Goal: Task Accomplishment & Management: Manage account settings

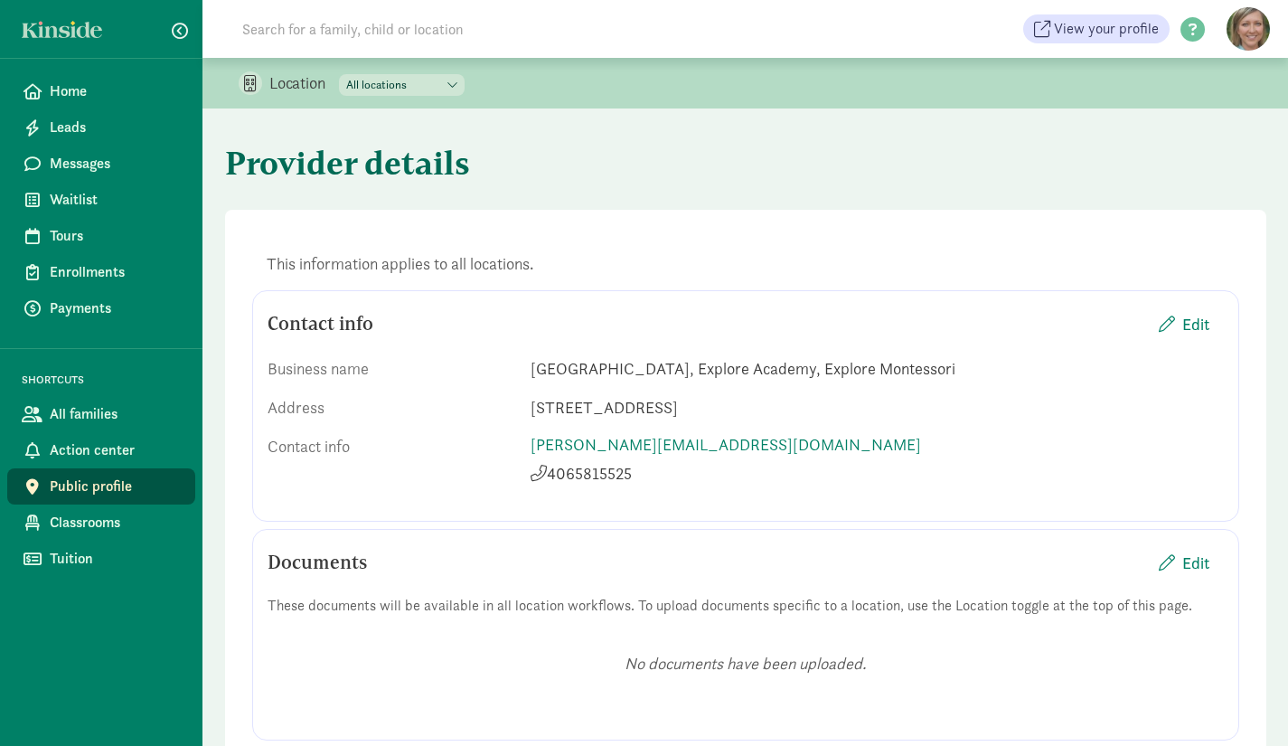
click at [447, 83] on select "All locations [GEOGRAPHIC_DATA] Explore Montessori Explore Academy" at bounding box center [402, 85] width 126 height 22
click at [340, 74] on select "All locations [GEOGRAPHIC_DATA] Explore Montessori Explore Academy" at bounding box center [402, 85] width 126 height 22
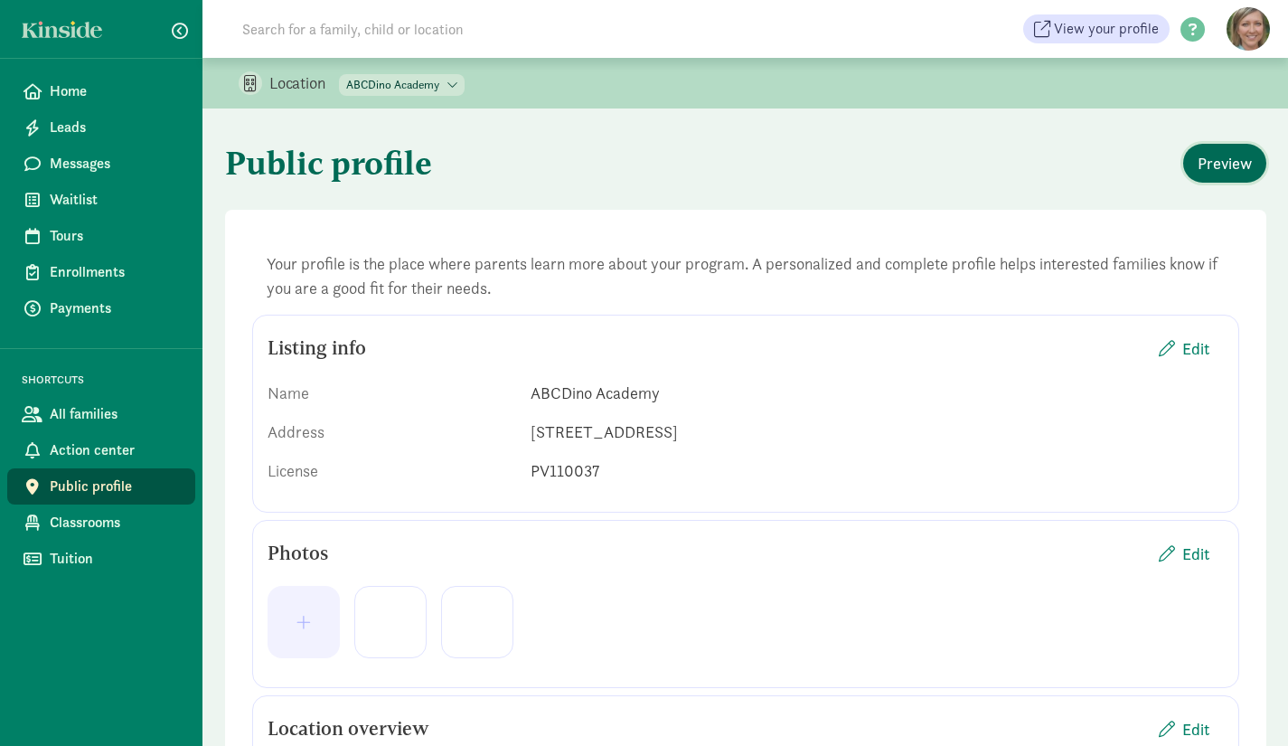
click at [1230, 154] on span "Preview" at bounding box center [1225, 163] width 54 height 24
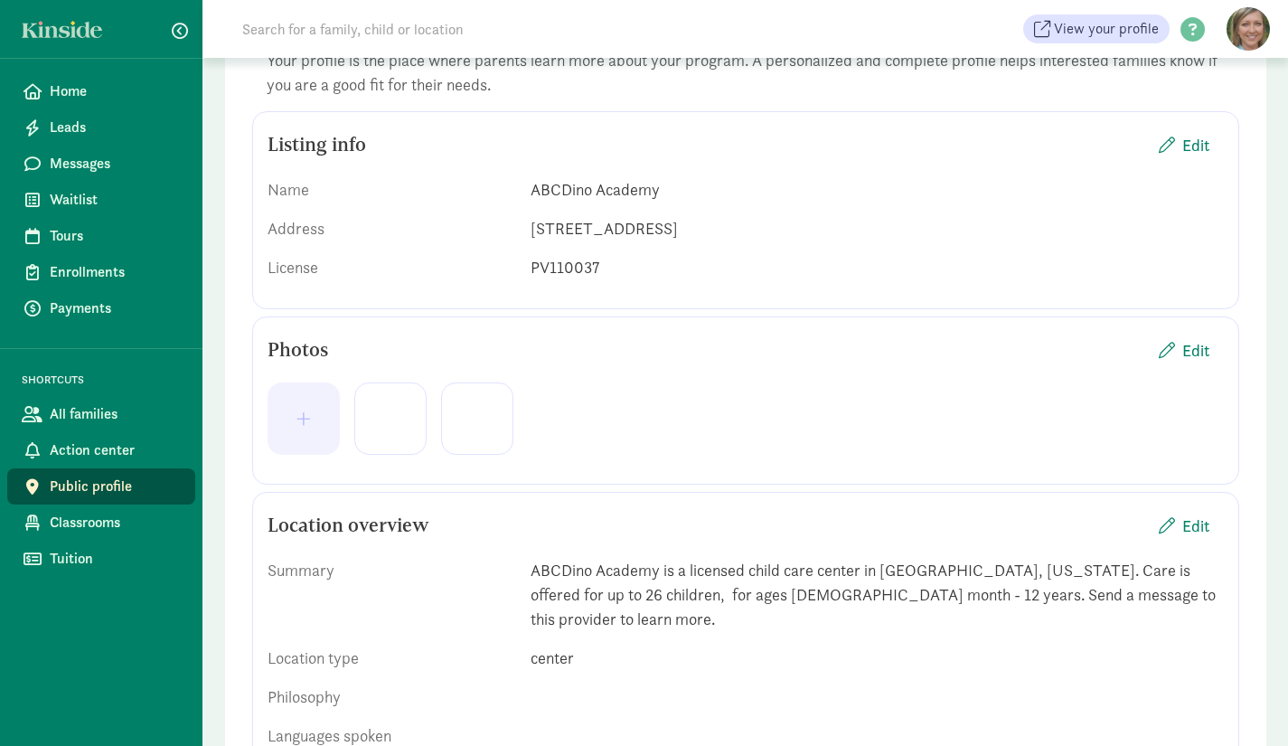
scroll to position [238, 0]
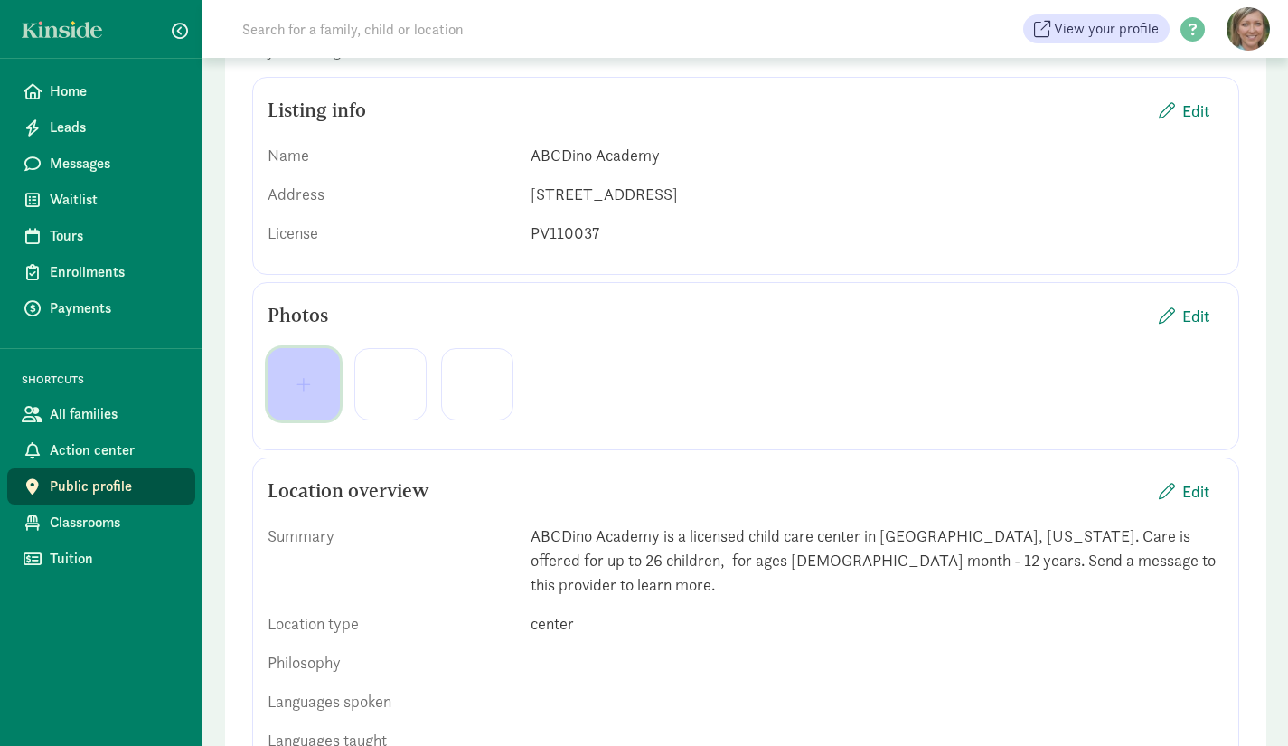
click at [321, 391] on span "button" at bounding box center [303, 384] width 43 height 16
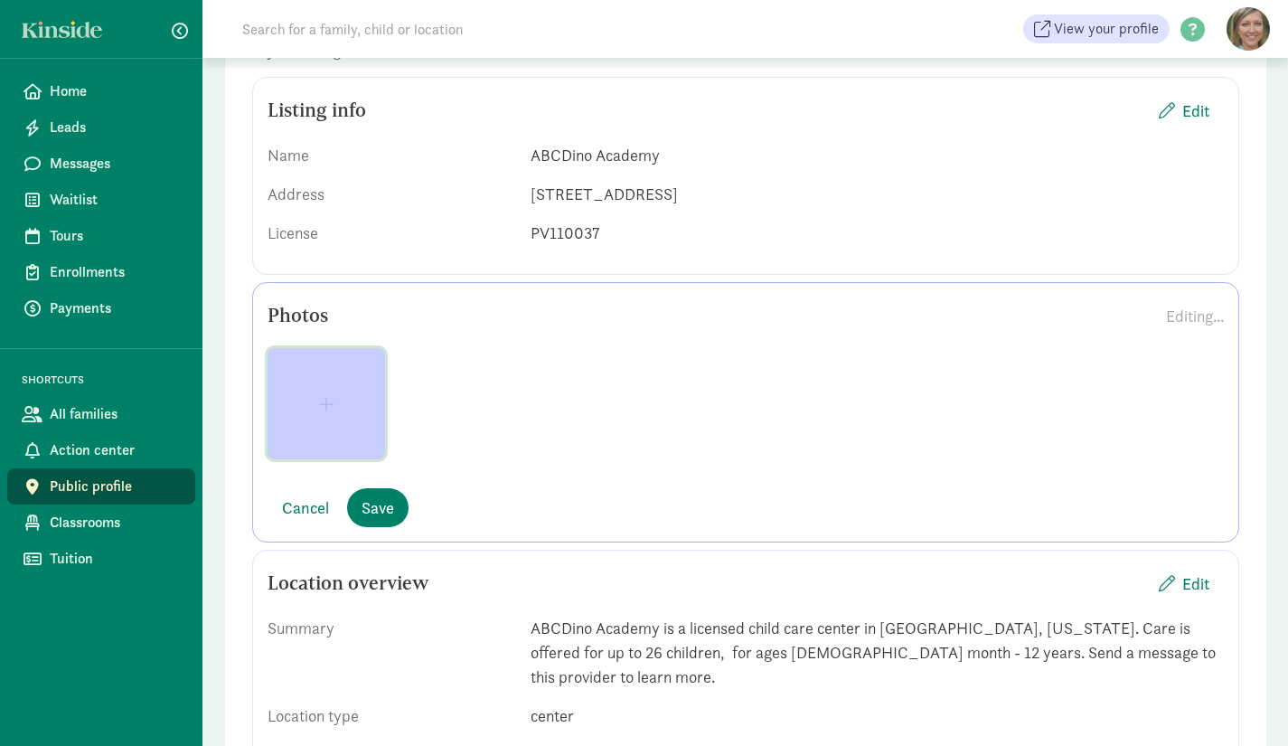
click at [329, 401] on span "button" at bounding box center [326, 404] width 14 height 16
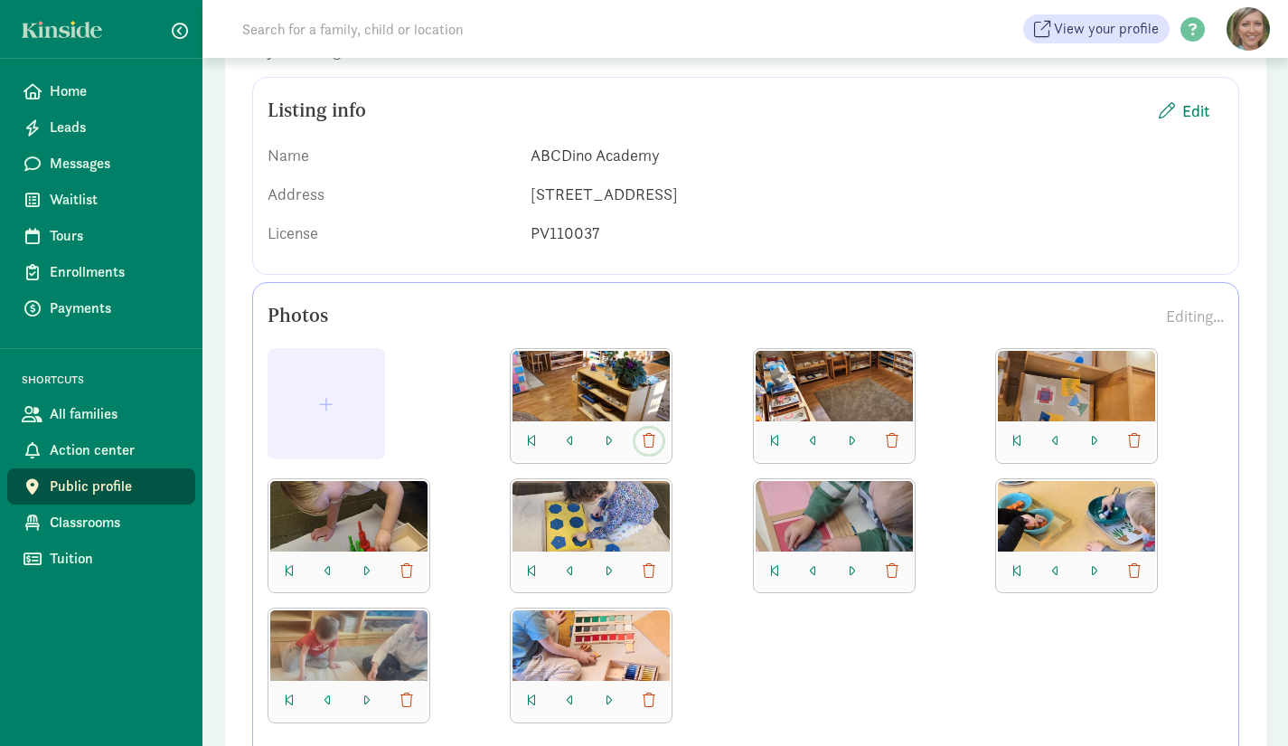
click at [654, 439] on span "button" at bounding box center [649, 441] width 13 height 14
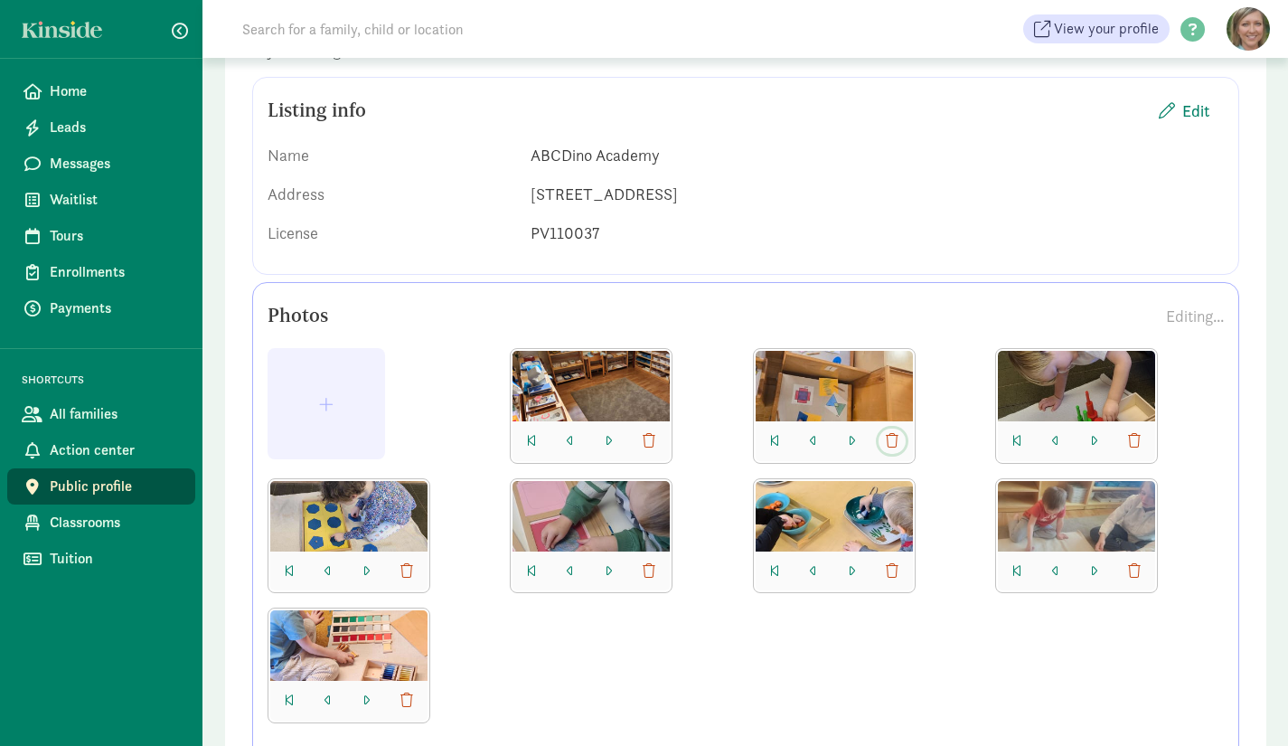
click at [891, 439] on span "button" at bounding box center [892, 441] width 13 height 14
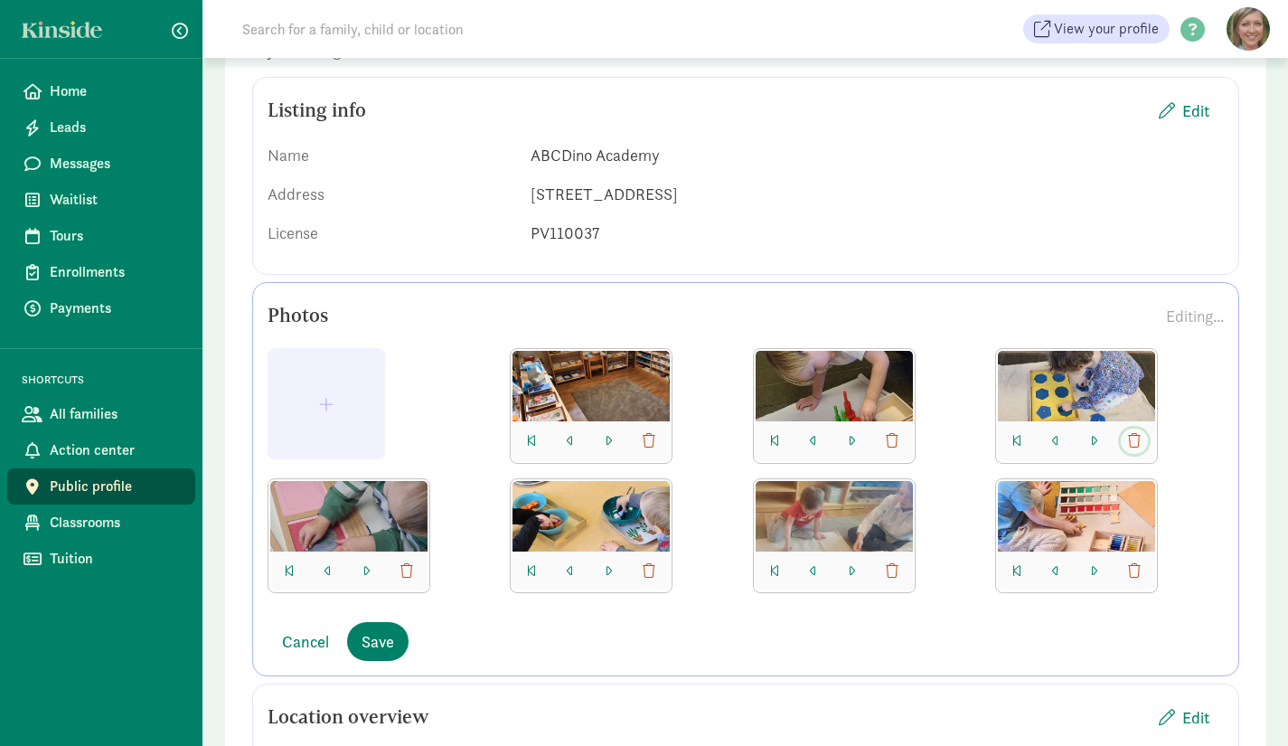
click at [1139, 447] on span "button" at bounding box center [1134, 441] width 13 height 22
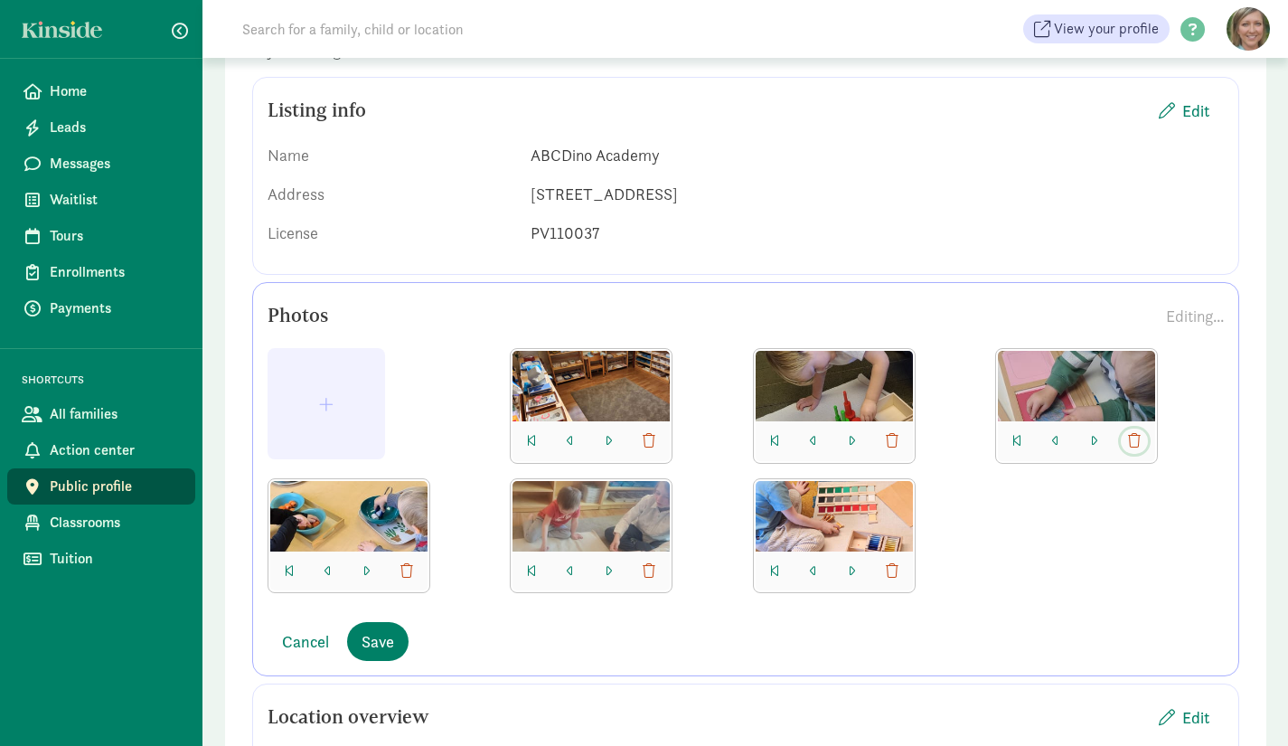
click at [1139, 447] on span "button" at bounding box center [1134, 441] width 13 height 22
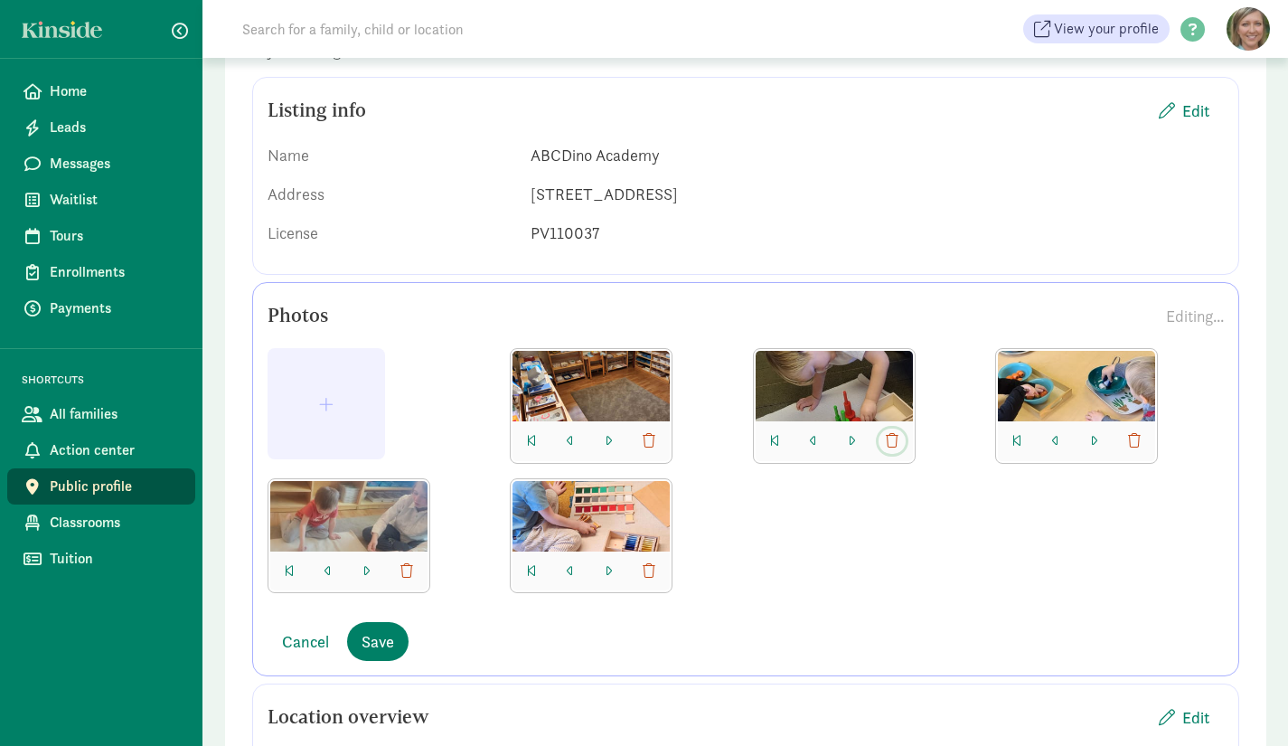
click at [889, 439] on span "button" at bounding box center [892, 441] width 13 height 14
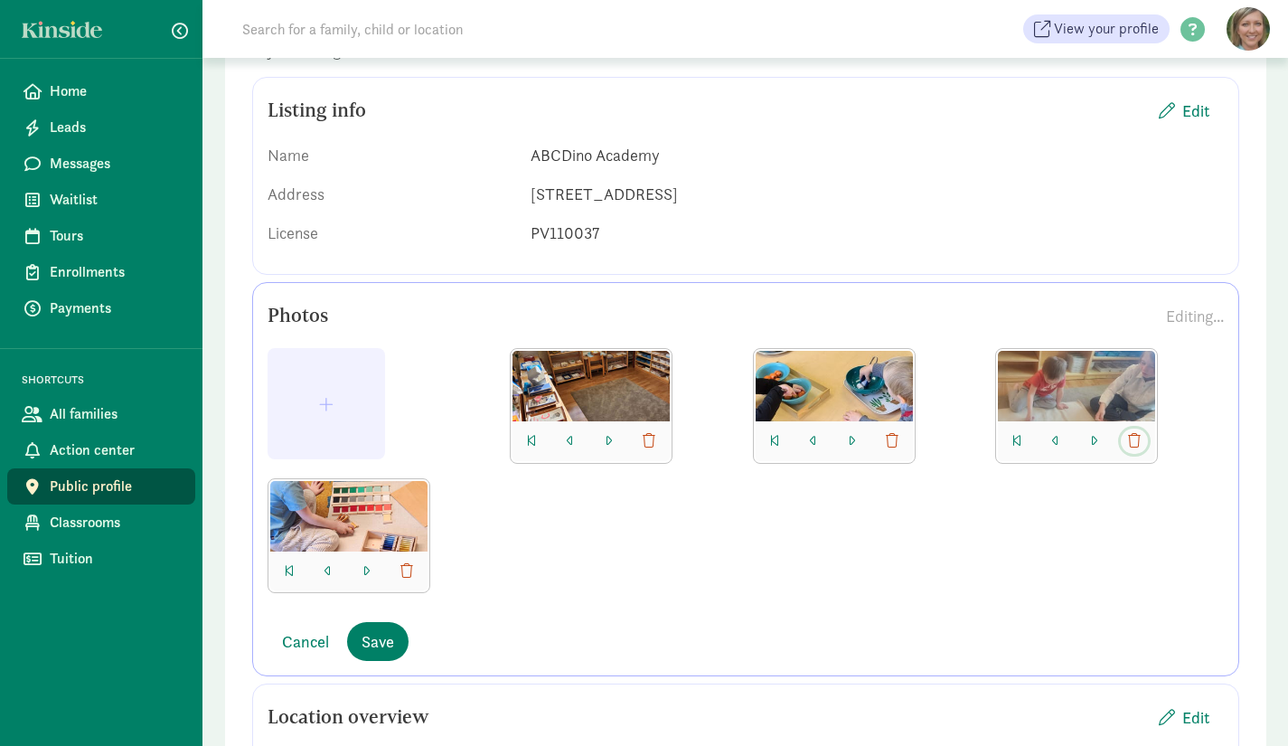
click at [1136, 437] on span "button" at bounding box center [1134, 441] width 13 height 14
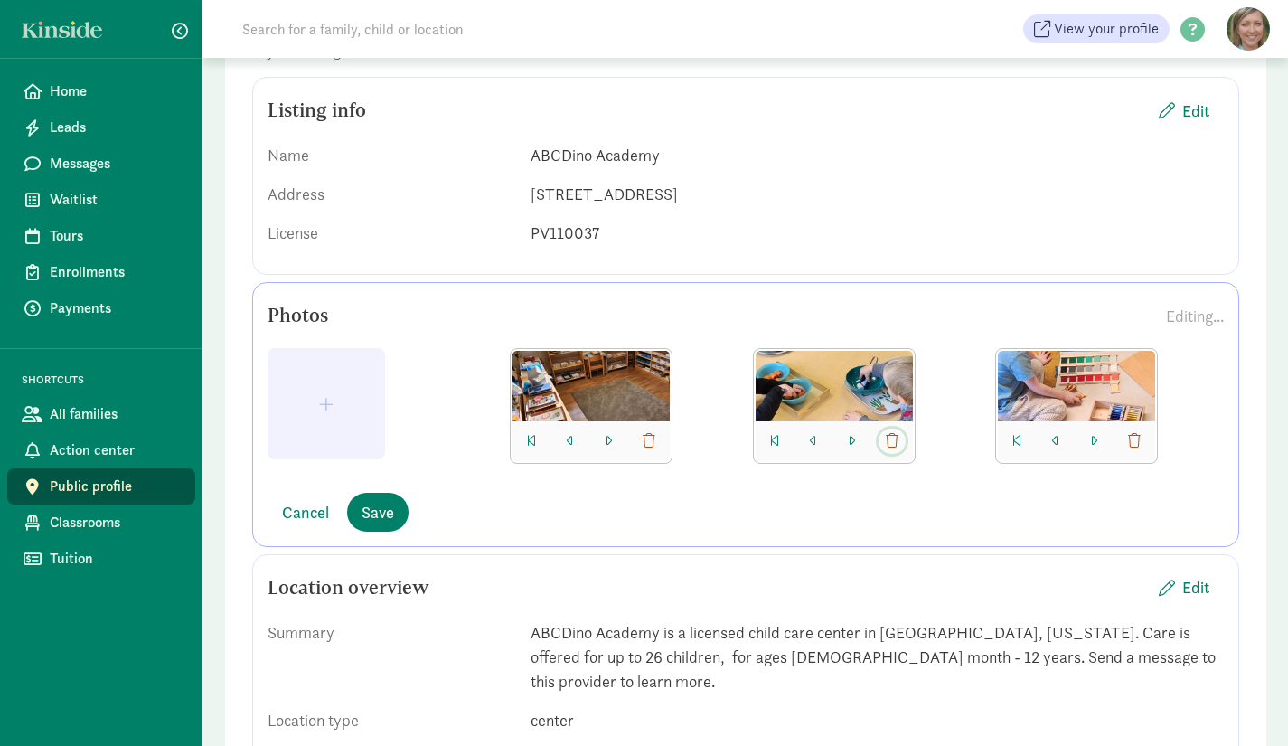
click at [887, 441] on span "button" at bounding box center [892, 441] width 13 height 14
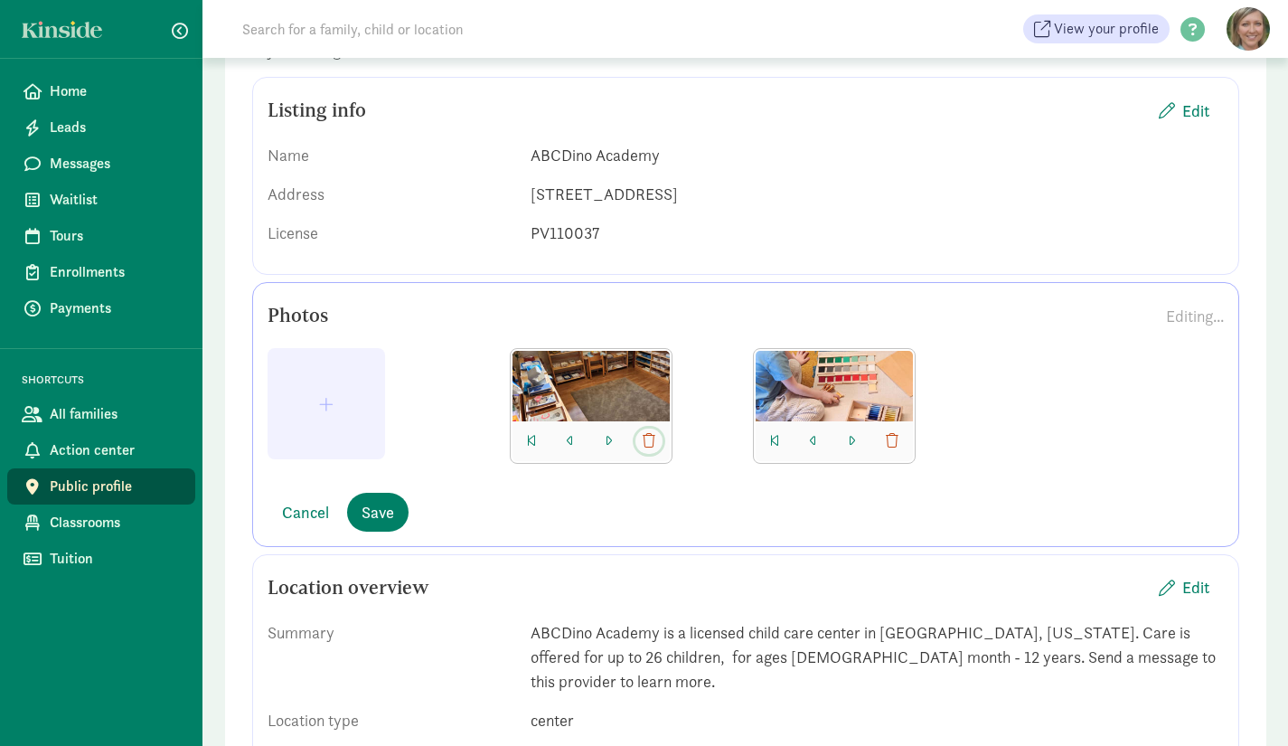
click at [652, 438] on span "button" at bounding box center [649, 441] width 13 height 14
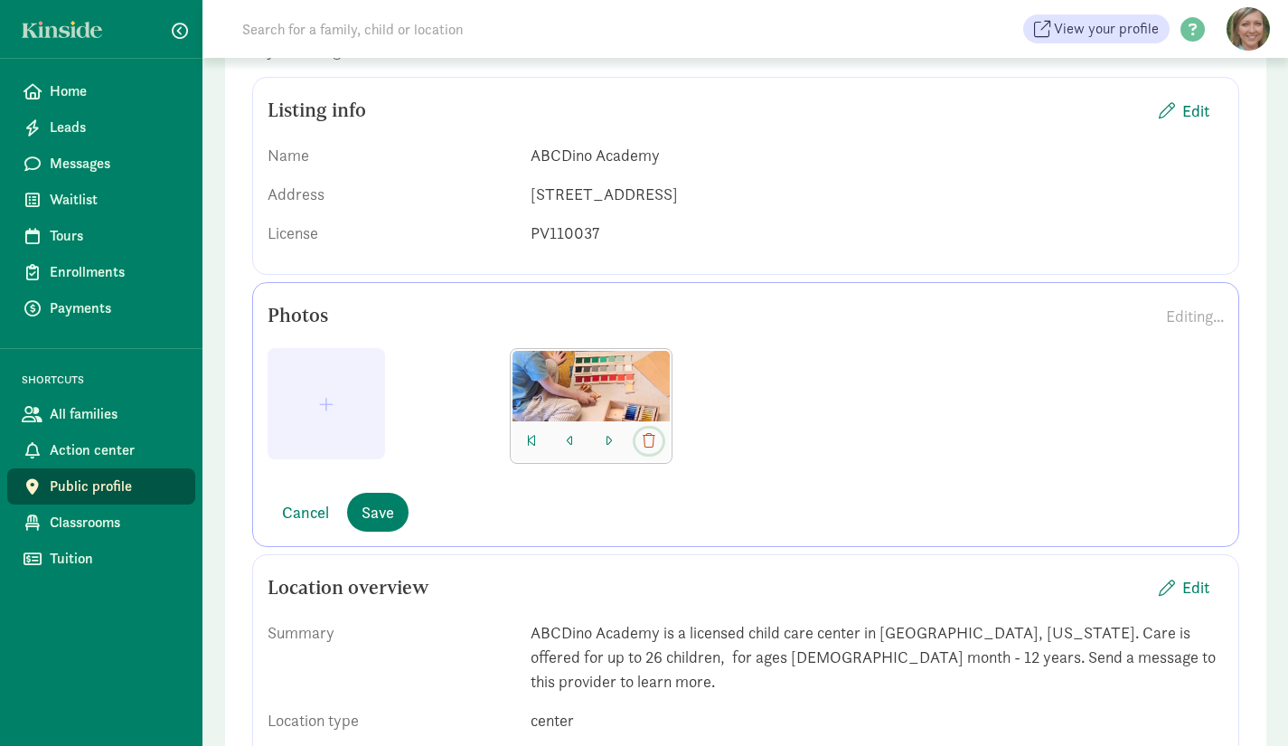
click at [645, 439] on span "button" at bounding box center [649, 441] width 13 height 14
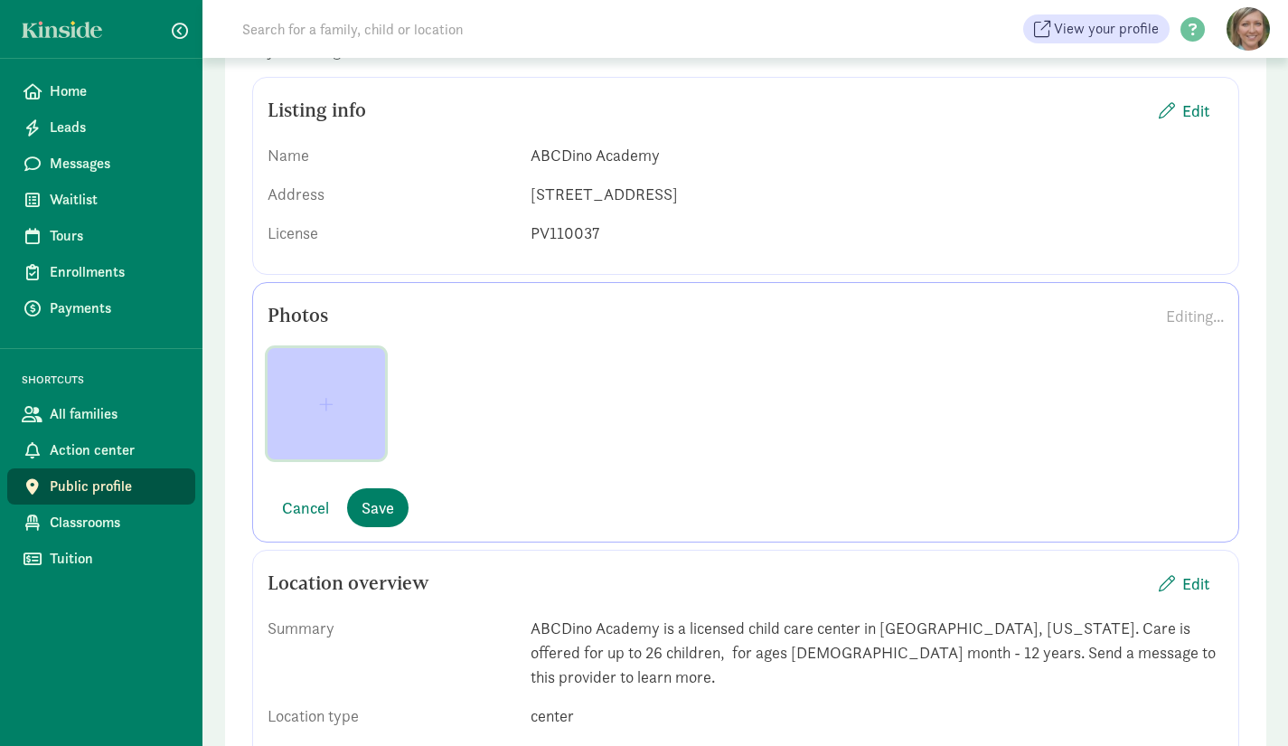
click at [330, 405] on span "button" at bounding box center [326, 404] width 14 height 16
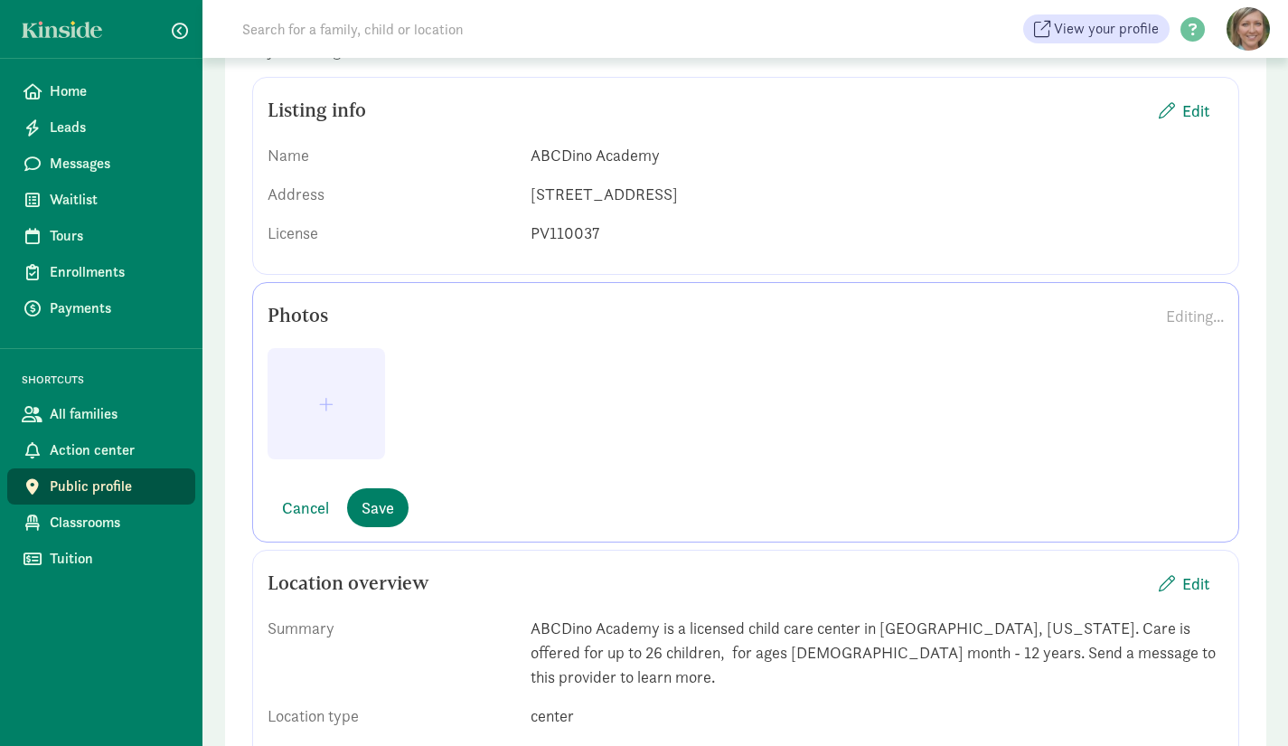
scroll to position [0, 0]
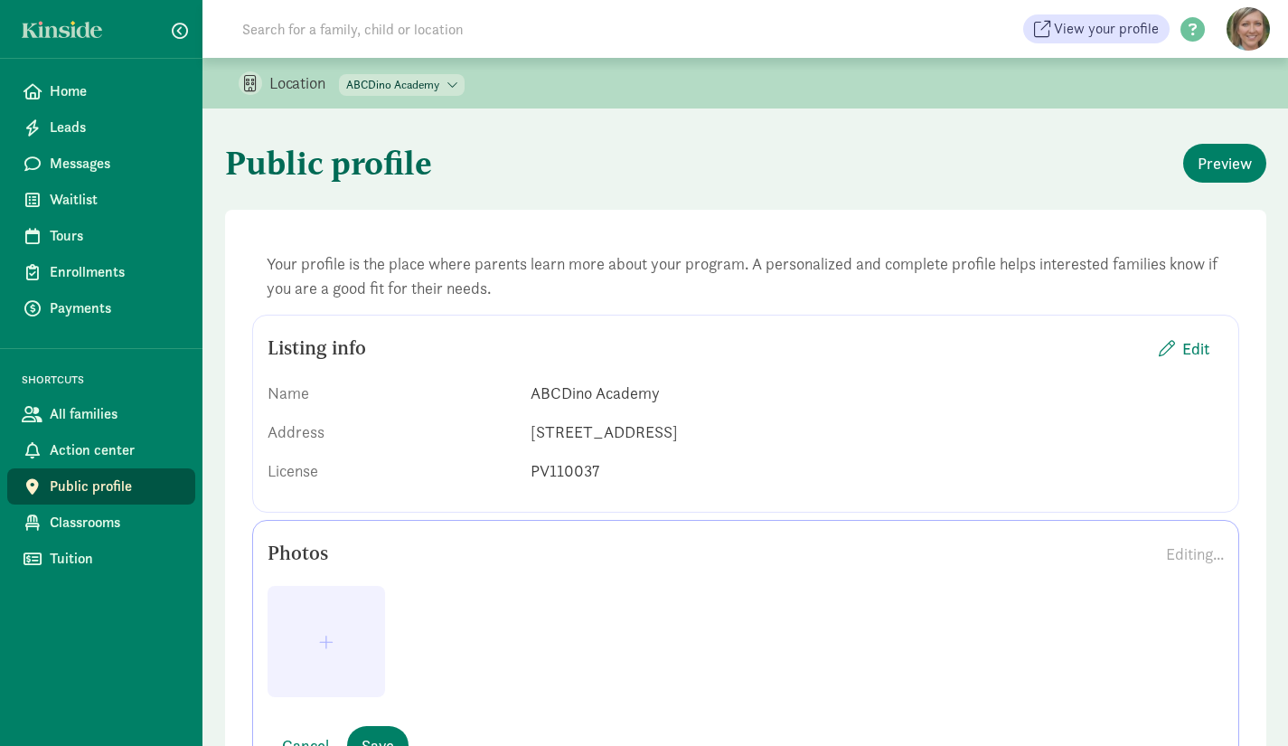
click at [453, 84] on select "All locations ABCDino Academy Explore Montessori Explore Academy" at bounding box center [402, 85] width 126 height 22
click at [340, 74] on select "All locations ABCDino Academy Explore Montessori Explore Academy" at bounding box center [402, 85] width 126 height 22
click at [1216, 160] on span "Preview" at bounding box center [1225, 163] width 54 height 24
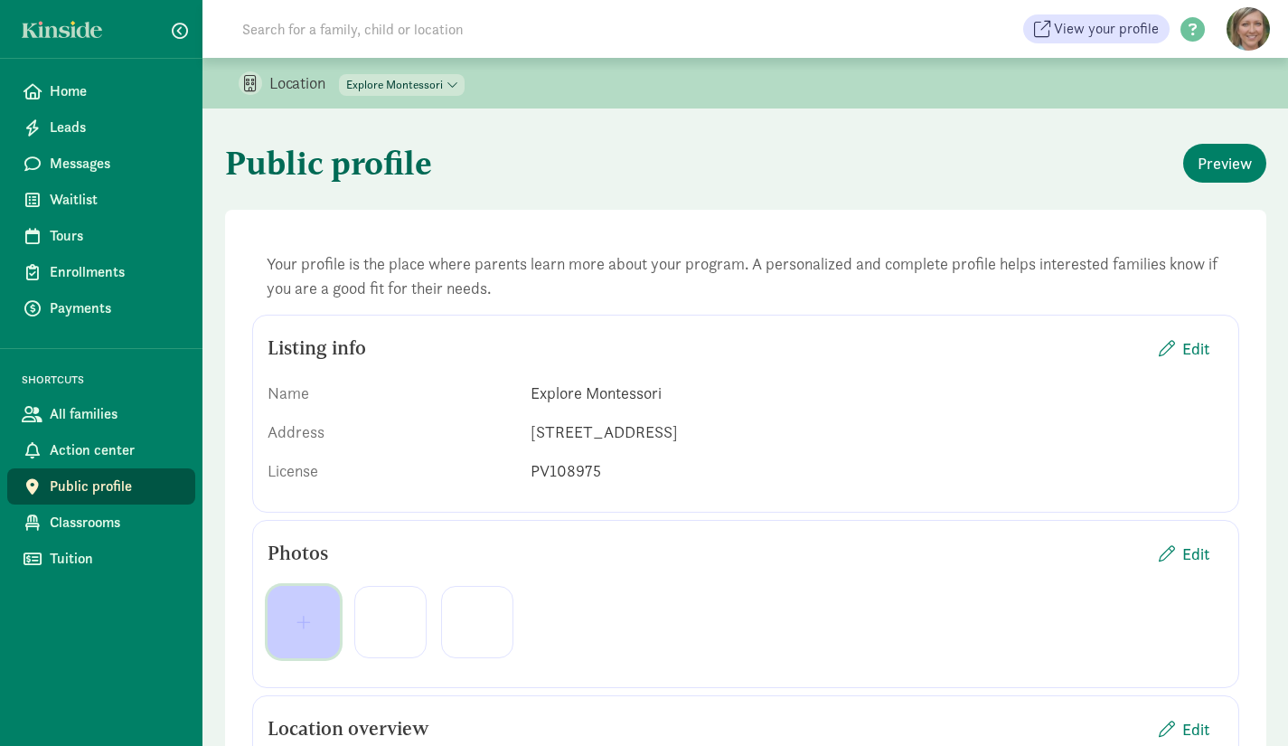
click at [306, 636] on button "button" at bounding box center [304, 622] width 72 height 72
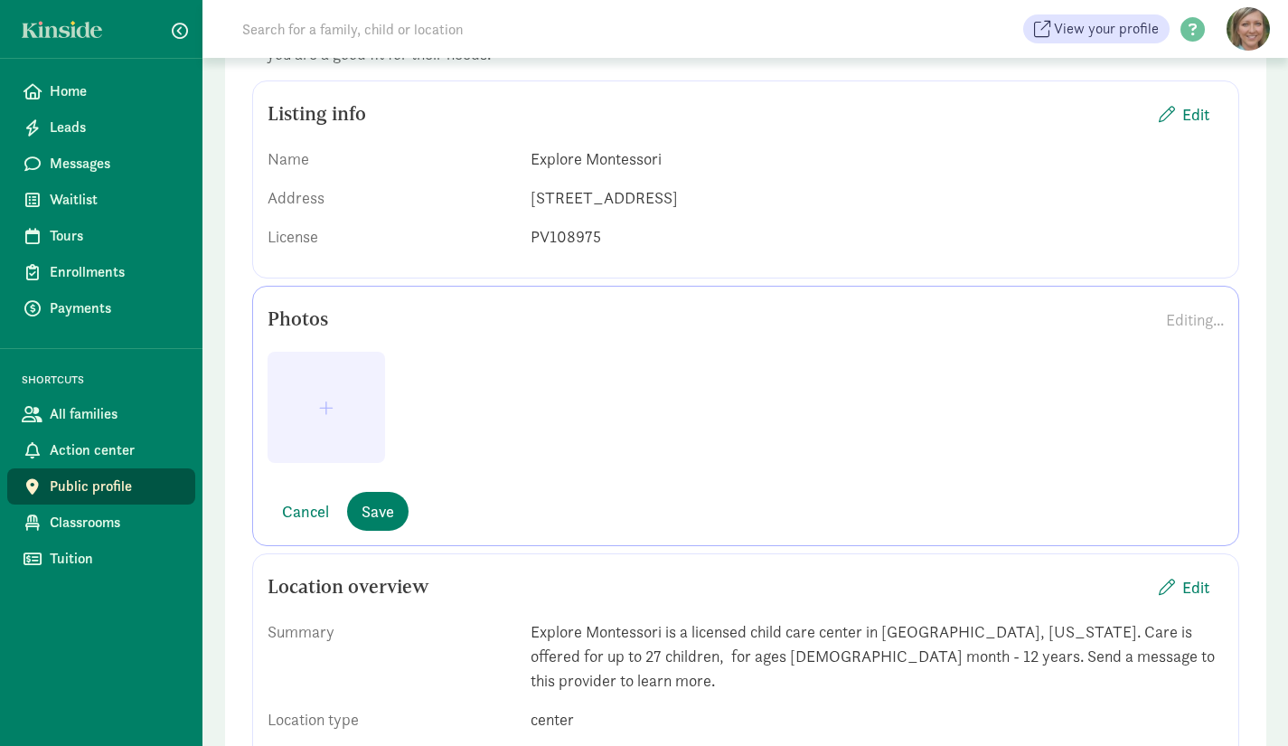
scroll to position [240, 0]
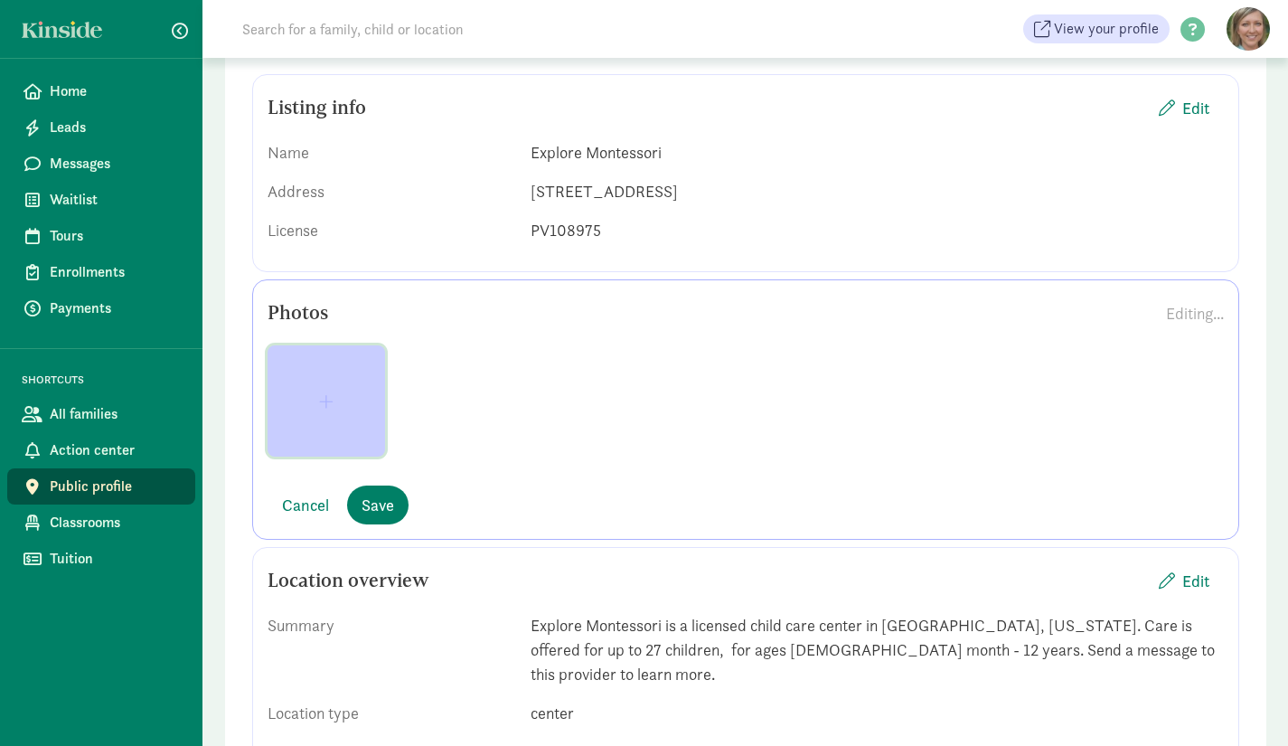
click at [327, 396] on span "button" at bounding box center [326, 401] width 14 height 16
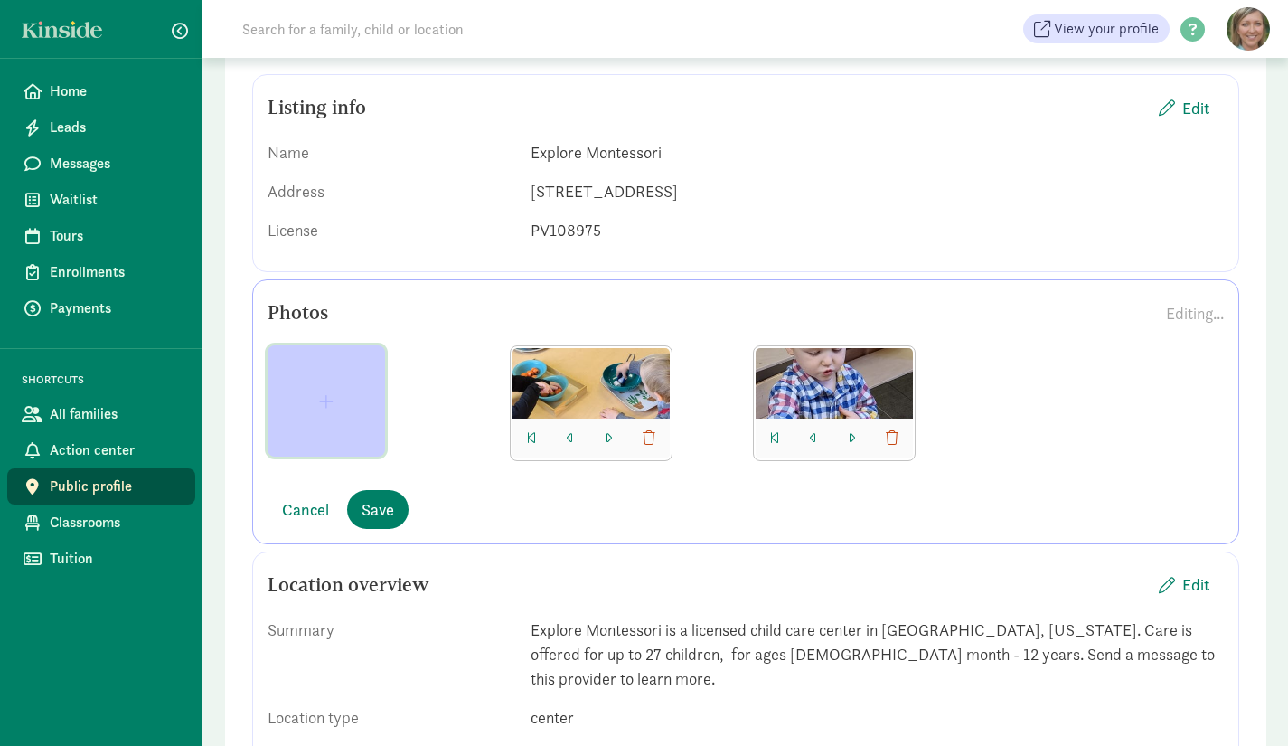
click at [323, 395] on span "button" at bounding box center [326, 401] width 14 height 16
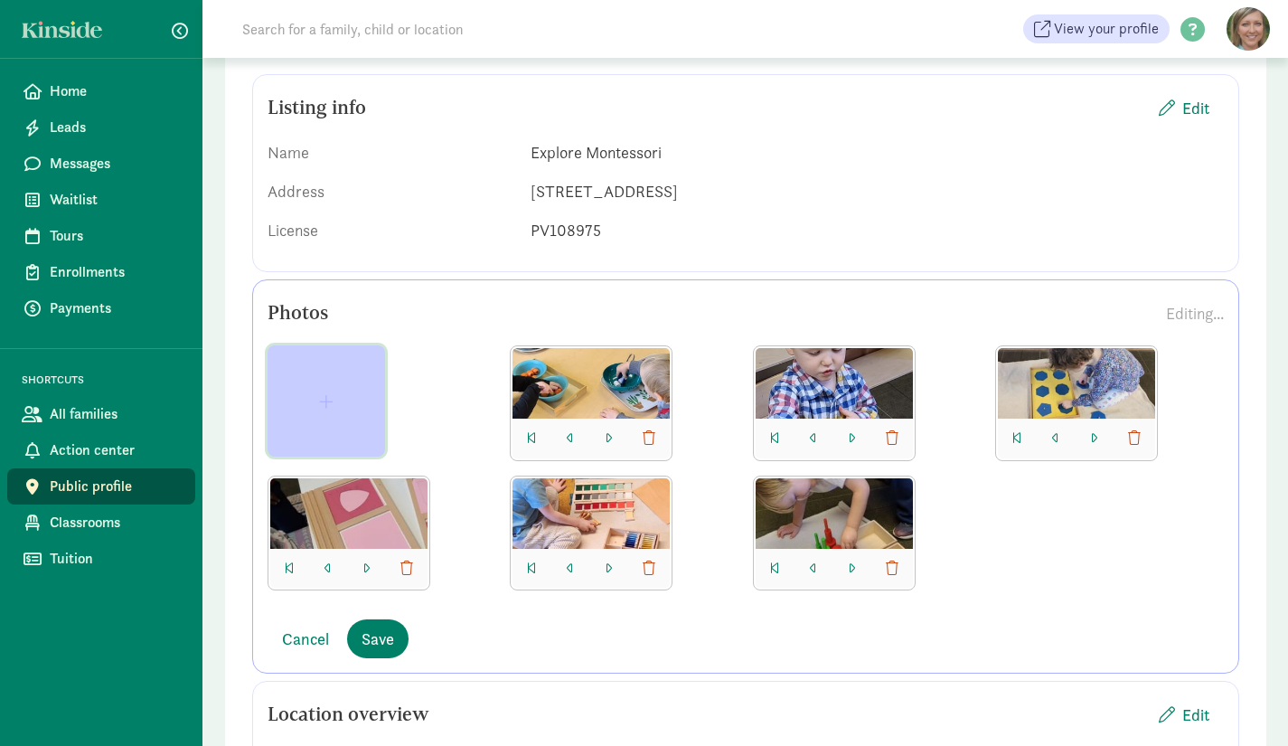
click at [329, 391] on button "button" at bounding box center [327, 400] width 118 height 111
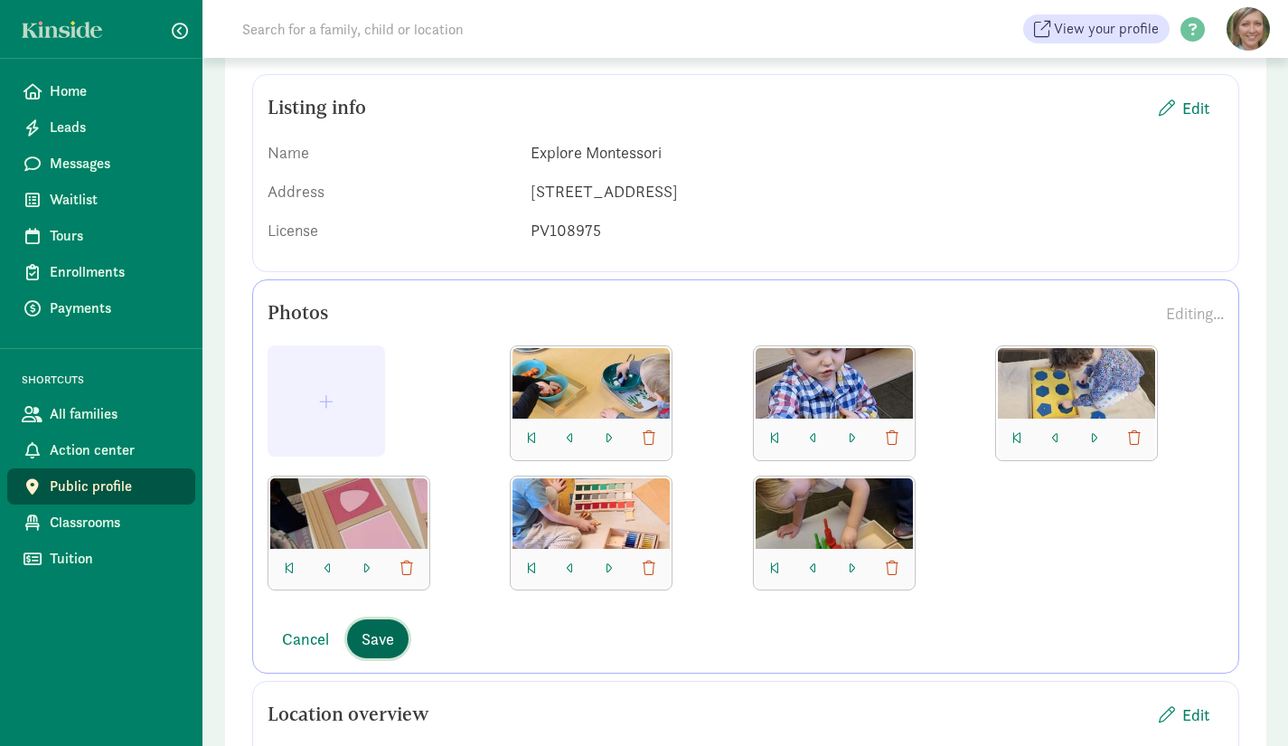
click at [384, 644] on span "Save" at bounding box center [378, 638] width 33 height 24
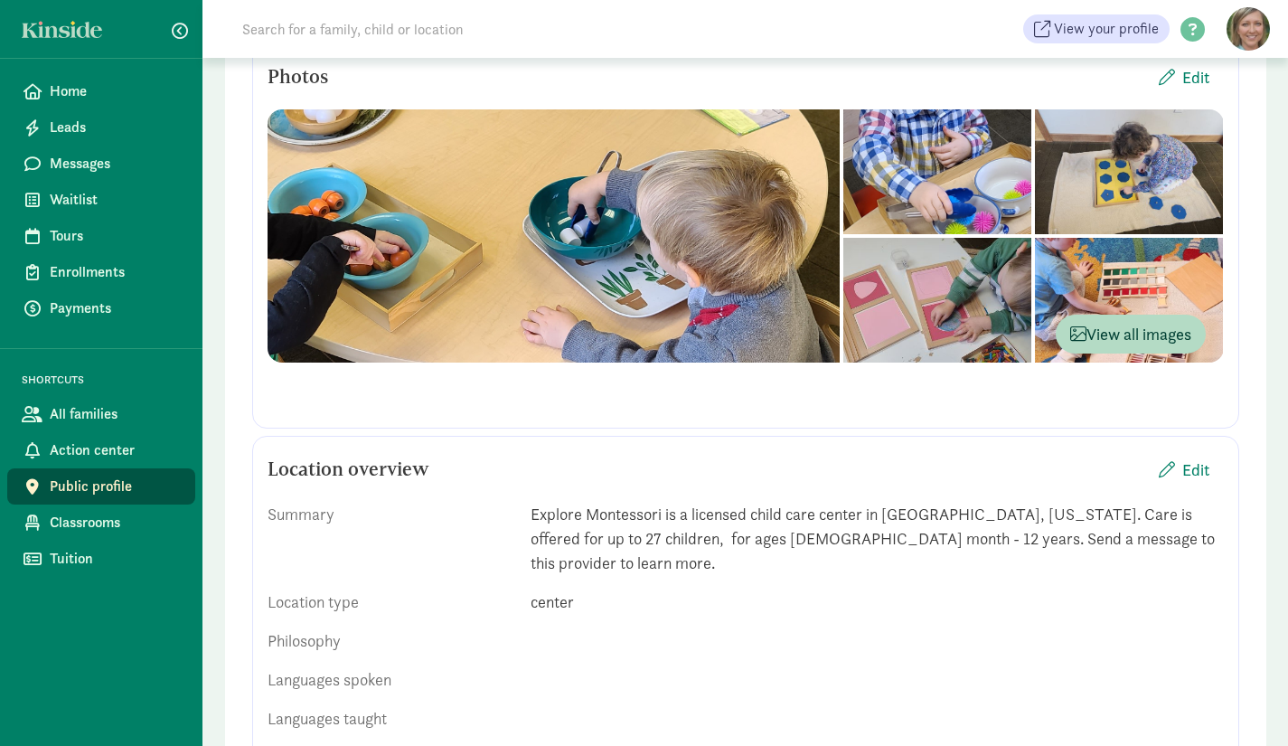
scroll to position [0, 0]
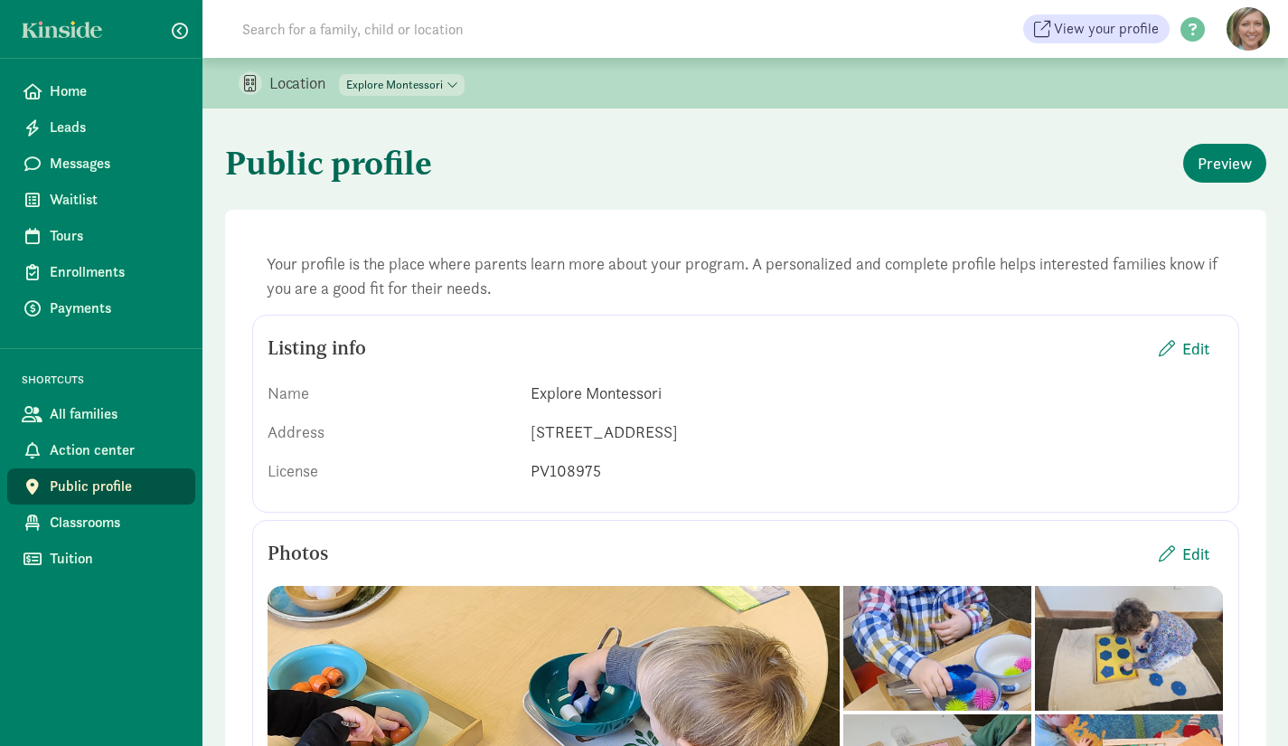
click at [455, 87] on select "All locations ABCDino Academy Explore Montessori Explore Academy" at bounding box center [402, 85] width 126 height 22
click at [340, 74] on select "All locations ABCDino Academy Explore Montessori Explore Academy" at bounding box center [402, 85] width 126 height 22
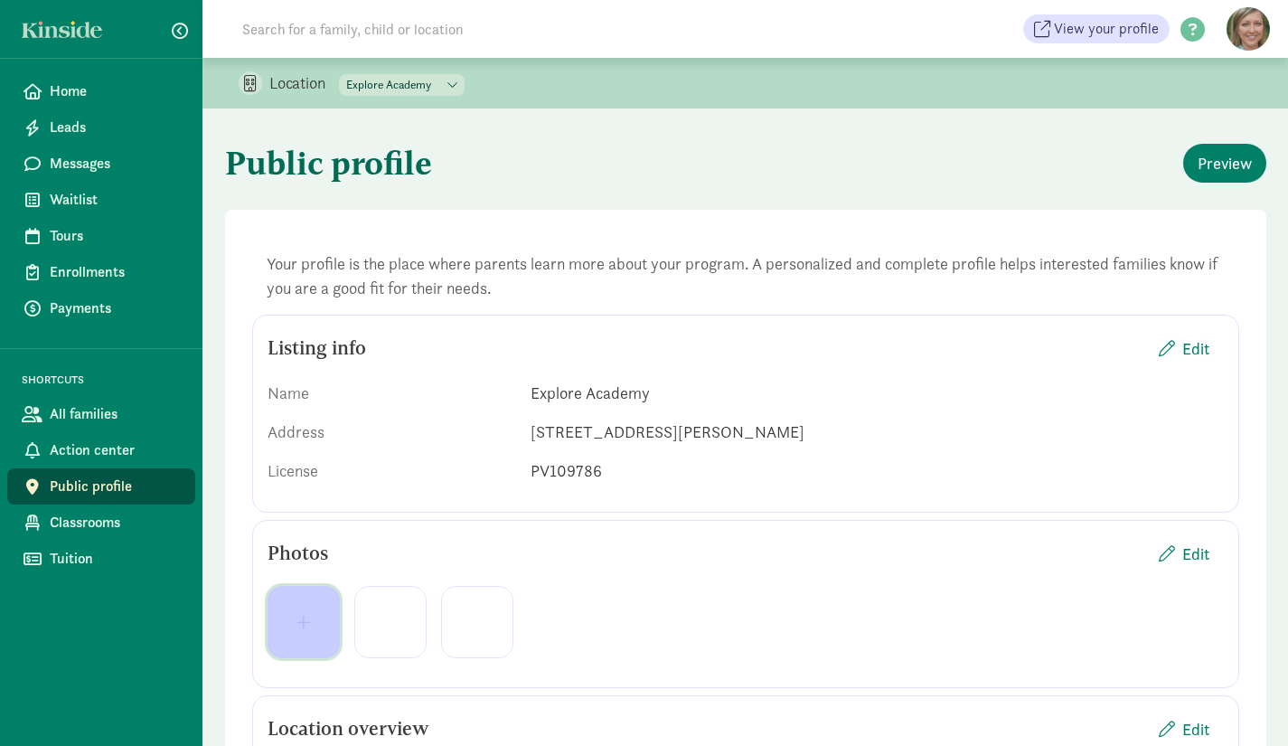
click at [305, 621] on span "button" at bounding box center [303, 622] width 14 height 16
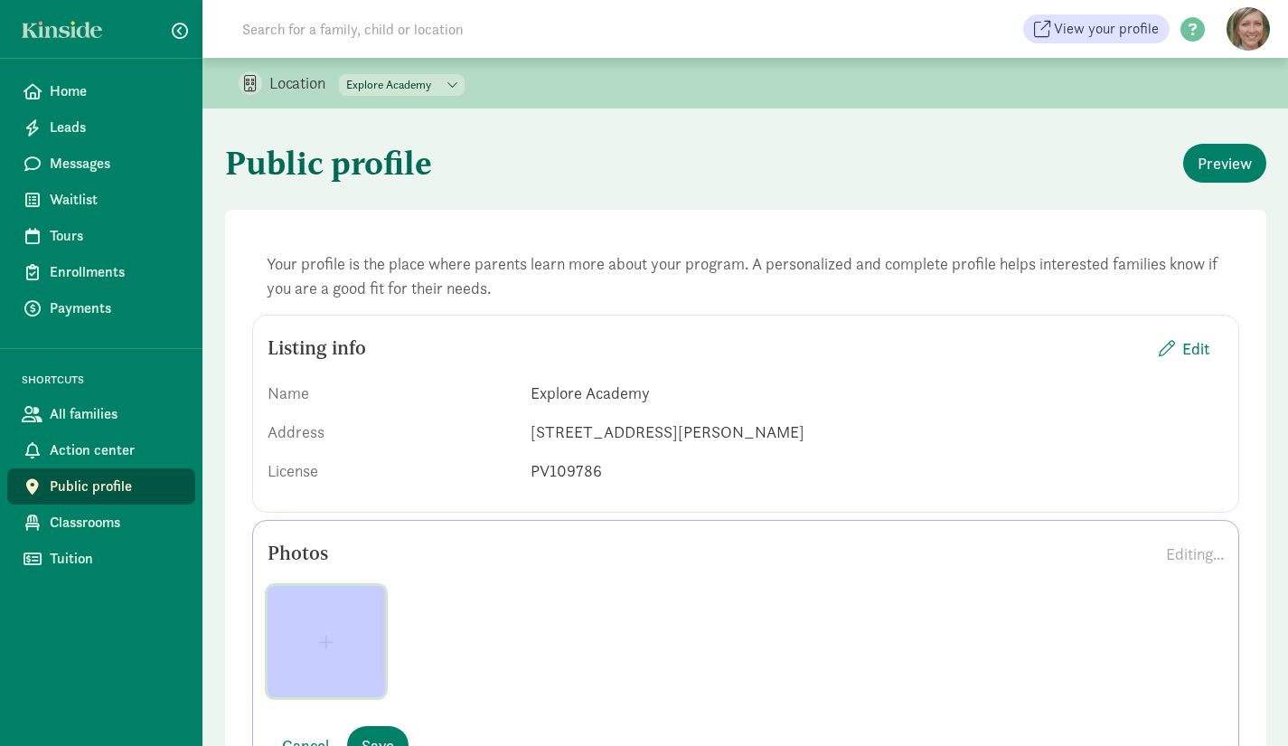
click at [305, 621] on button "button" at bounding box center [327, 641] width 118 height 111
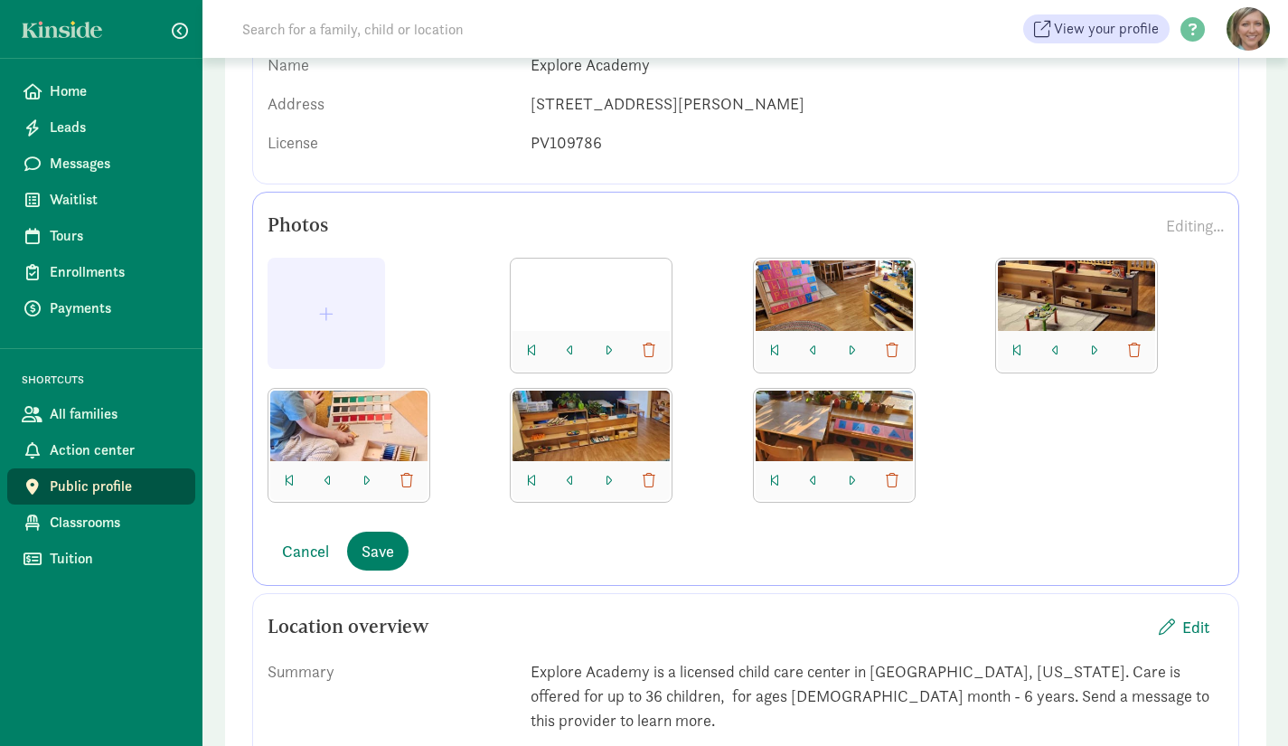
scroll to position [353, 0]
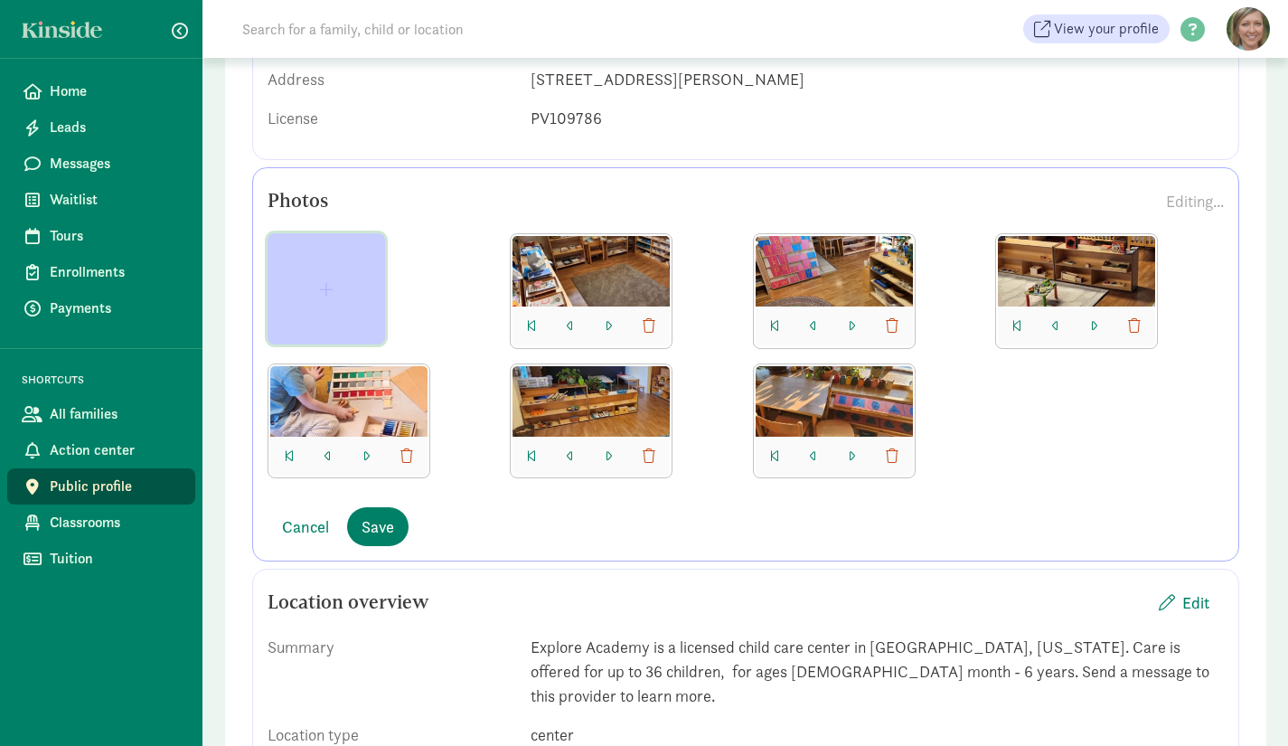
click at [330, 284] on span "button" at bounding box center [326, 289] width 14 height 16
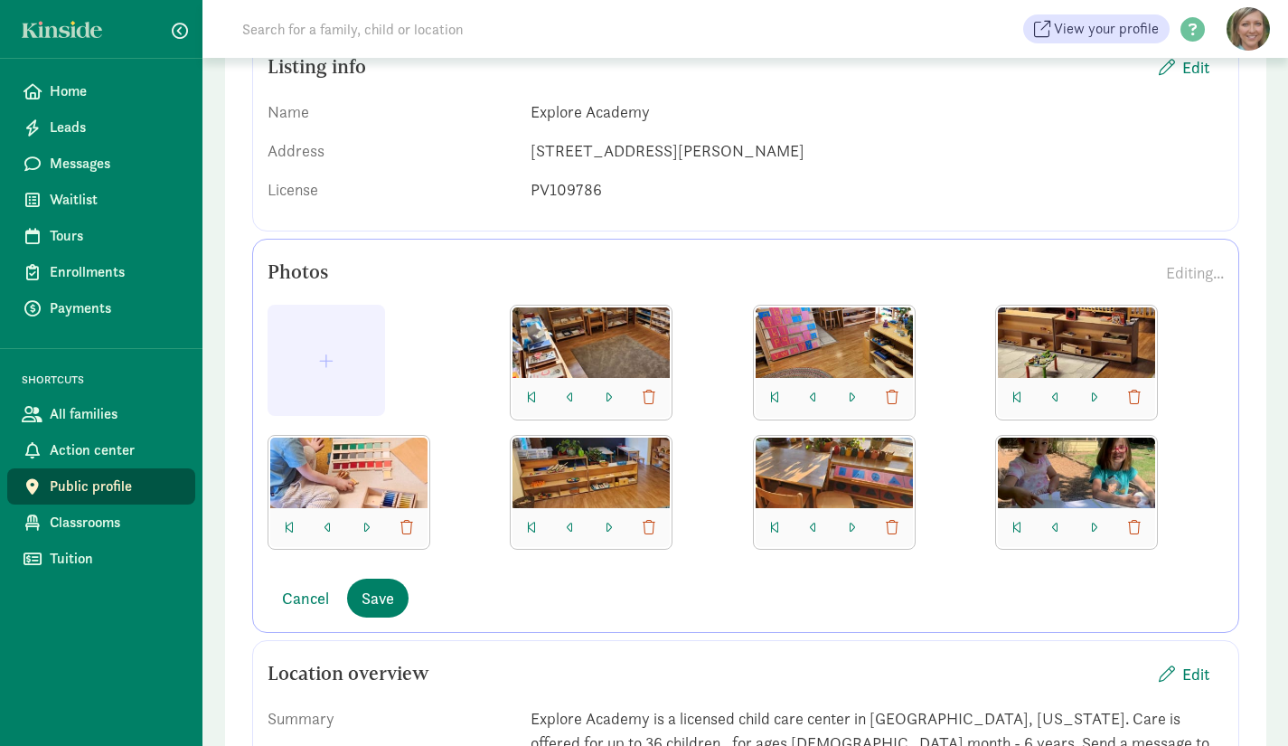
scroll to position [289, 0]
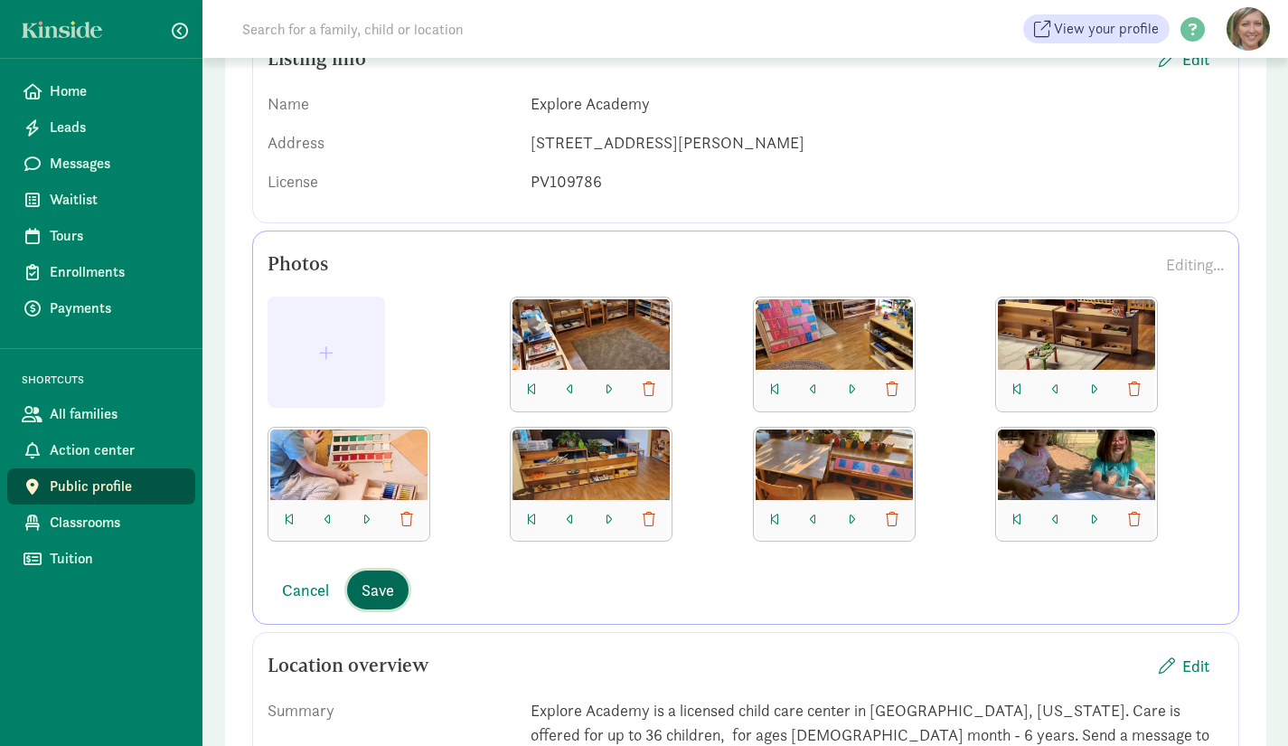
click at [375, 588] on span "Save" at bounding box center [378, 590] width 33 height 24
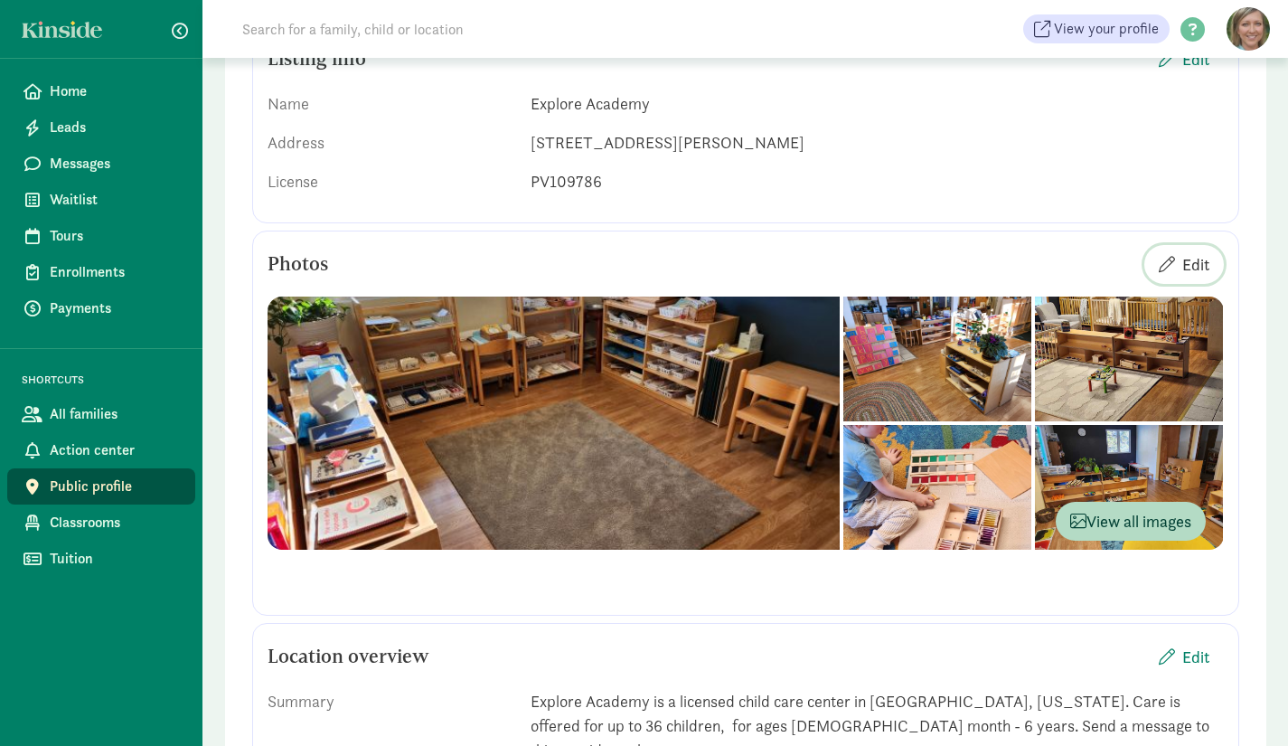
click at [1185, 259] on span "Edit" at bounding box center [1195, 264] width 27 height 24
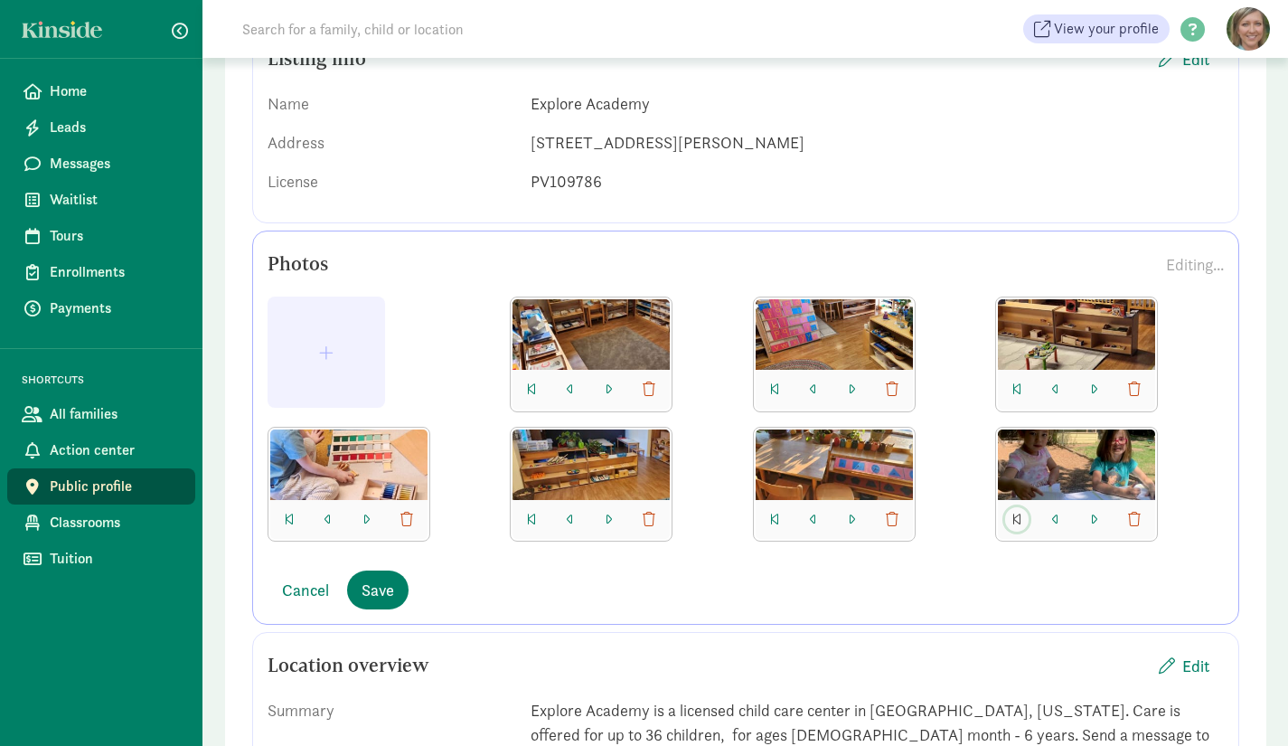
click at [1017, 516] on span "button" at bounding box center [1016, 520] width 9 height 14
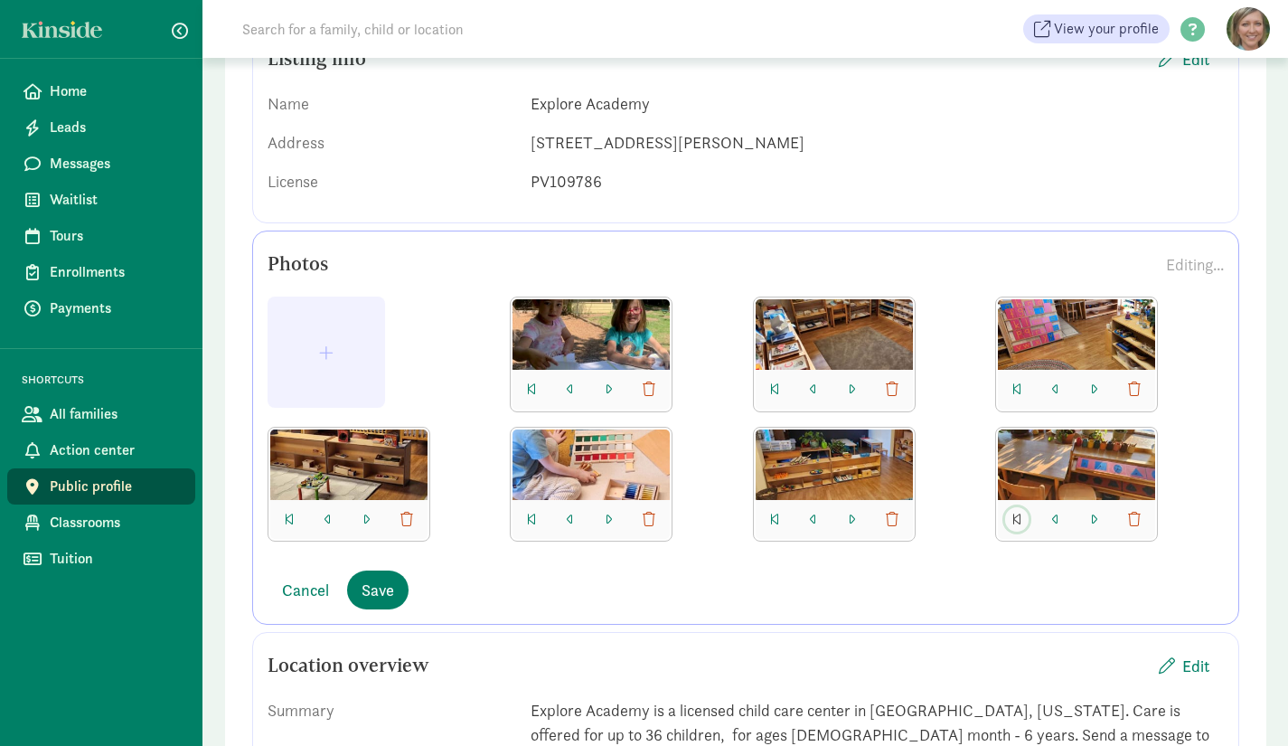
click at [1017, 516] on span "button" at bounding box center [1016, 520] width 9 height 14
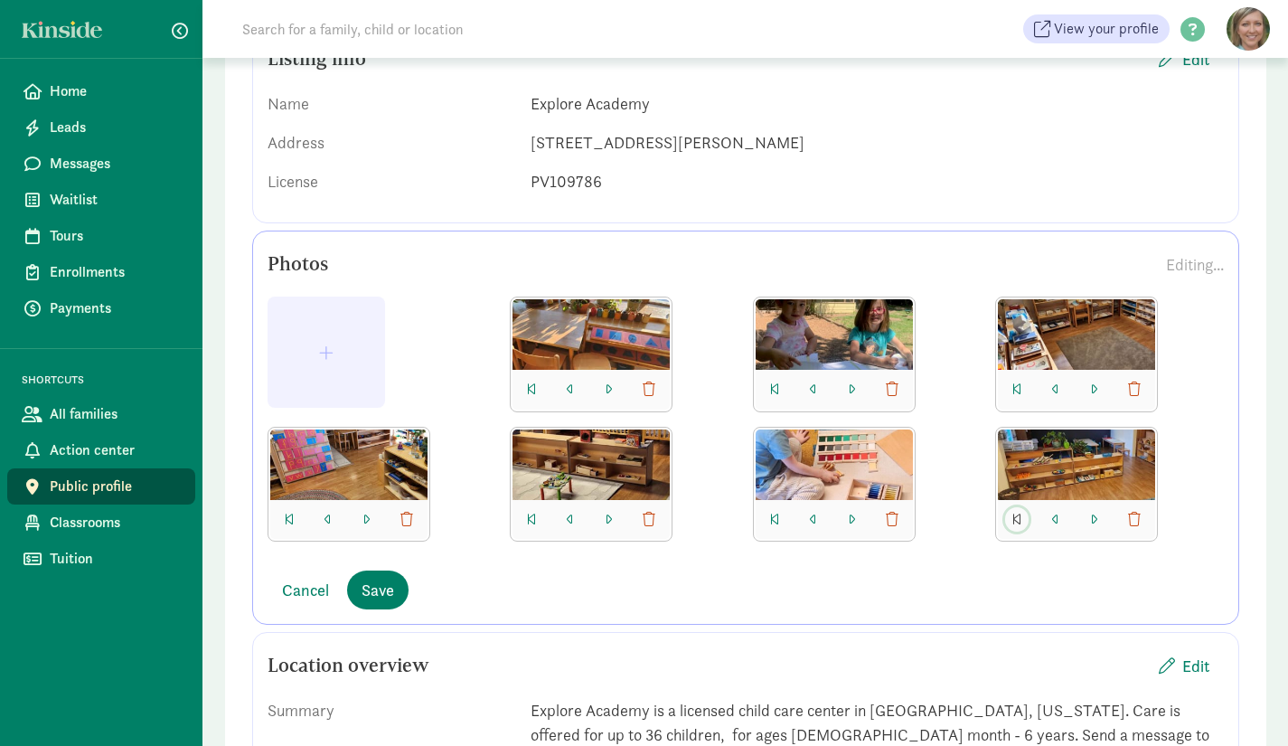
click at [1017, 516] on span "button" at bounding box center [1016, 520] width 9 height 14
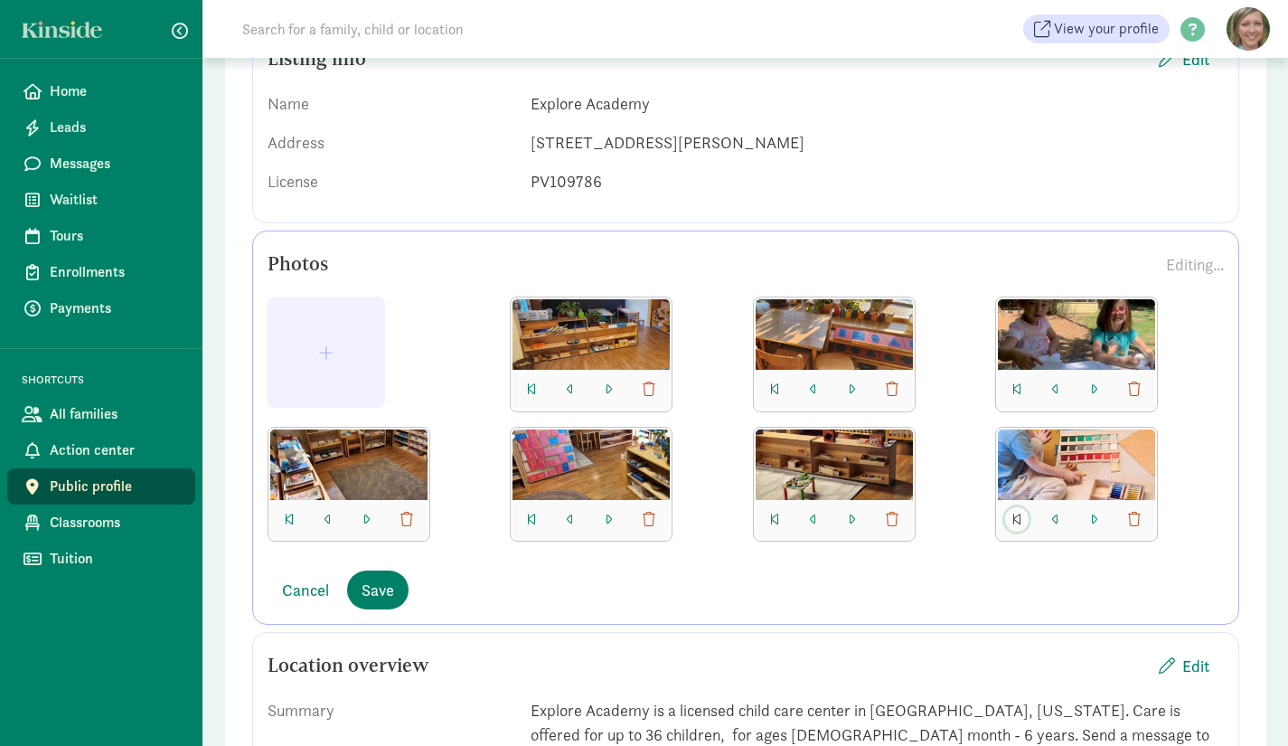
click at [1017, 516] on span "button" at bounding box center [1016, 520] width 9 height 14
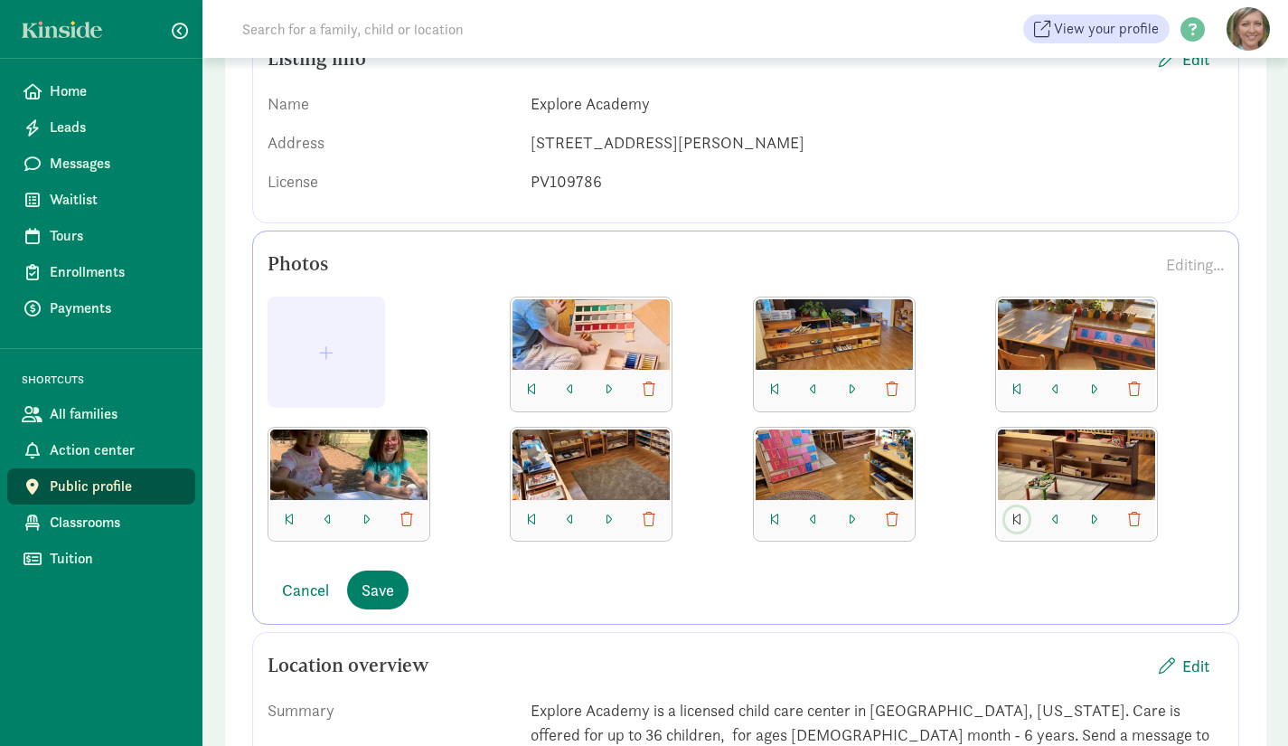
click at [1016, 514] on span "button" at bounding box center [1016, 520] width 9 height 14
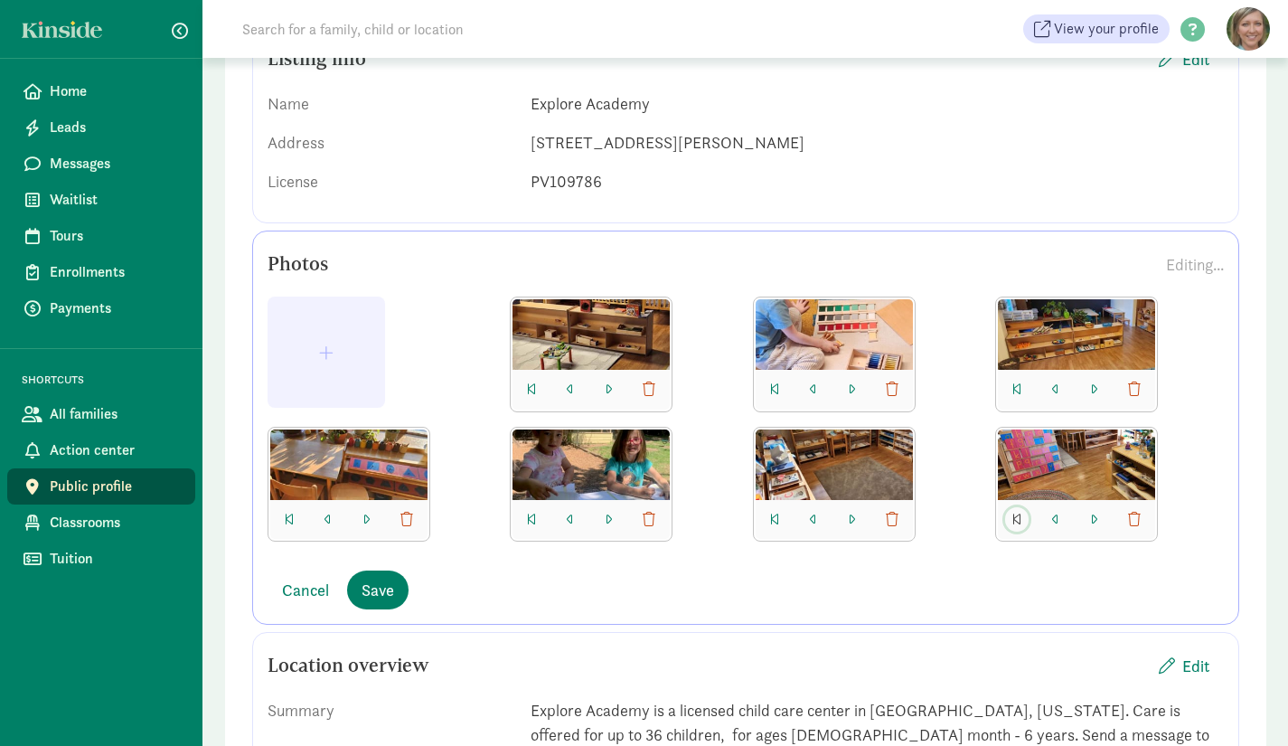
click at [1016, 514] on span "button" at bounding box center [1016, 520] width 9 height 14
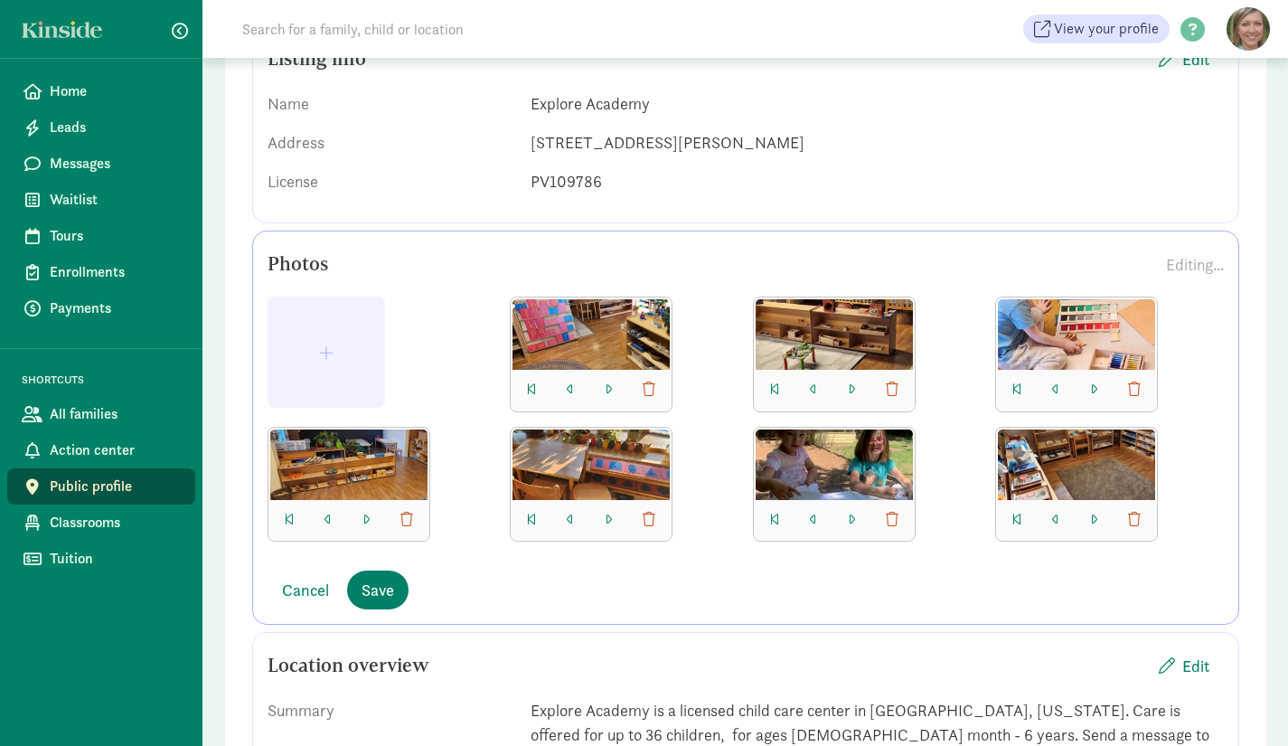
drag, startPoint x: 808, startPoint y: 455, endPoint x: 458, endPoint y: 341, distance: 367.9
click at [458, 341] on div at bounding box center [746, 425] width 956 height 259
click at [767, 515] on button "button" at bounding box center [775, 519] width 24 height 25
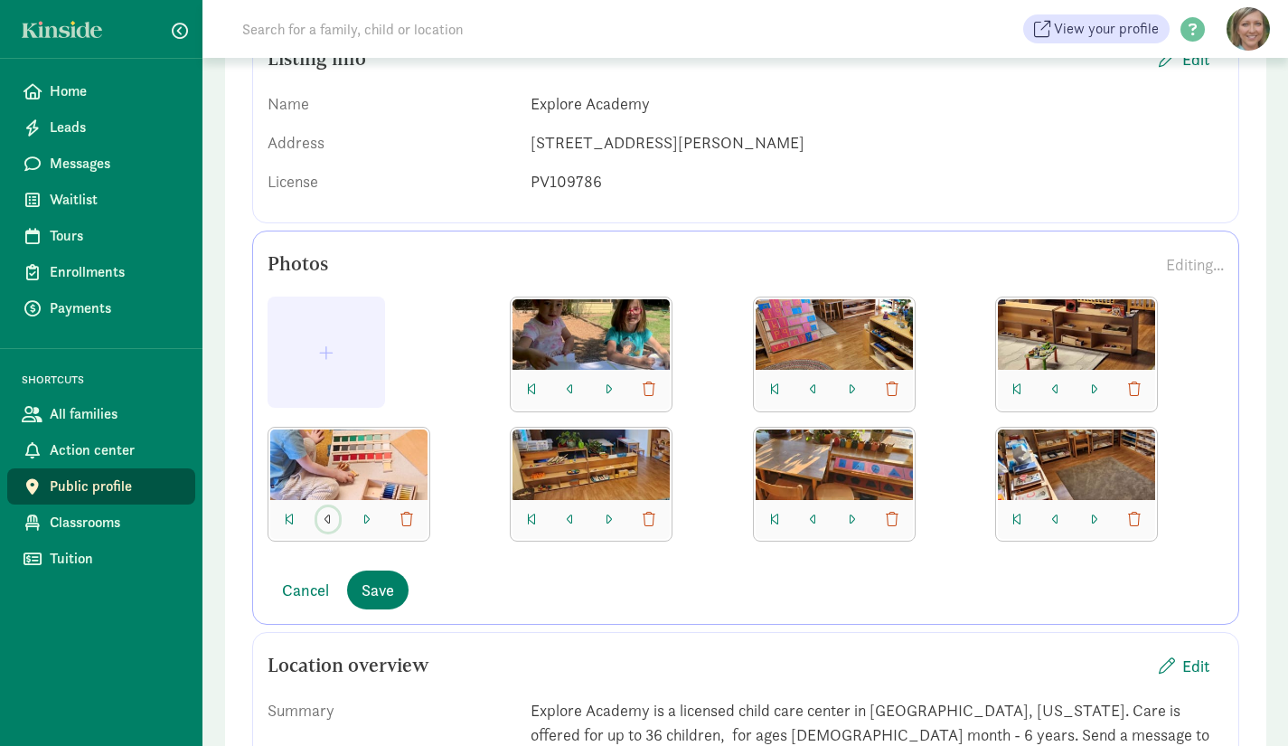
click at [329, 517] on span "button" at bounding box center [328, 520] width 7 height 14
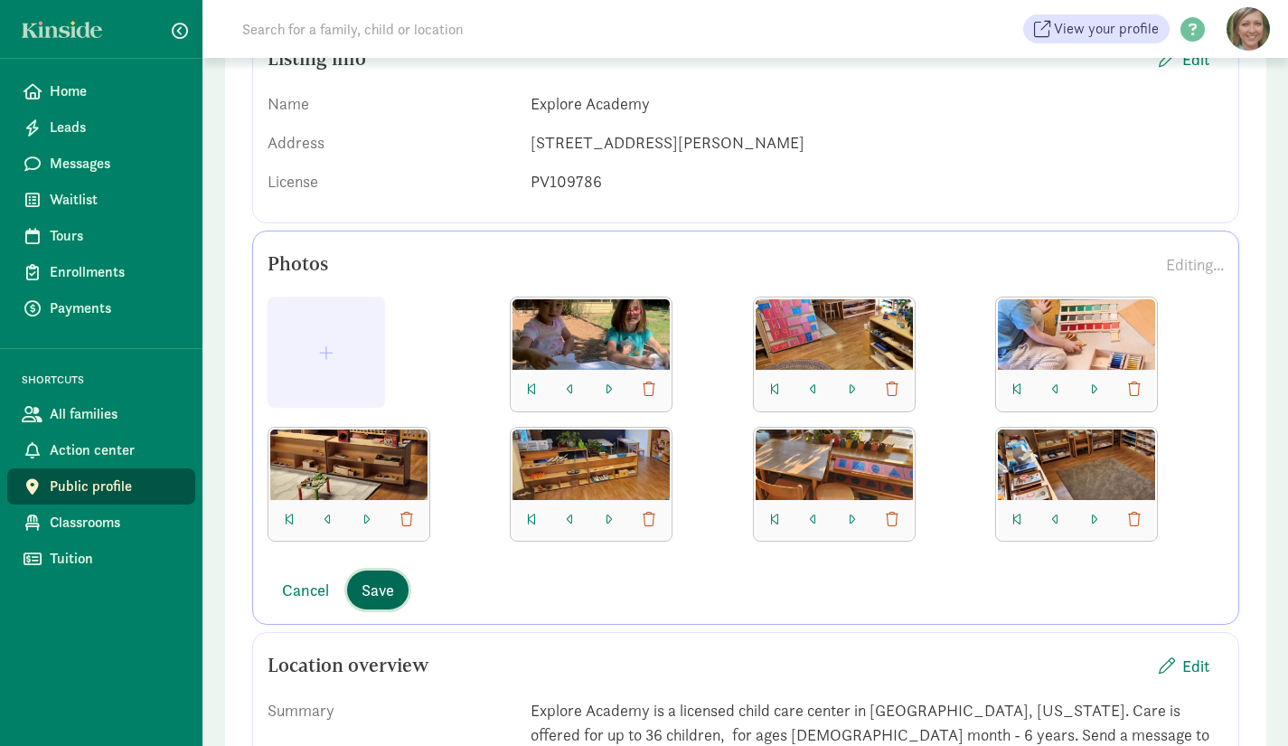
click at [372, 585] on span "Save" at bounding box center [378, 590] width 33 height 24
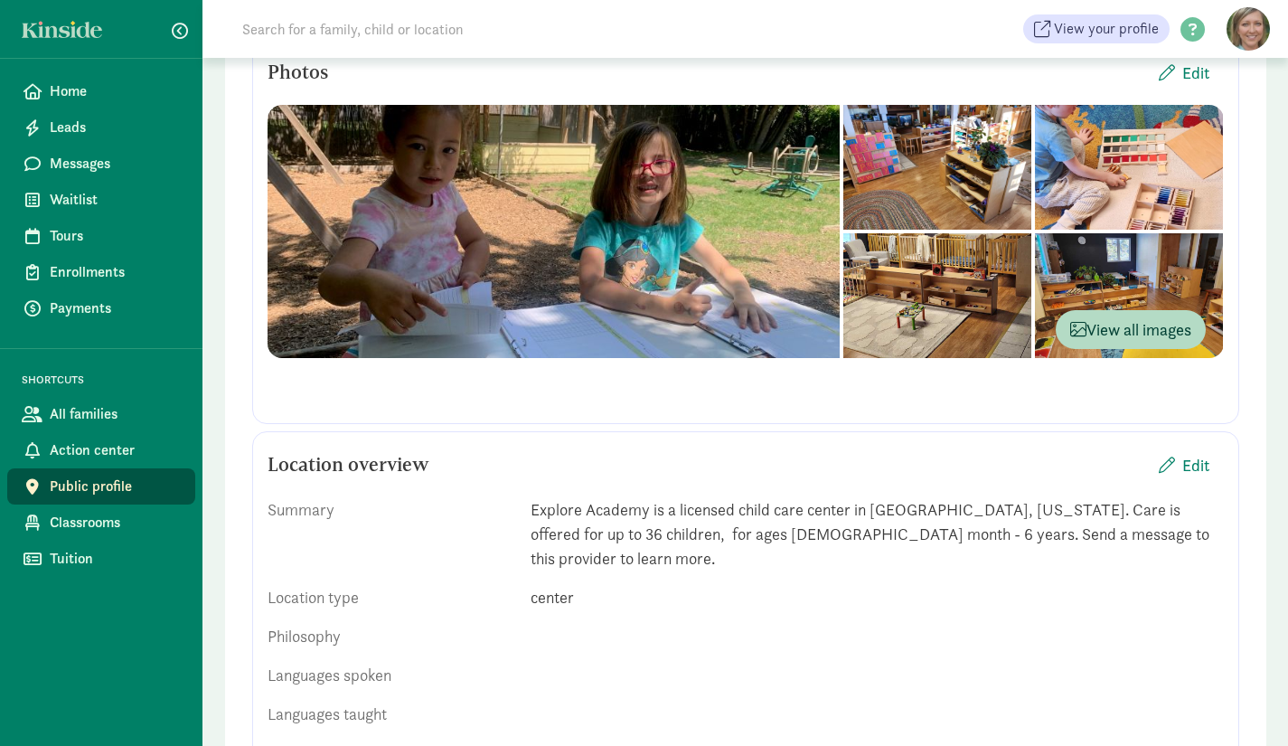
scroll to position [0, 0]
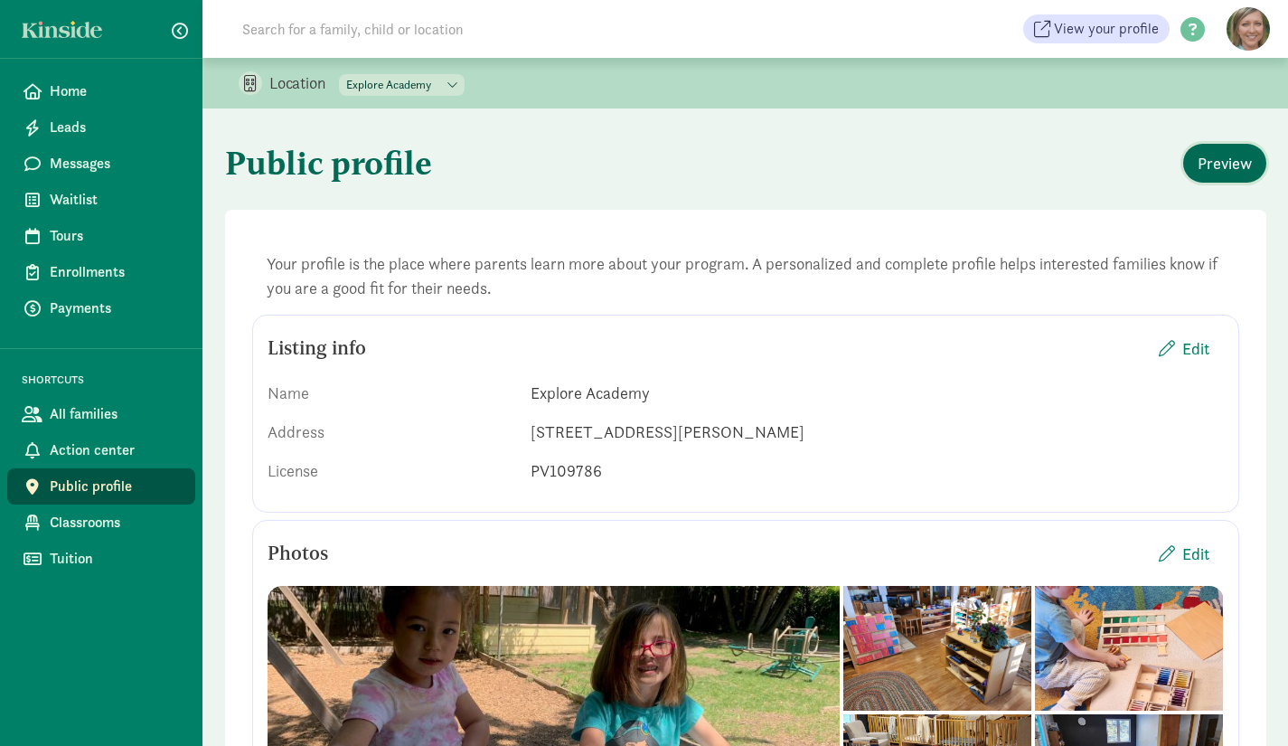
click at [1228, 157] on span "Preview" at bounding box center [1225, 163] width 54 height 24
click at [451, 80] on select "All locations ABCDino Academy Explore Montessori Explore Academy" at bounding box center [402, 85] width 126 height 22
click at [340, 74] on select "All locations ABCDino Academy Explore Montessori Explore Academy" at bounding box center [402, 85] width 126 height 22
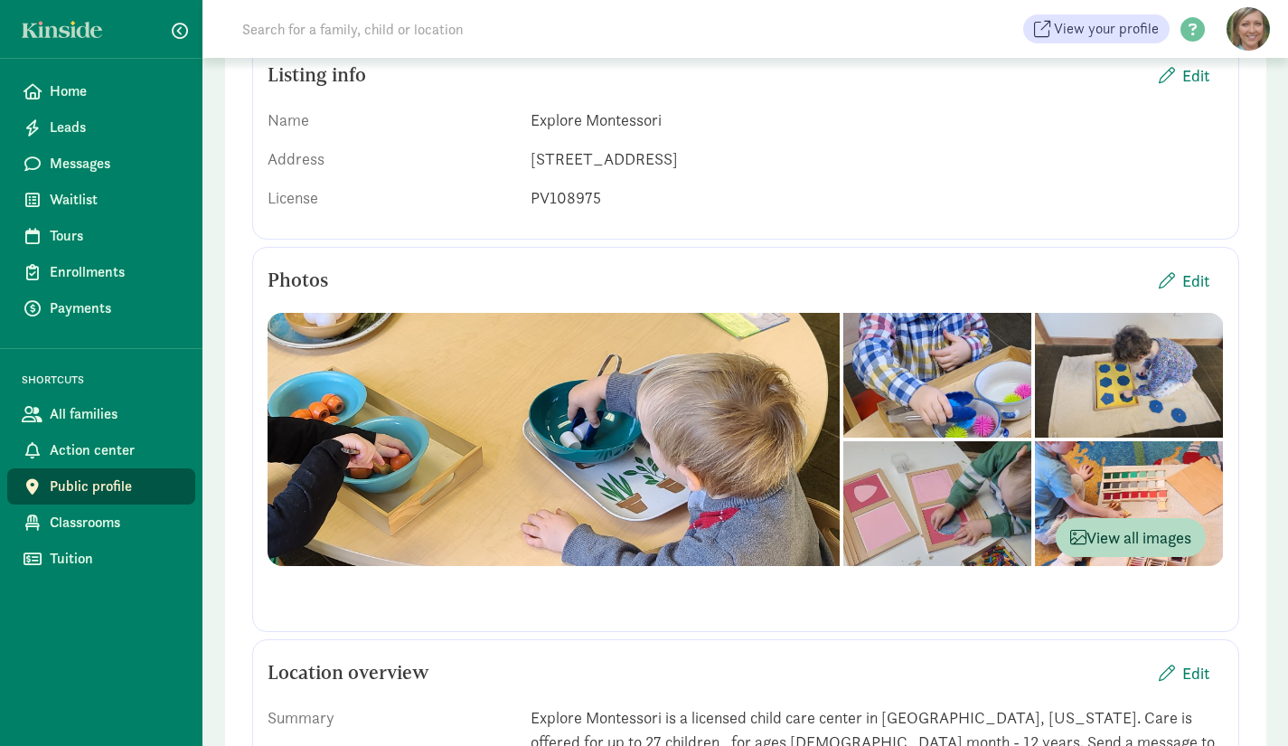
scroll to position [272, 0]
click at [1201, 289] on span "Edit" at bounding box center [1195, 281] width 27 height 24
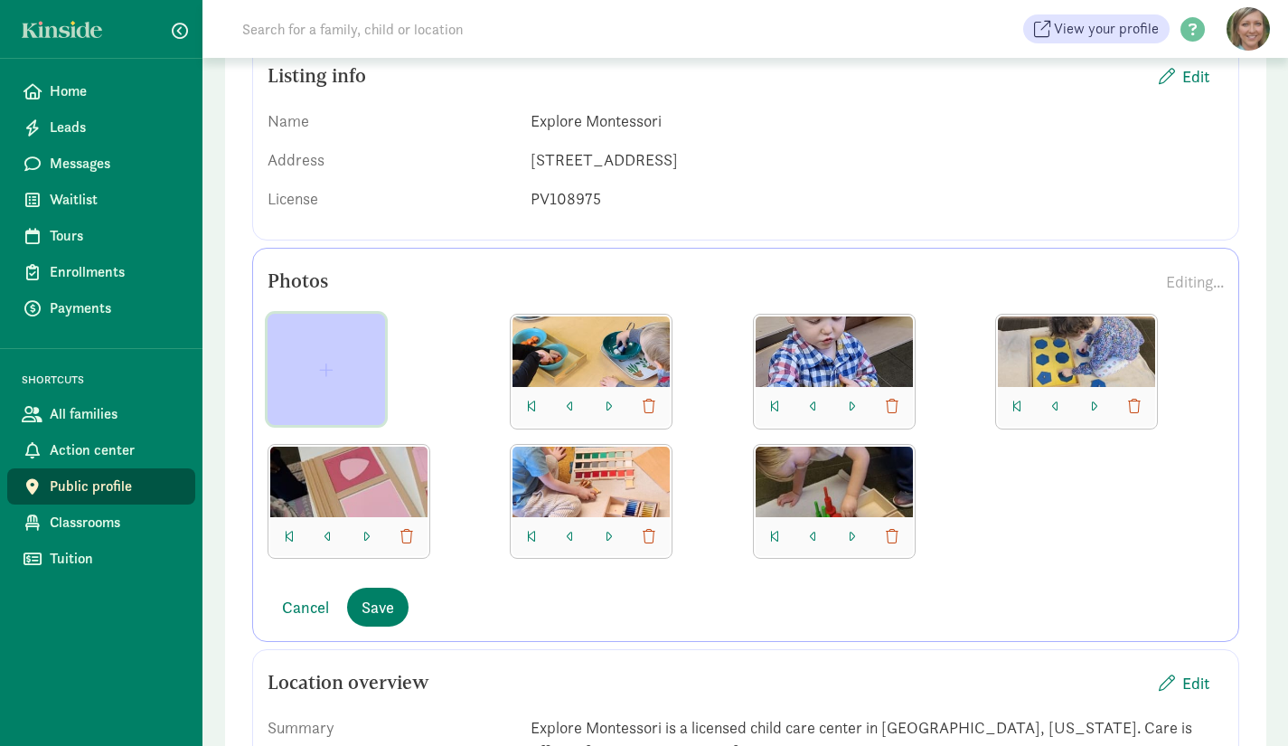
click at [322, 367] on span "button" at bounding box center [326, 370] width 14 height 16
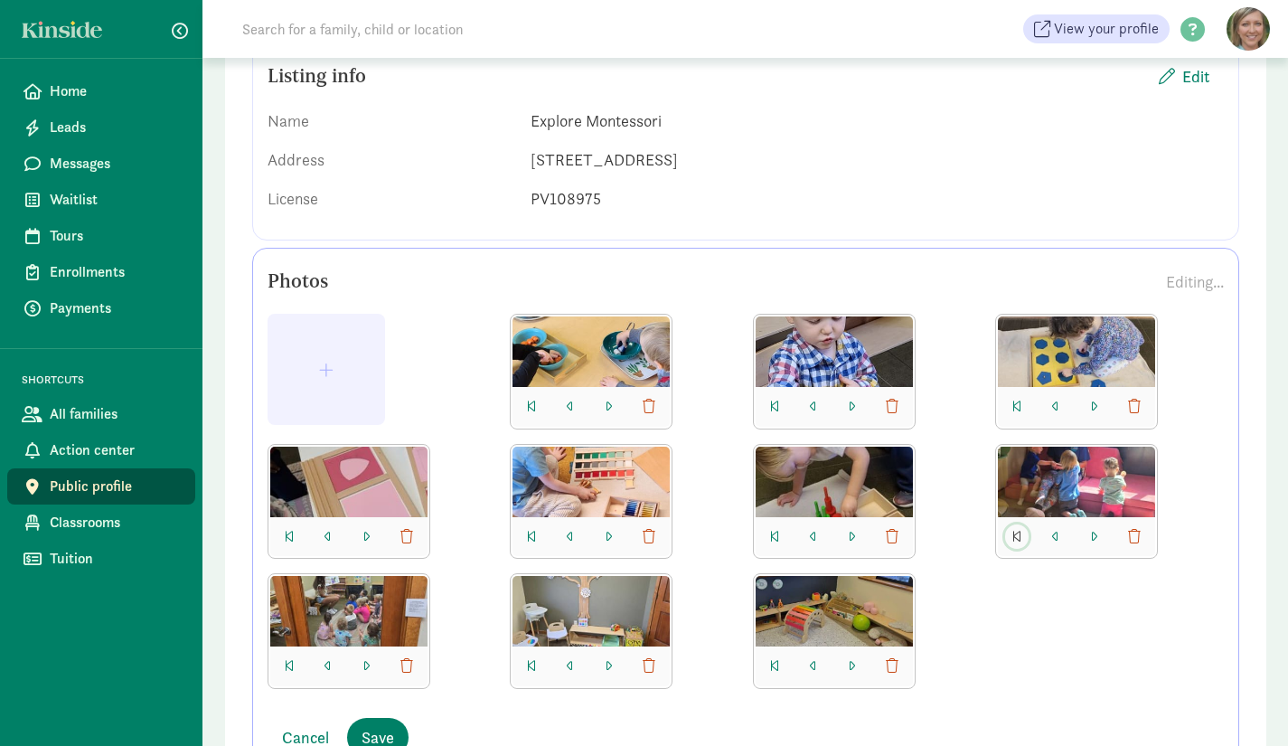
click at [1018, 535] on span "button" at bounding box center [1016, 537] width 9 height 14
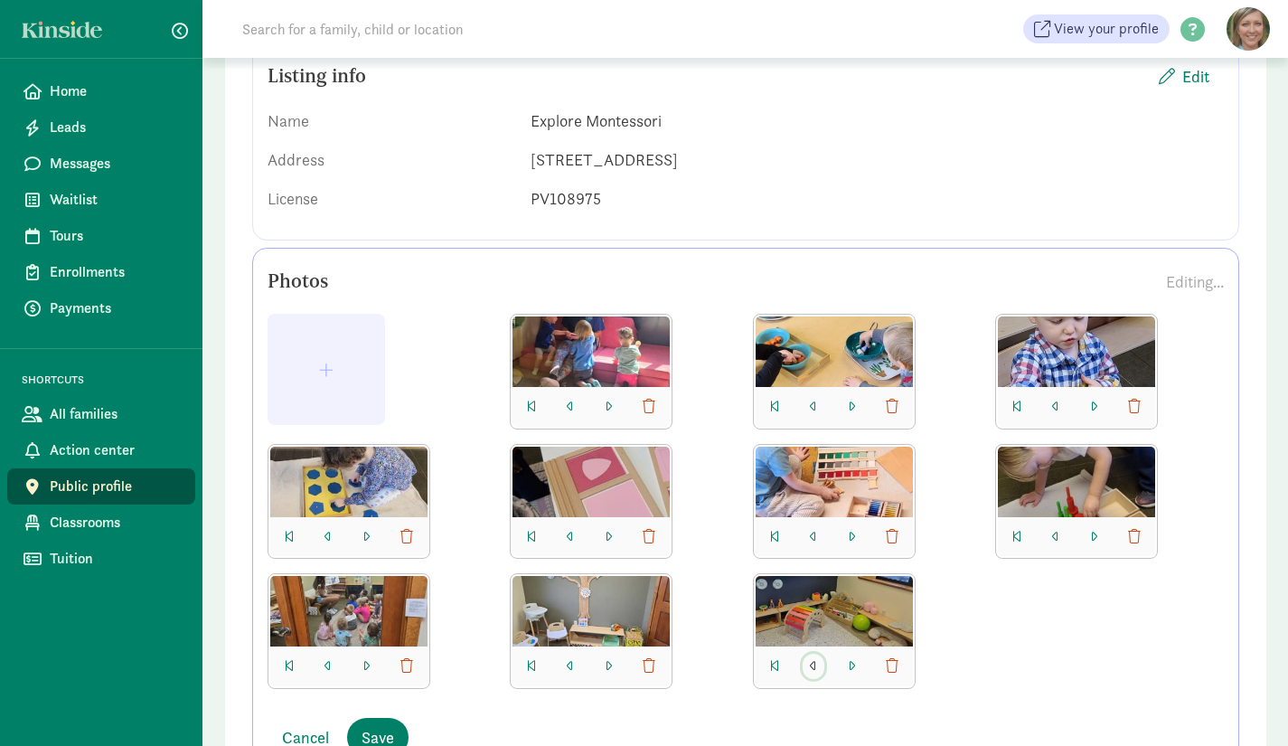
click at [816, 662] on span "button" at bounding box center [813, 666] width 7 height 14
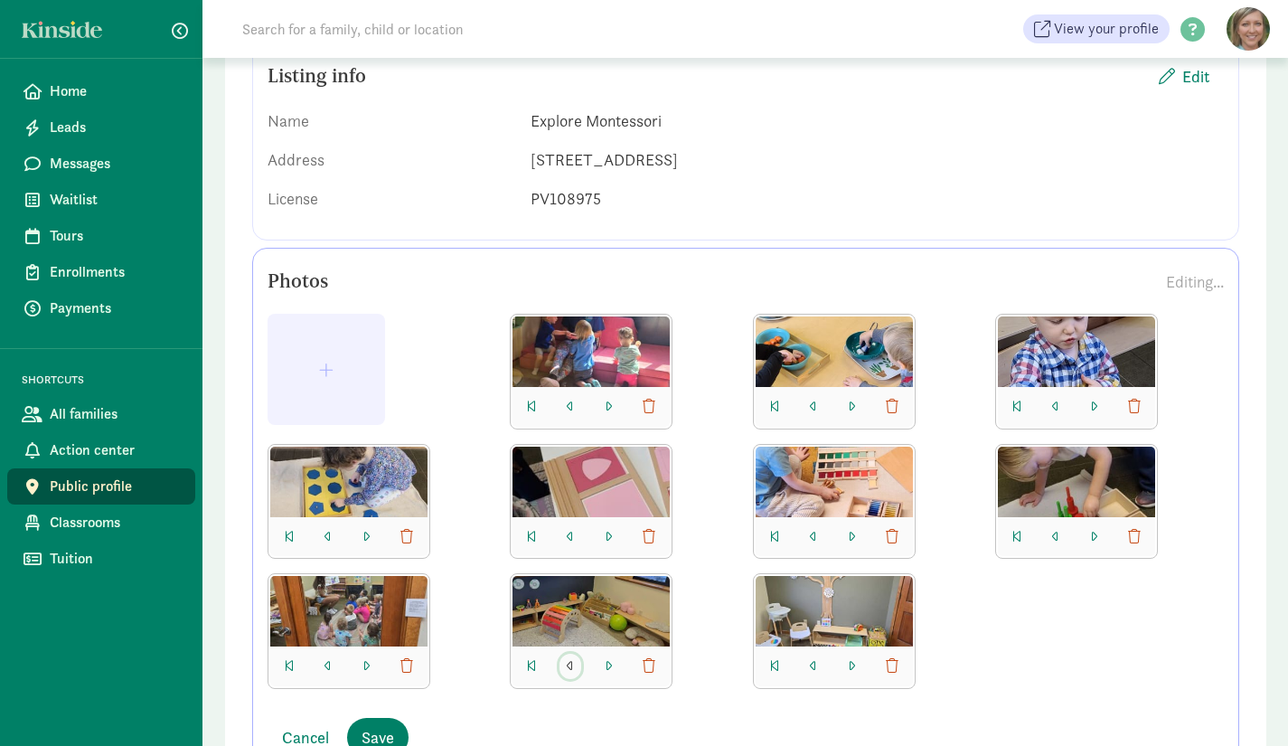
click at [572, 665] on span "button" at bounding box center [570, 666] width 7 height 14
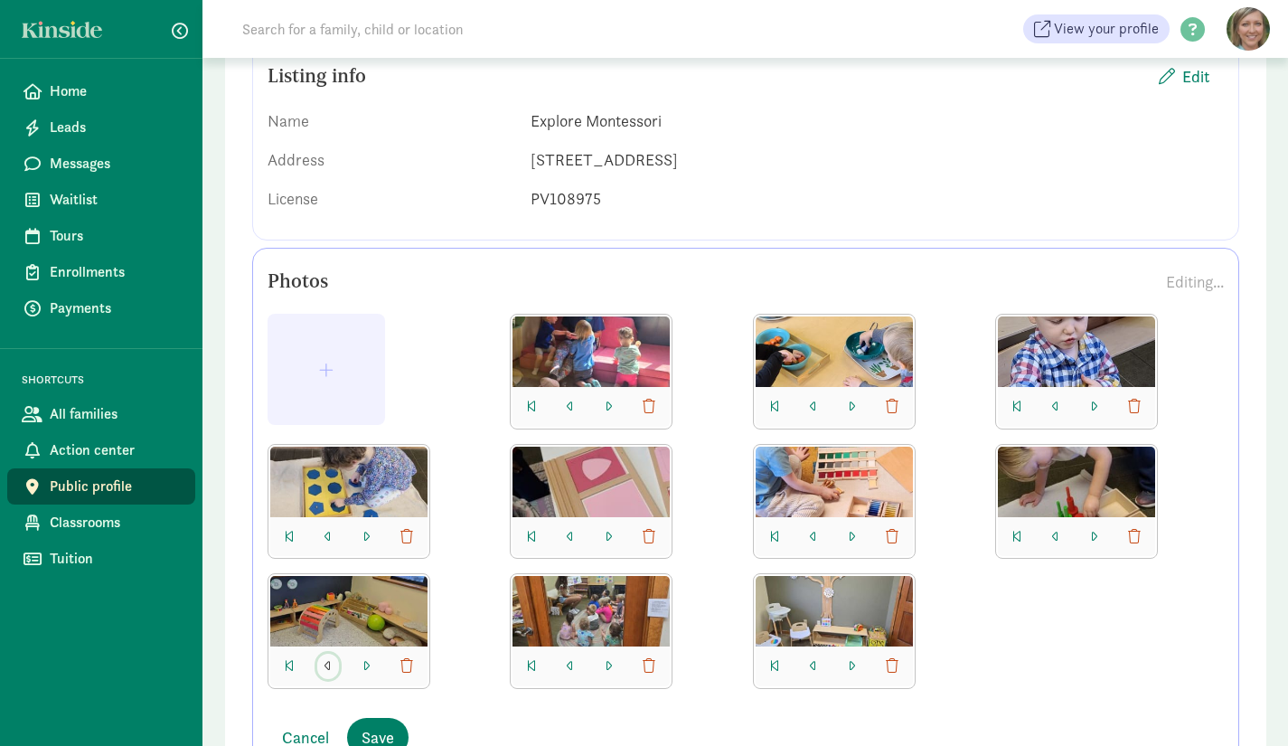
click at [331, 666] on span "button" at bounding box center [328, 666] width 7 height 14
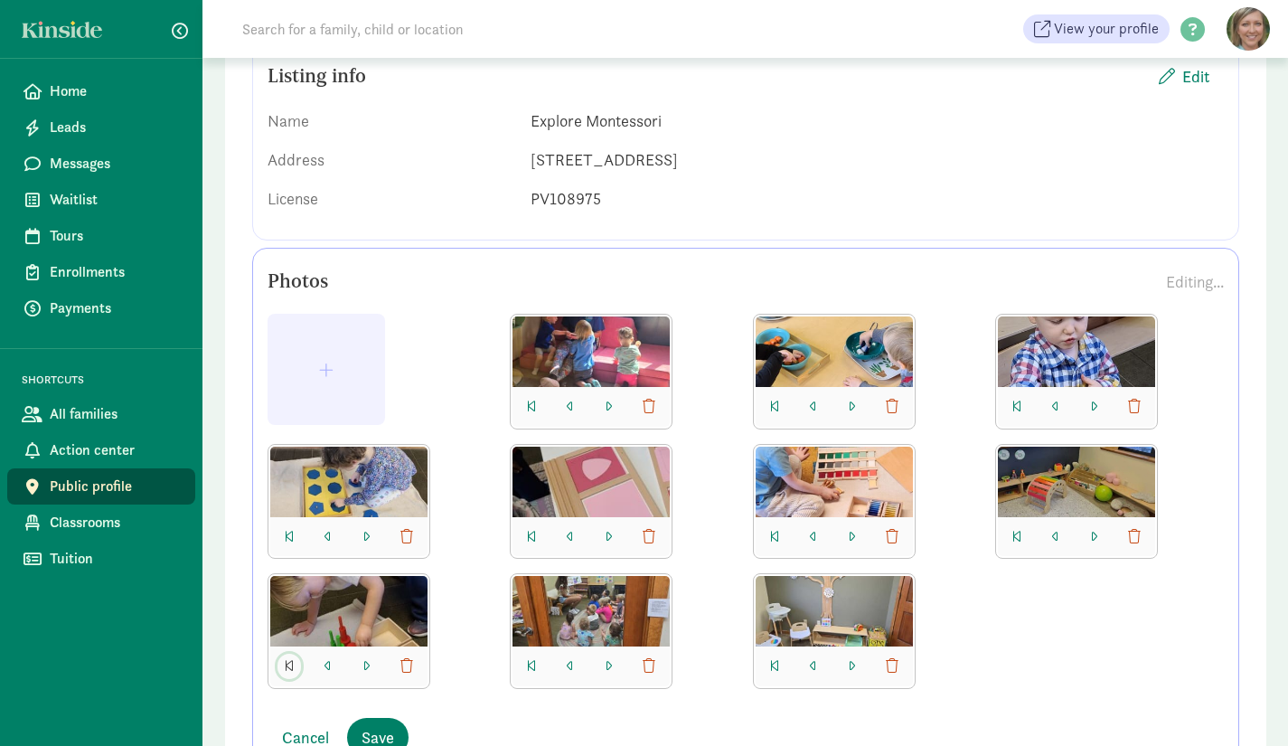
click at [287, 661] on span "button" at bounding box center [289, 666] width 9 height 14
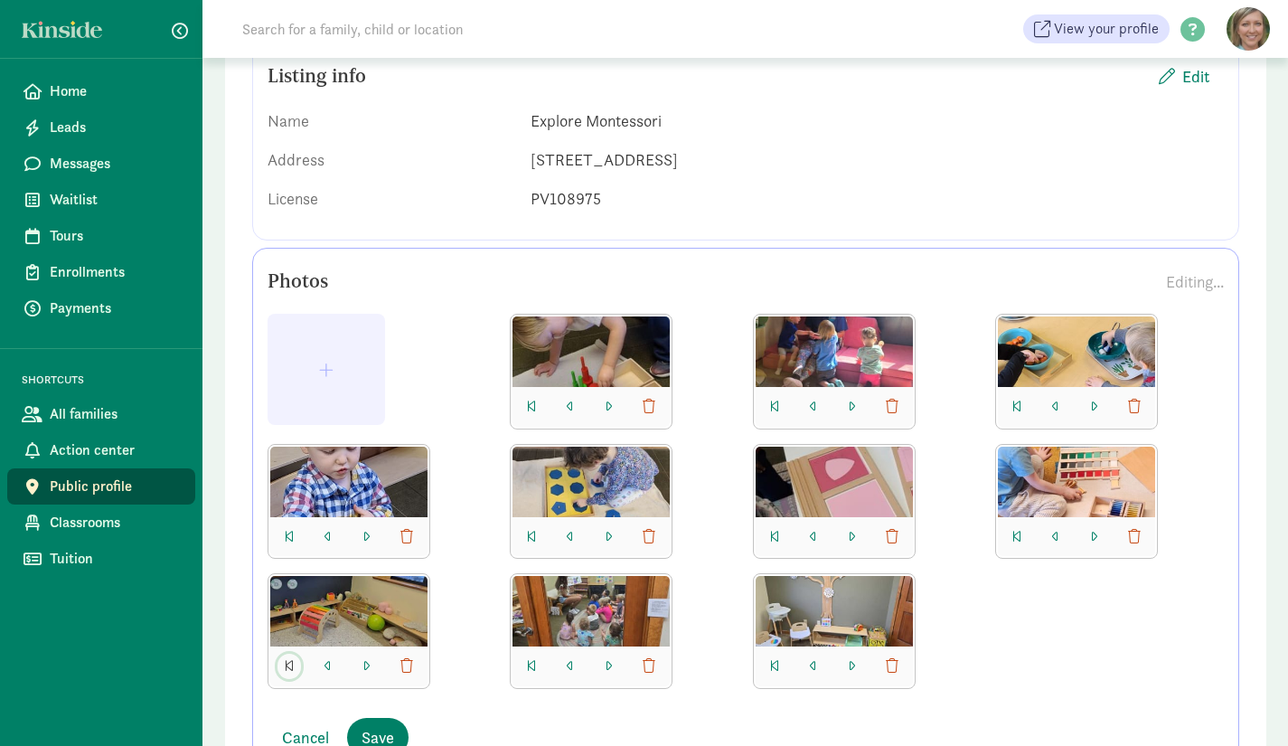
click at [288, 660] on span "button" at bounding box center [289, 666] width 9 height 14
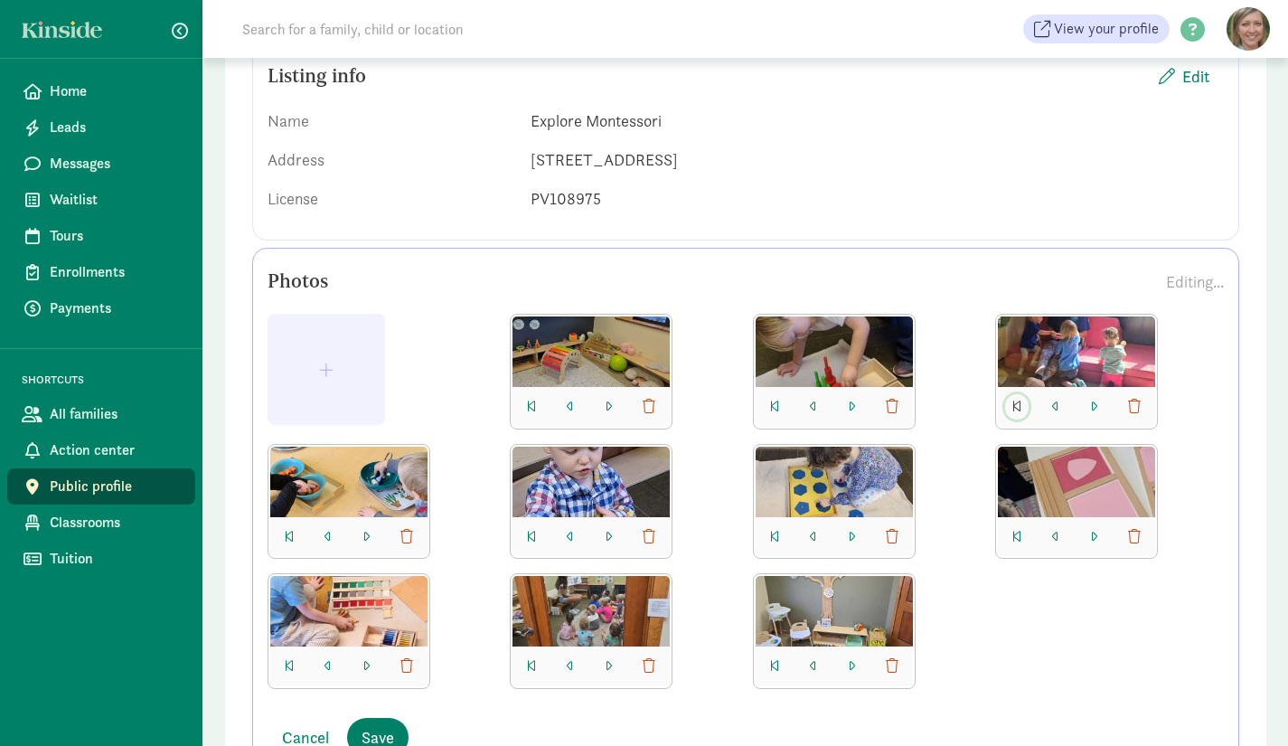
click at [1015, 404] on span "button" at bounding box center [1016, 407] width 9 height 14
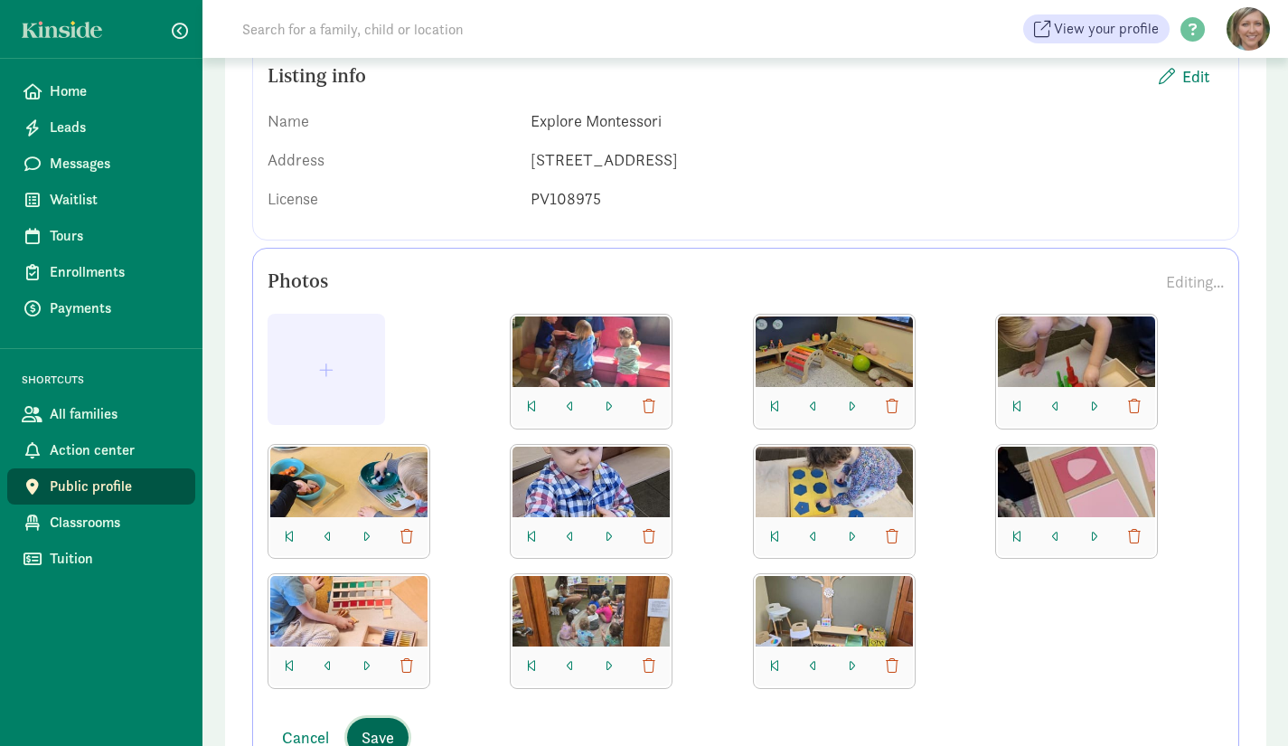
click at [379, 730] on span "Save" at bounding box center [378, 737] width 33 height 24
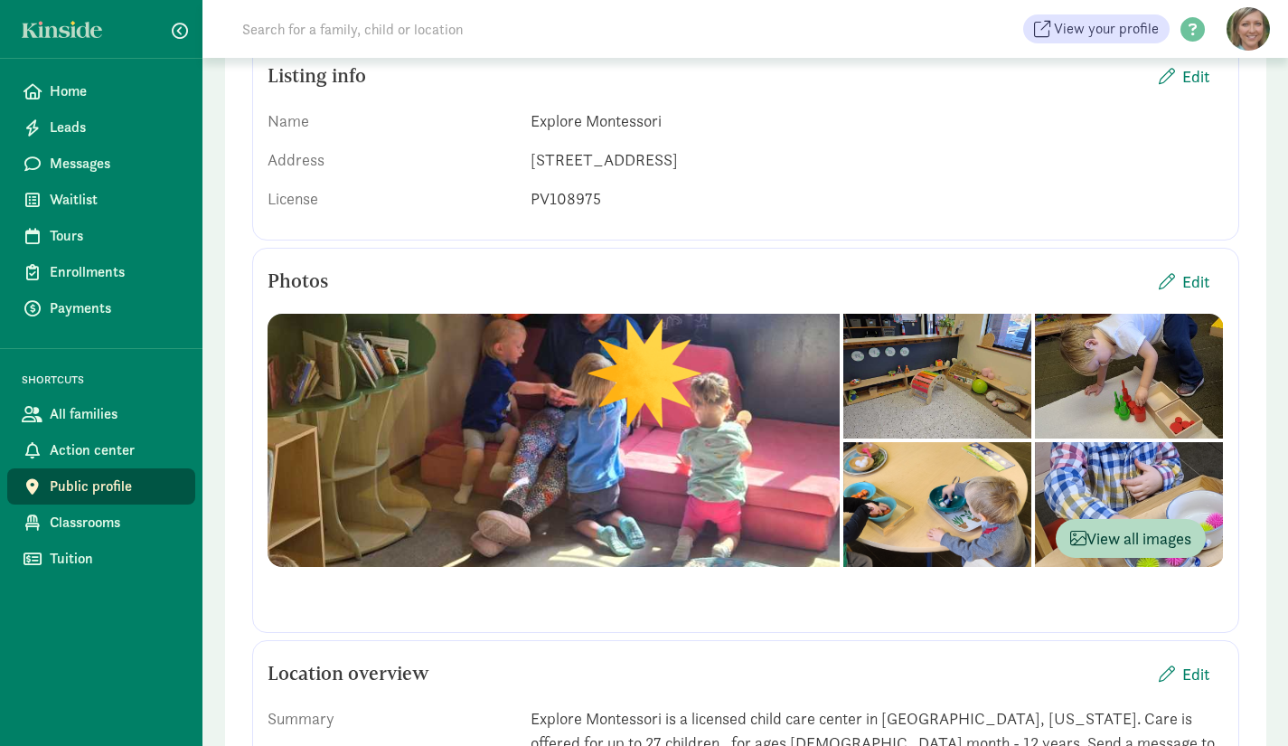
scroll to position [0, 0]
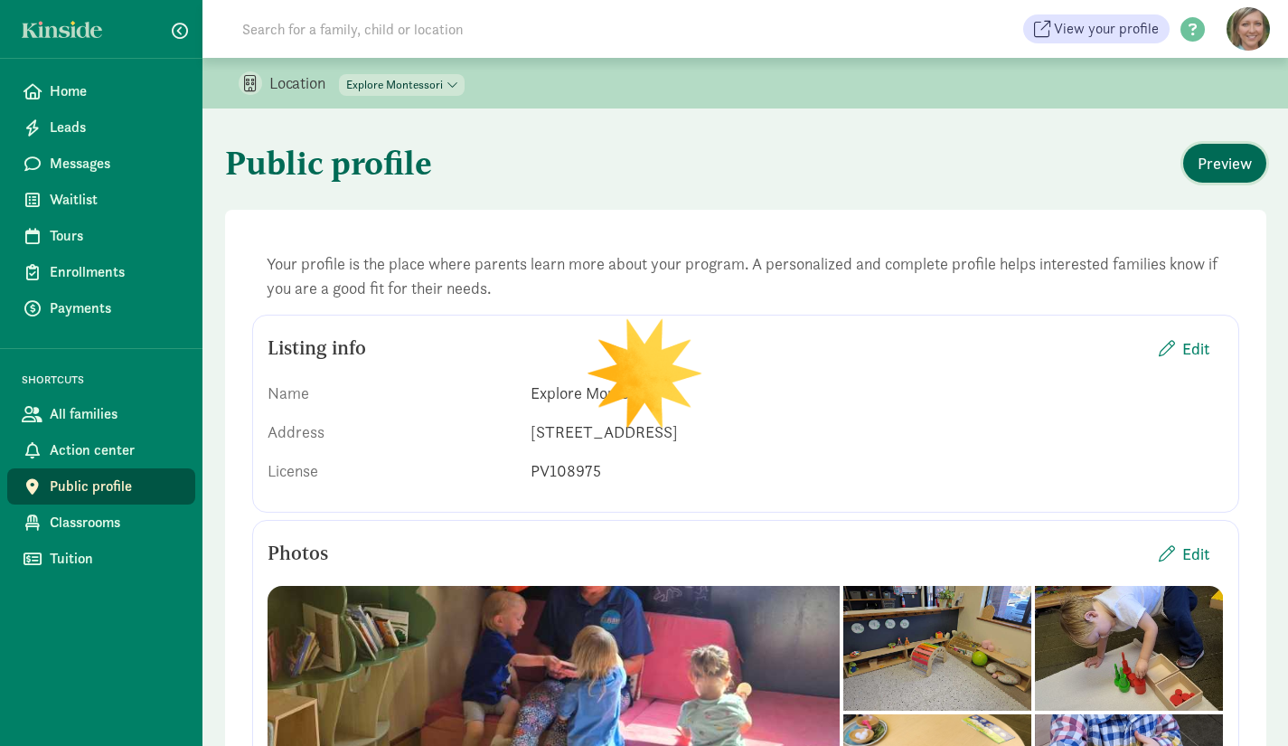
click at [1231, 155] on span "Preview" at bounding box center [1225, 163] width 54 height 24
click at [450, 76] on select "All locations ABCDino Academy Explore Montessori Explore Academy" at bounding box center [402, 85] width 126 height 22
select select "376019"
click at [340, 74] on select "All locations ABCDino Academy Explore Montessori Explore Academy" at bounding box center [402, 85] width 126 height 22
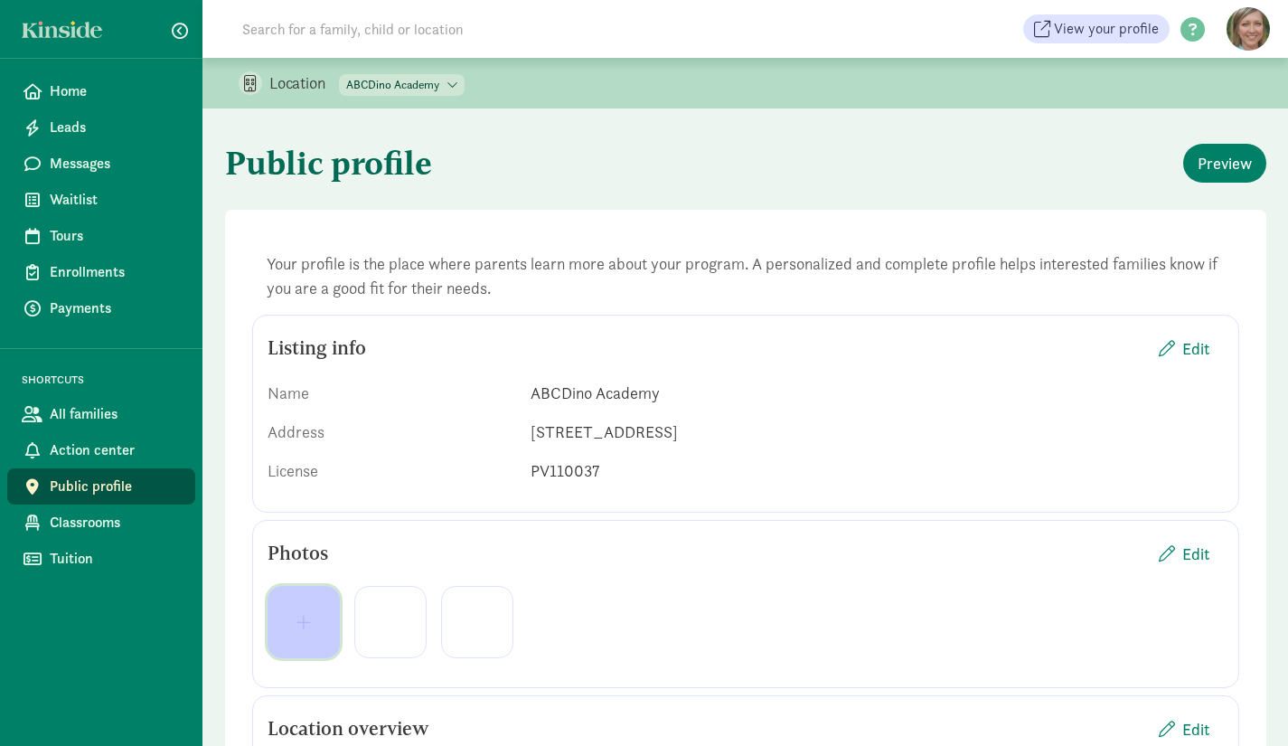
click at [292, 628] on span "button" at bounding box center [303, 622] width 43 height 16
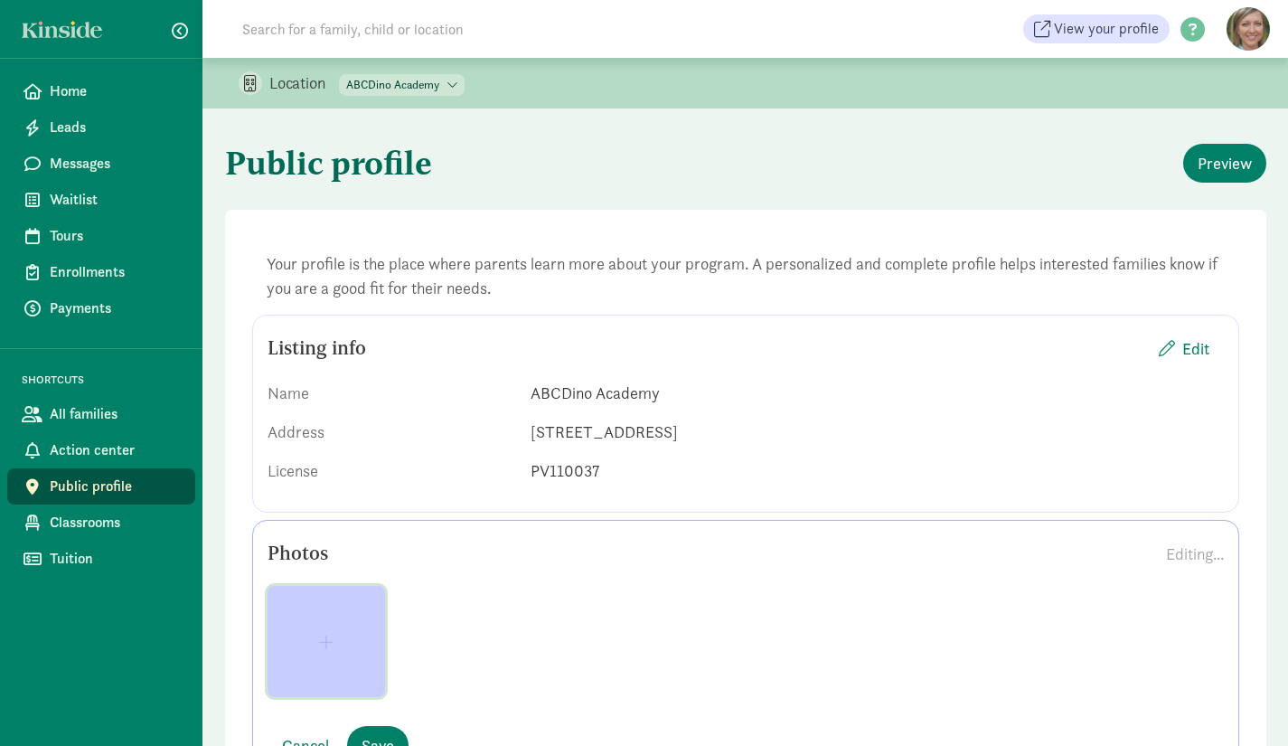
click at [322, 644] on span "button" at bounding box center [326, 642] width 14 height 16
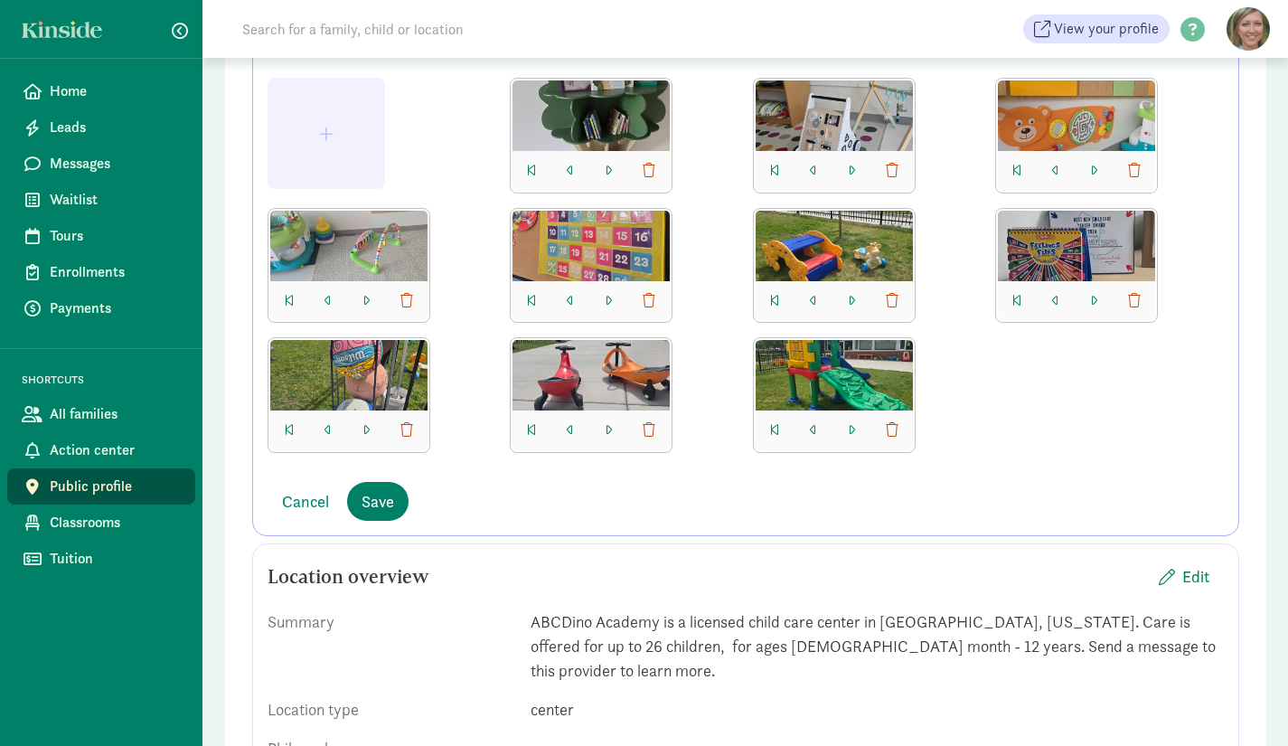
scroll to position [509, 0]
click at [774, 428] on span "button" at bounding box center [774, 429] width 9 height 14
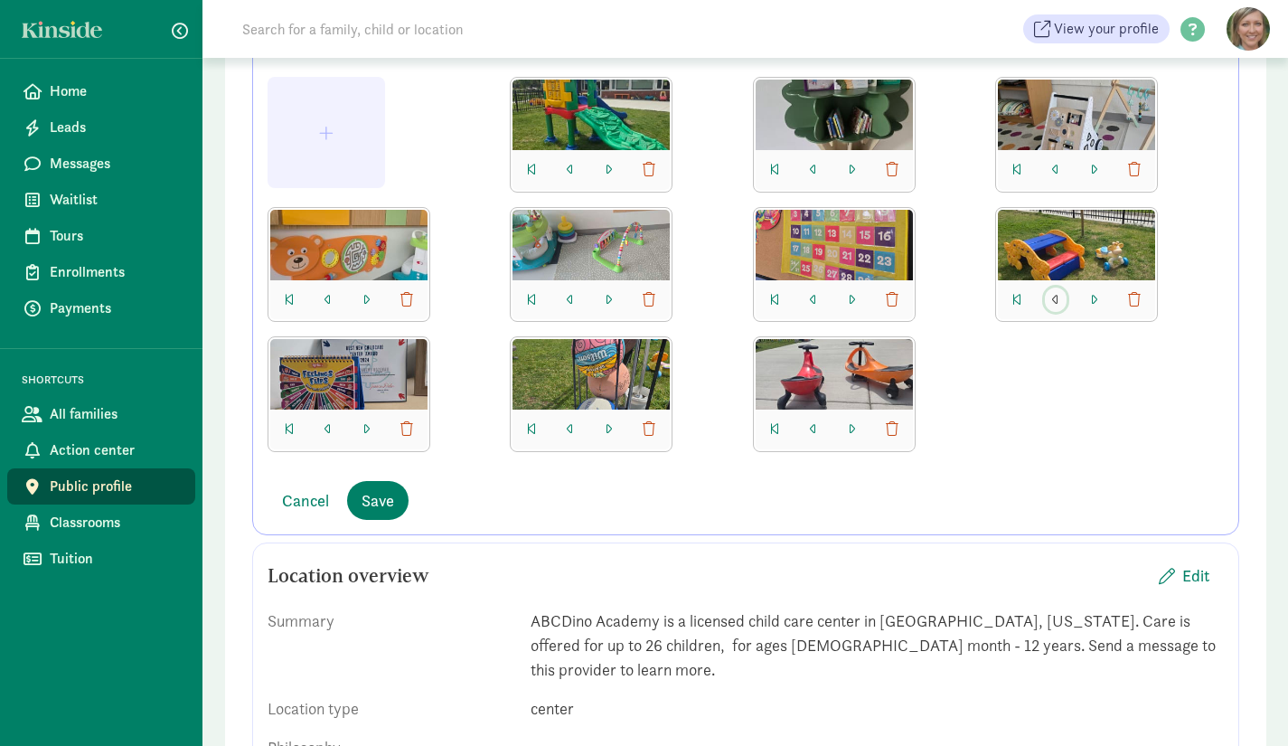
click at [1055, 300] on span "button" at bounding box center [1055, 300] width 7 height 14
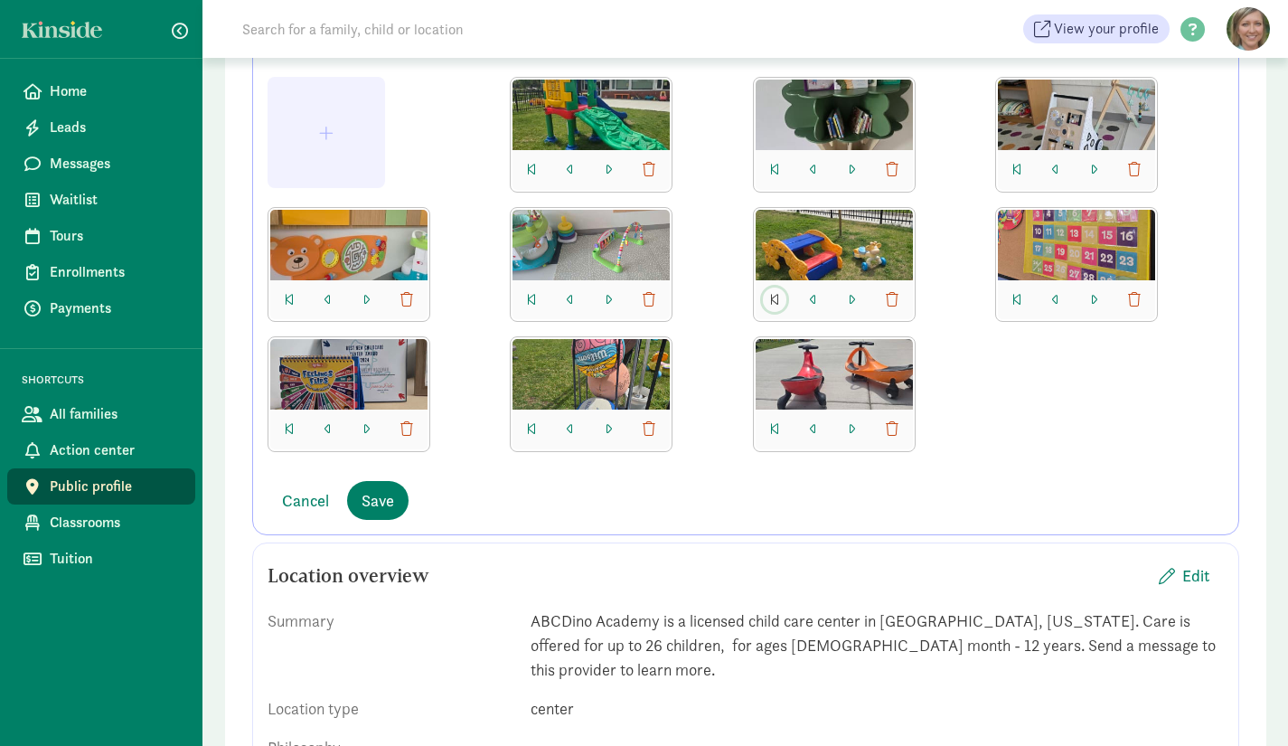
click at [773, 293] on span "button" at bounding box center [774, 300] width 9 height 14
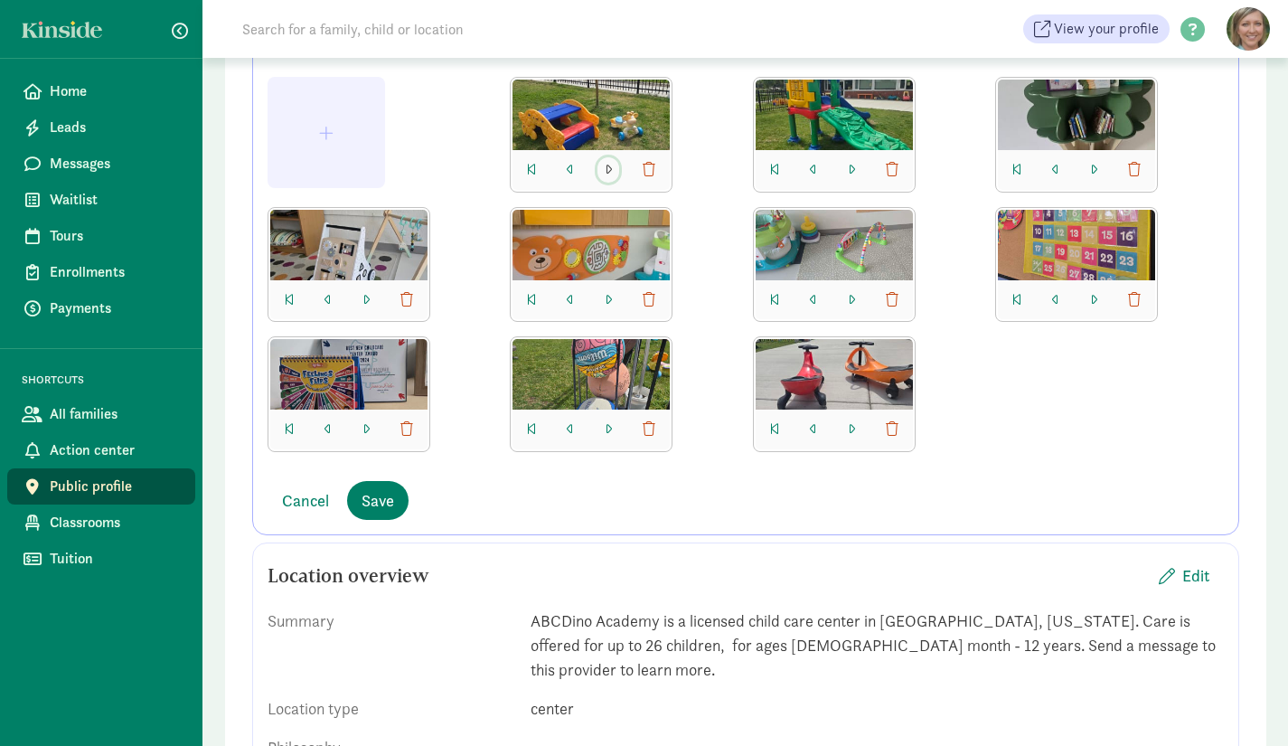
click at [606, 164] on span "button" at bounding box center [608, 170] width 7 height 14
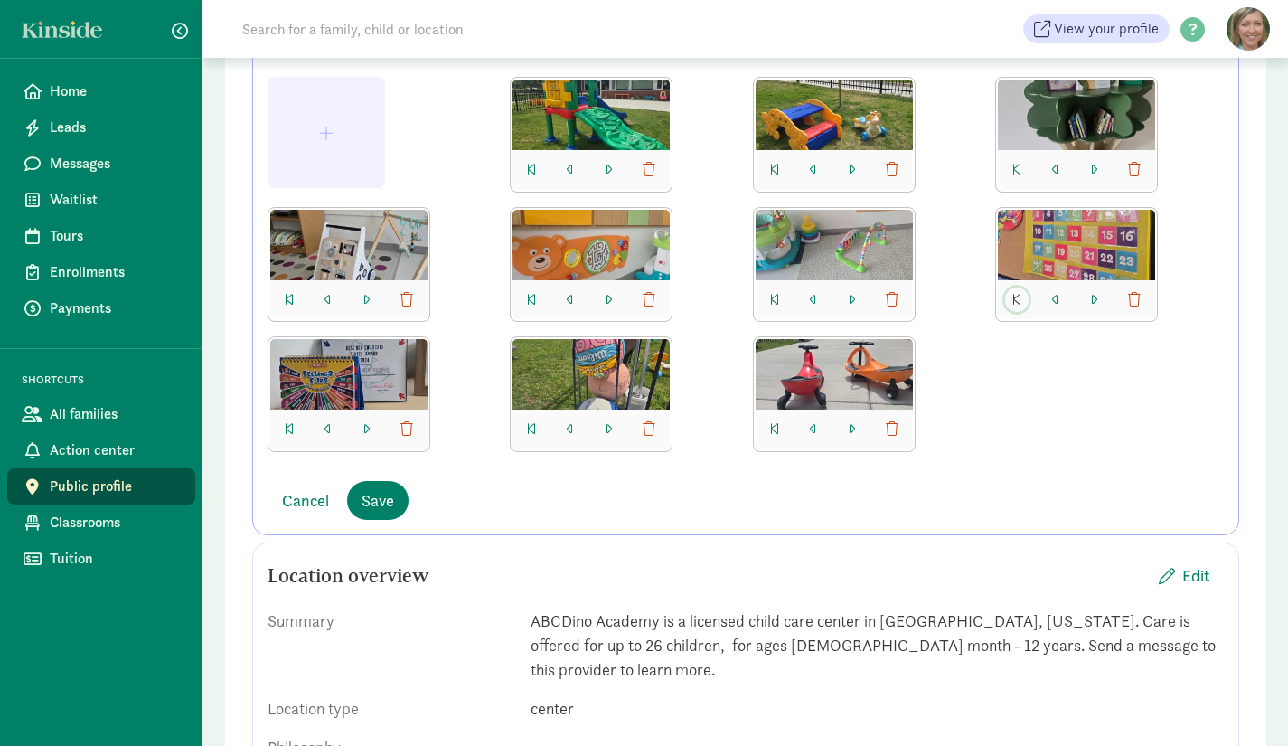
click at [1020, 294] on span "button" at bounding box center [1016, 300] width 9 height 14
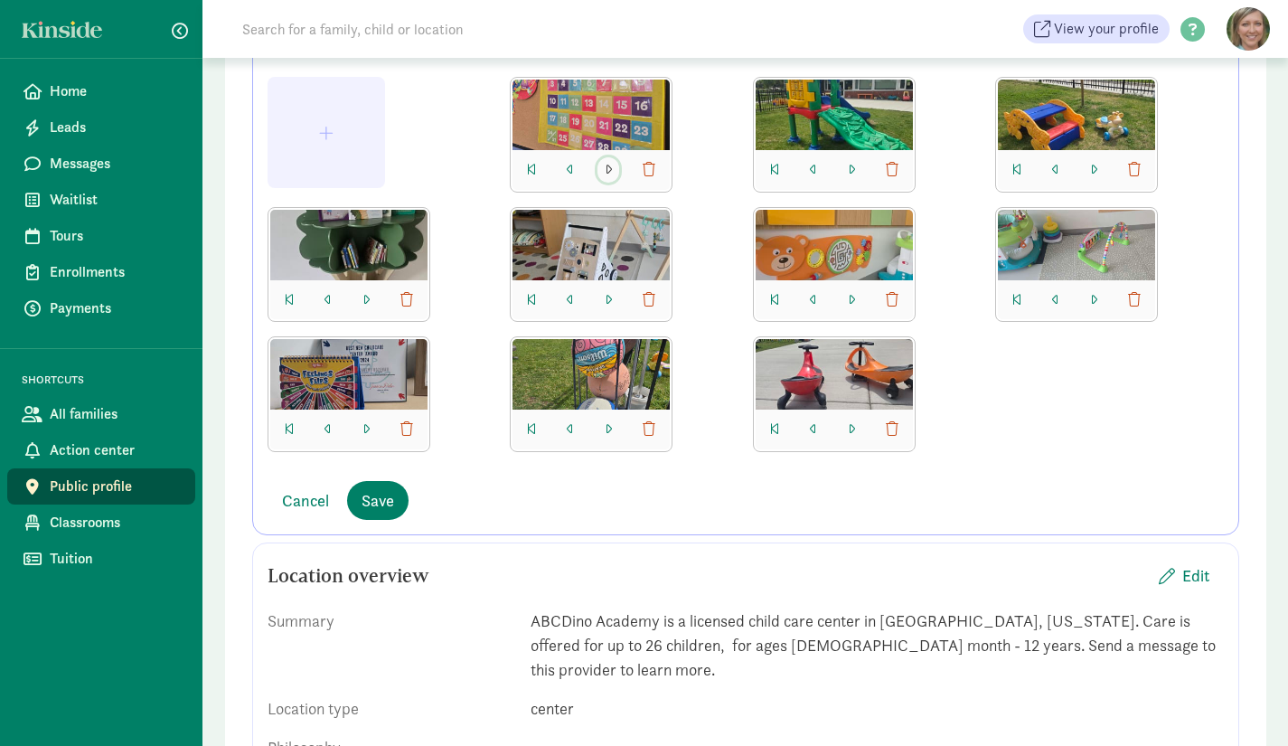
click at [610, 168] on span "button" at bounding box center [608, 170] width 7 height 14
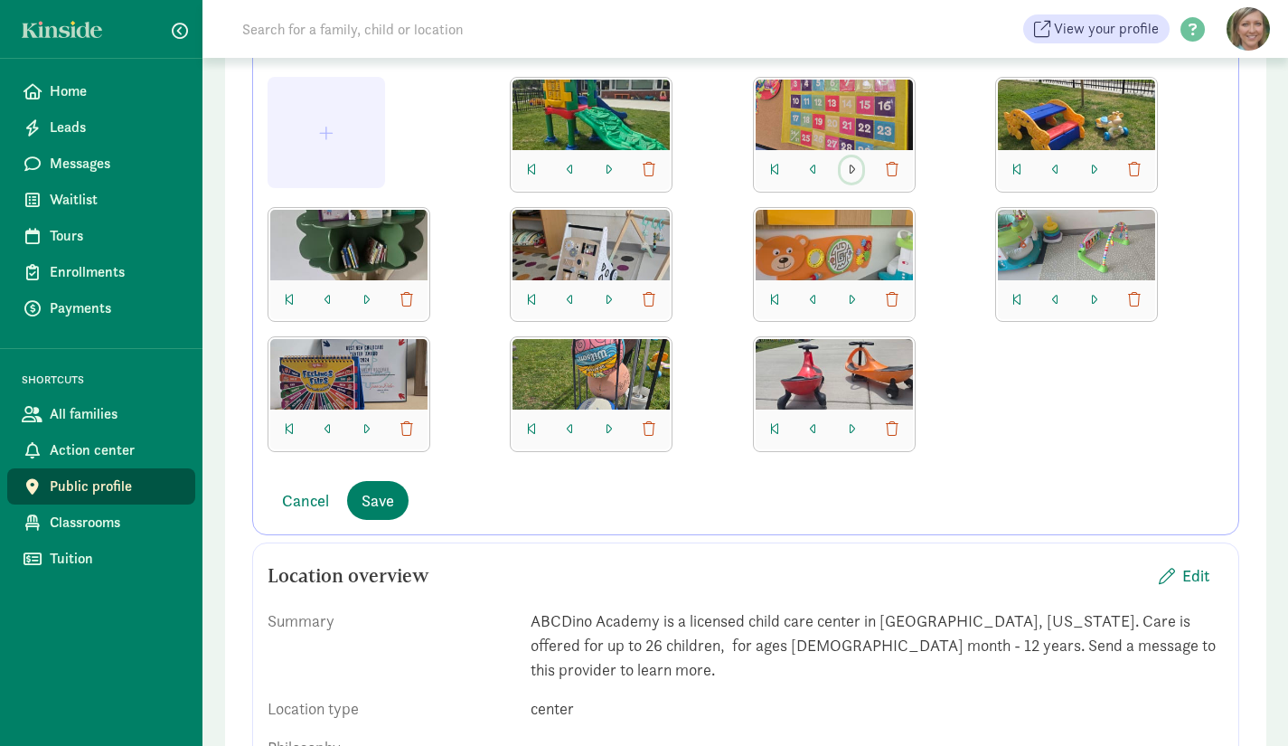
click at [855, 171] on button "button" at bounding box center [852, 169] width 22 height 25
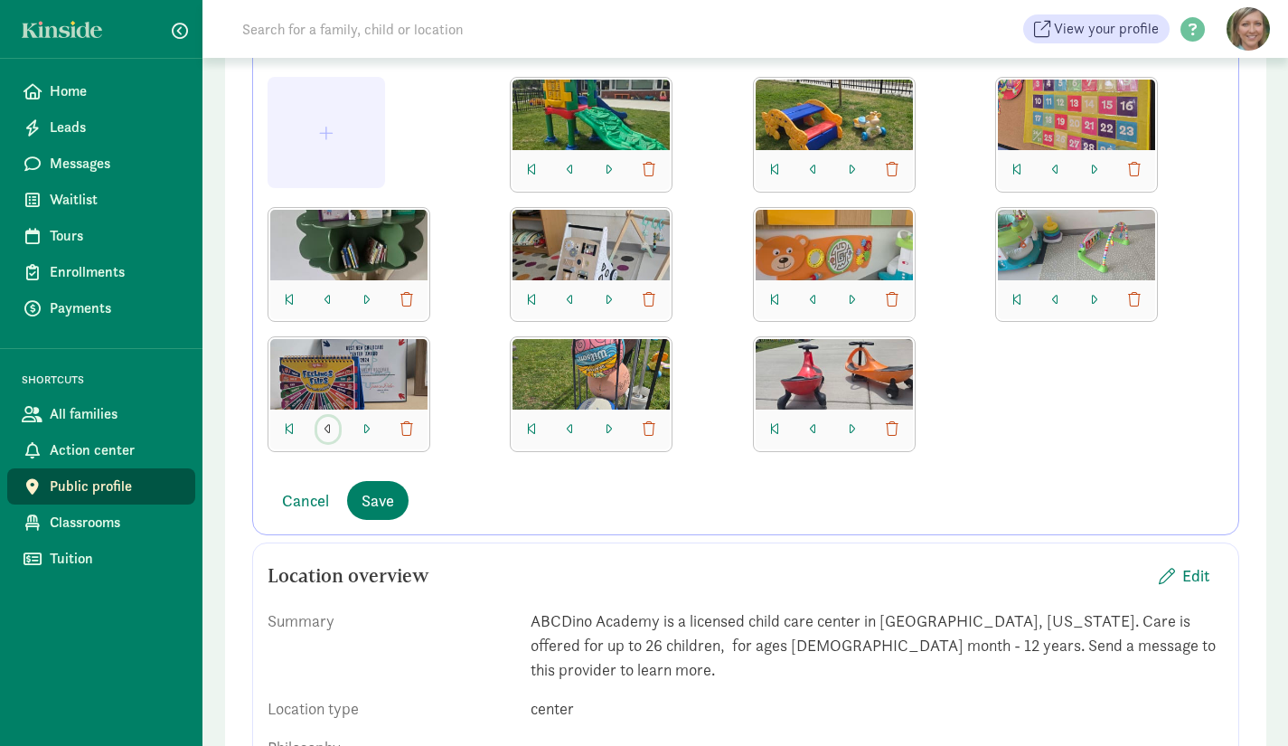
click at [329, 428] on span "button" at bounding box center [328, 429] width 7 height 14
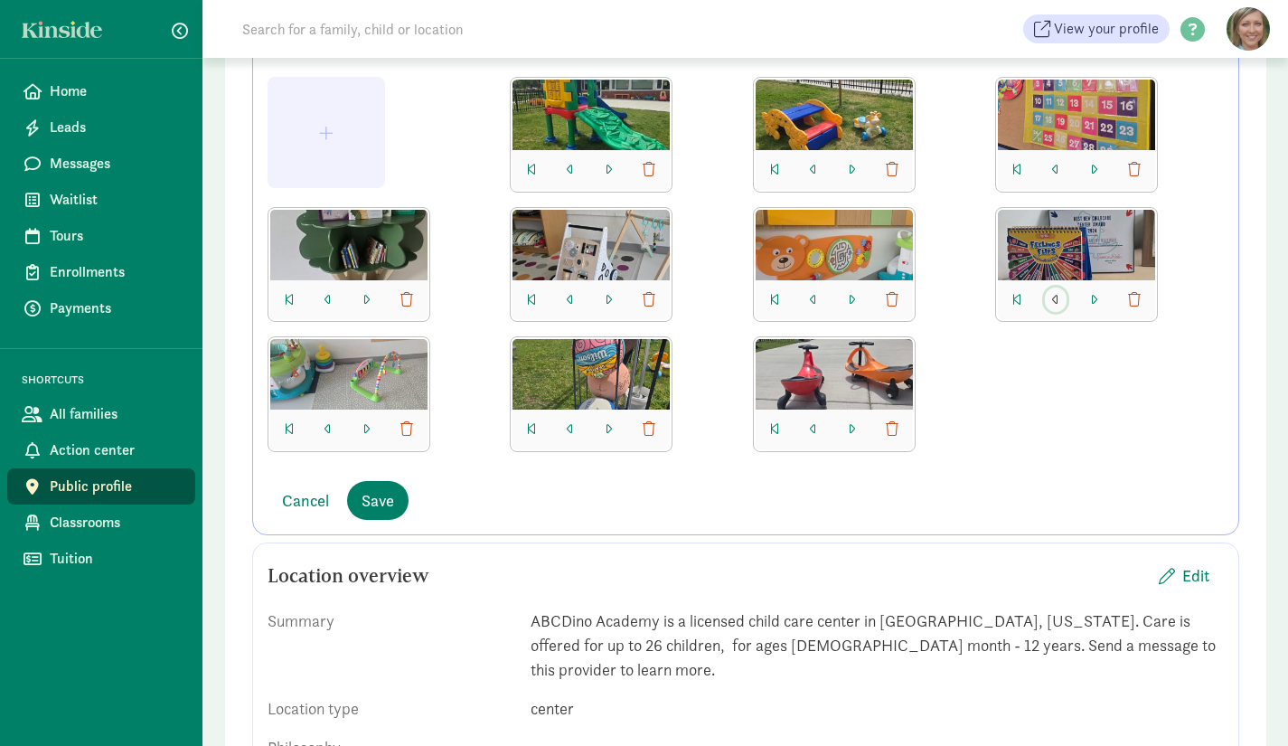
click at [1058, 293] on span "button" at bounding box center [1055, 300] width 7 height 14
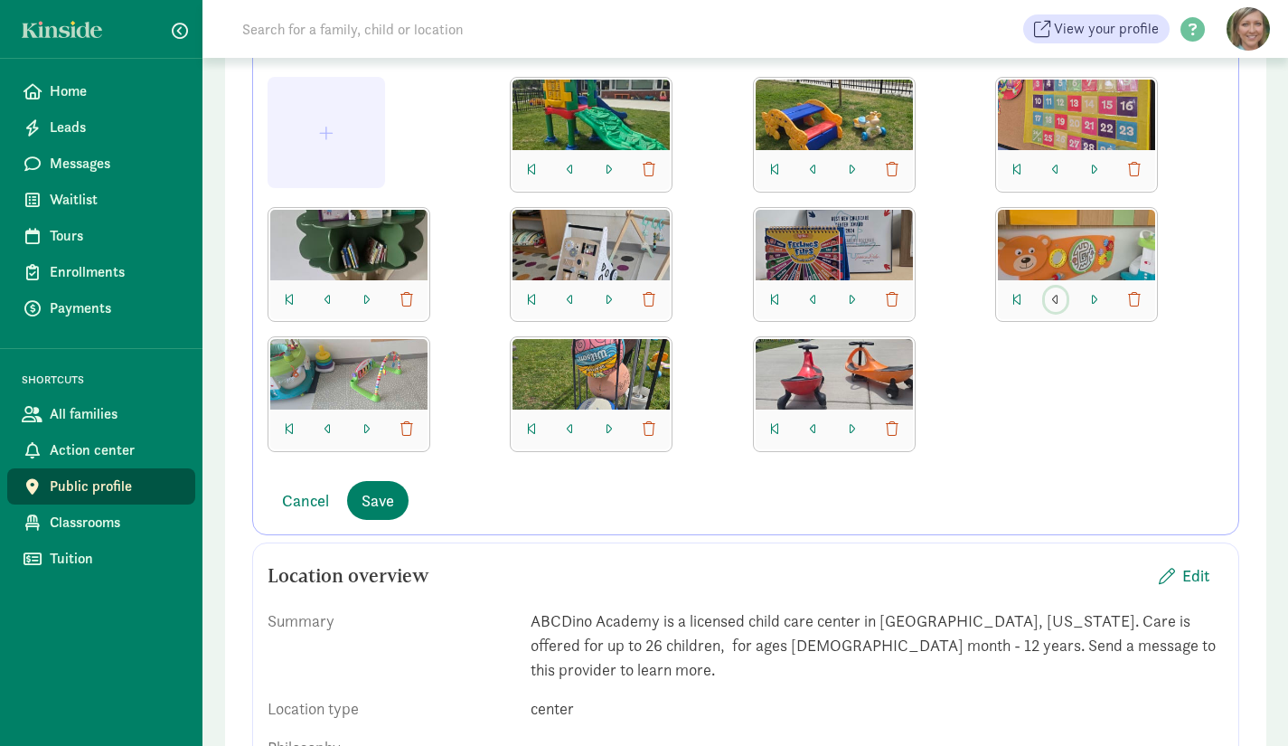
click at [1055, 294] on span "button" at bounding box center [1055, 300] width 7 height 14
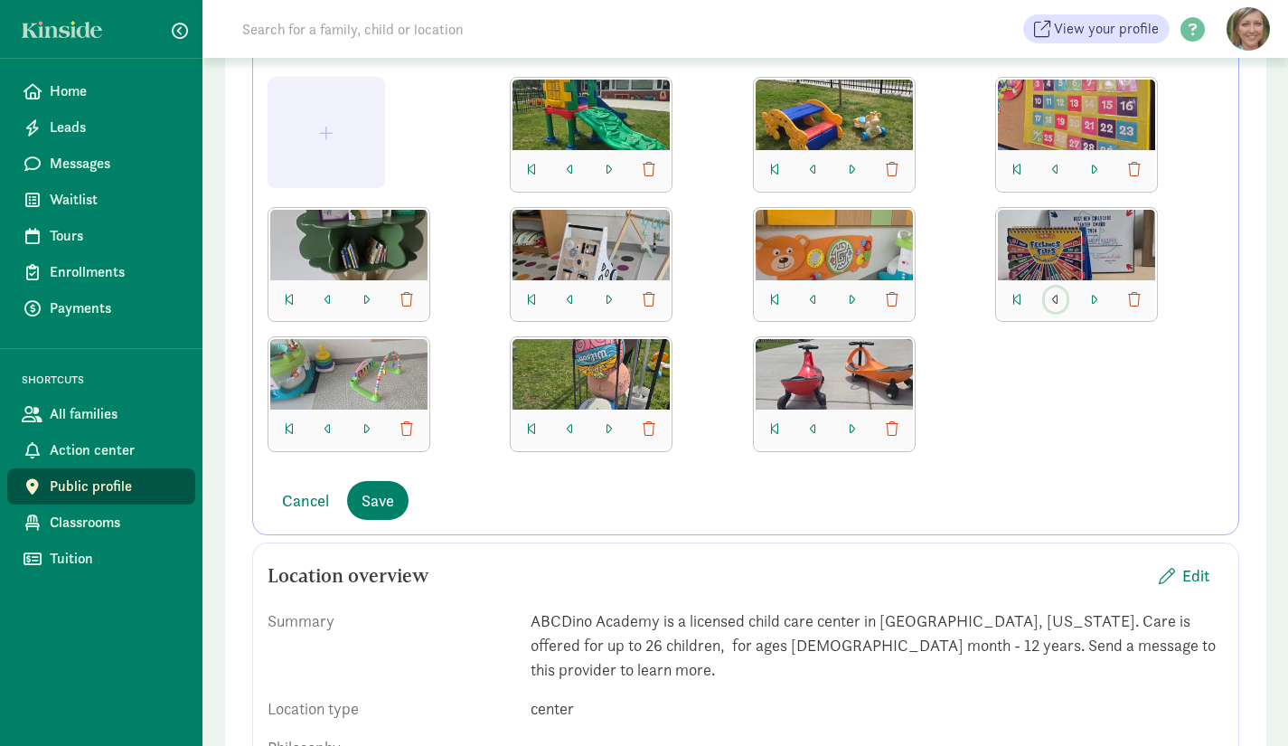
click at [1055, 294] on span "button" at bounding box center [1055, 300] width 7 height 14
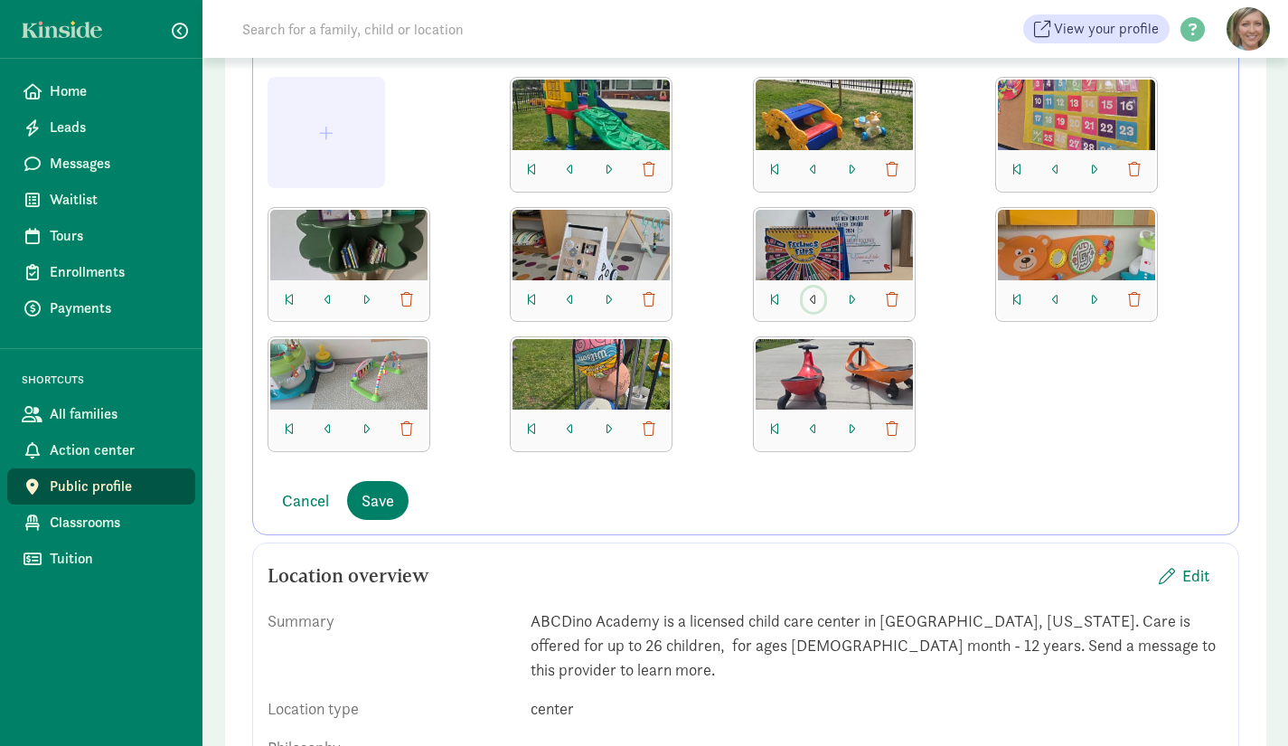
click at [818, 295] on button "button" at bounding box center [814, 299] width 22 height 25
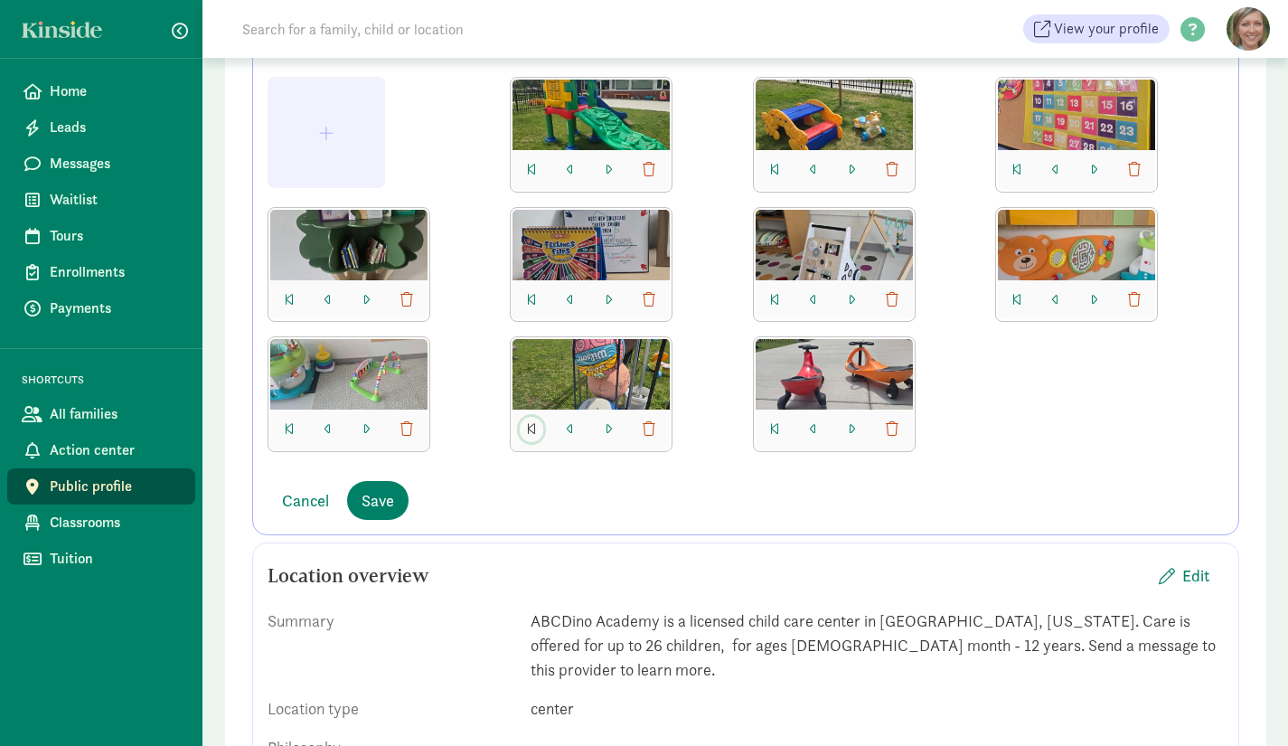
click at [524, 430] on button "button" at bounding box center [532, 429] width 24 height 25
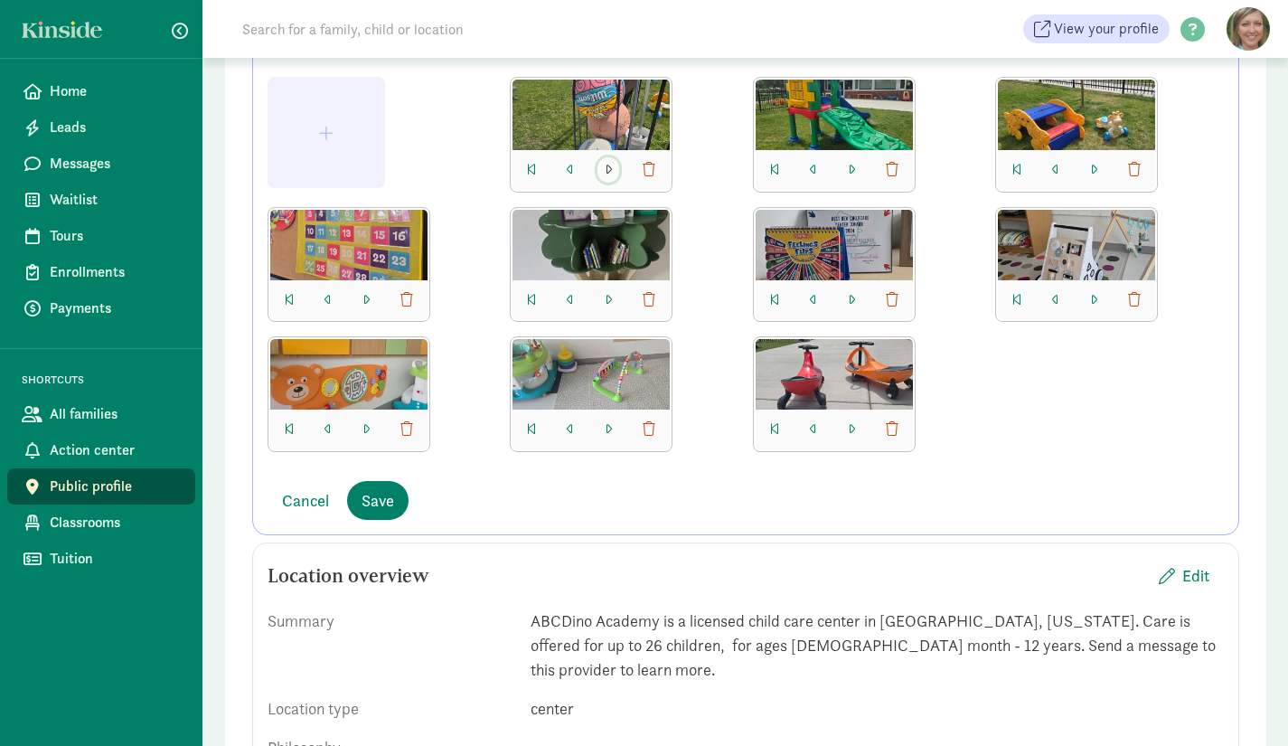
click at [607, 166] on span "button" at bounding box center [608, 170] width 7 height 14
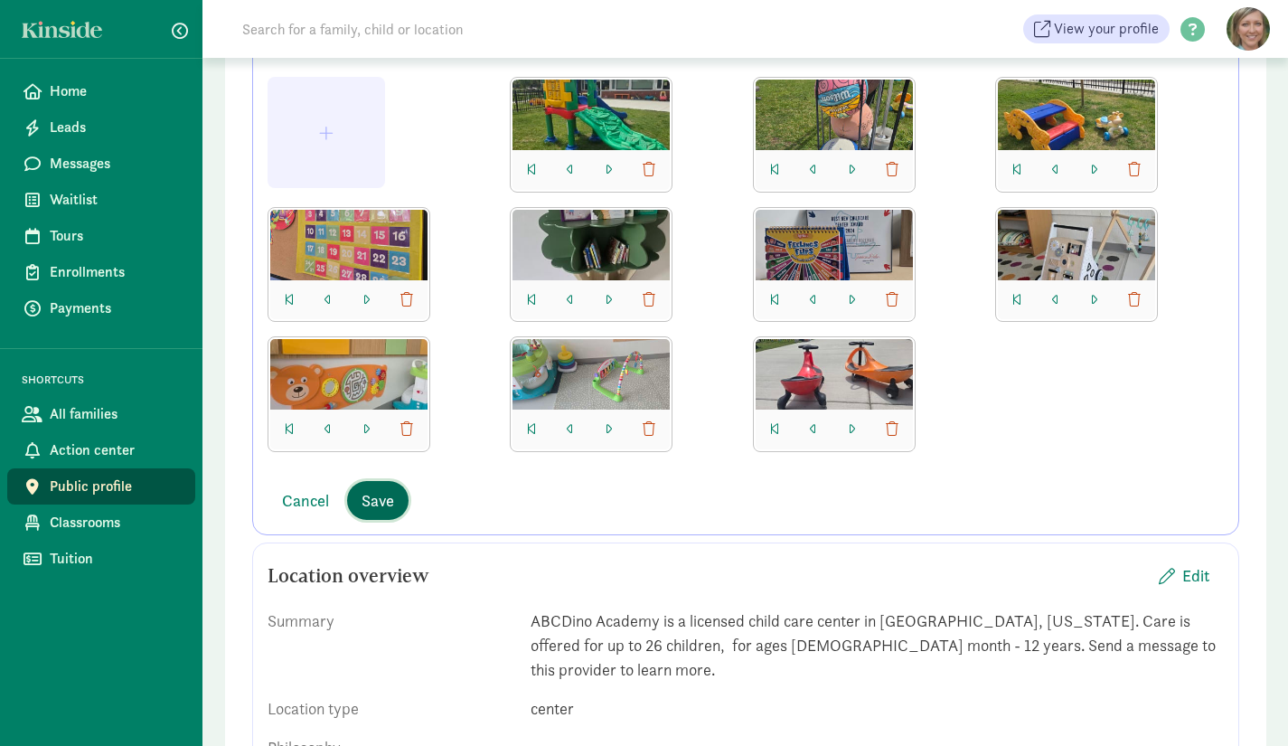
click at [381, 495] on span "Save" at bounding box center [378, 500] width 33 height 24
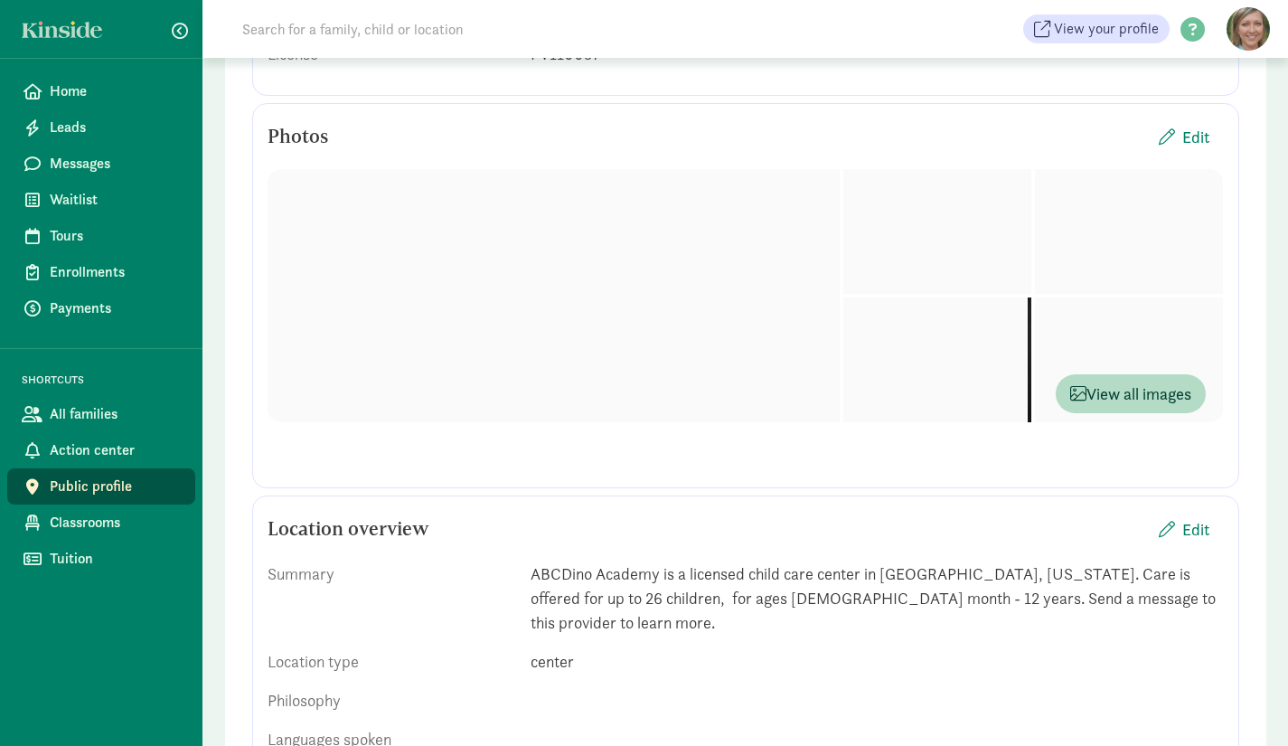
scroll to position [416, 0]
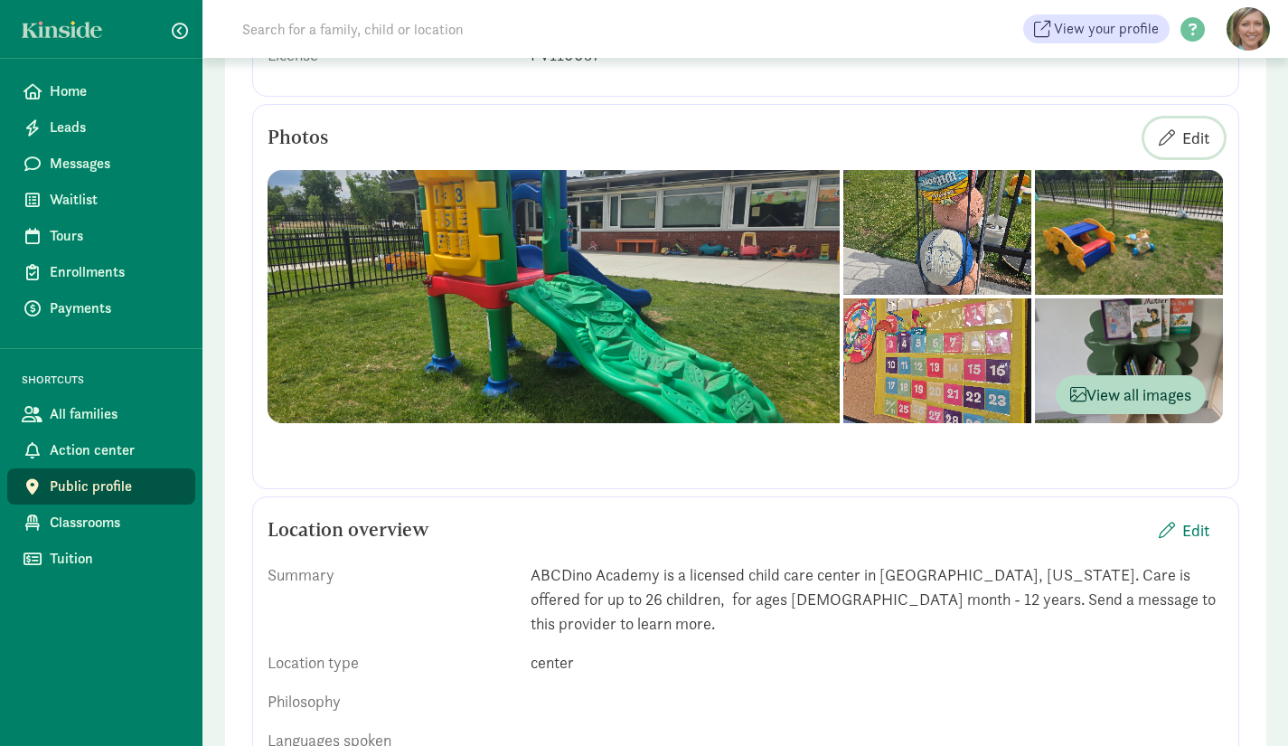
click at [1197, 139] on span "Edit" at bounding box center [1195, 138] width 27 height 24
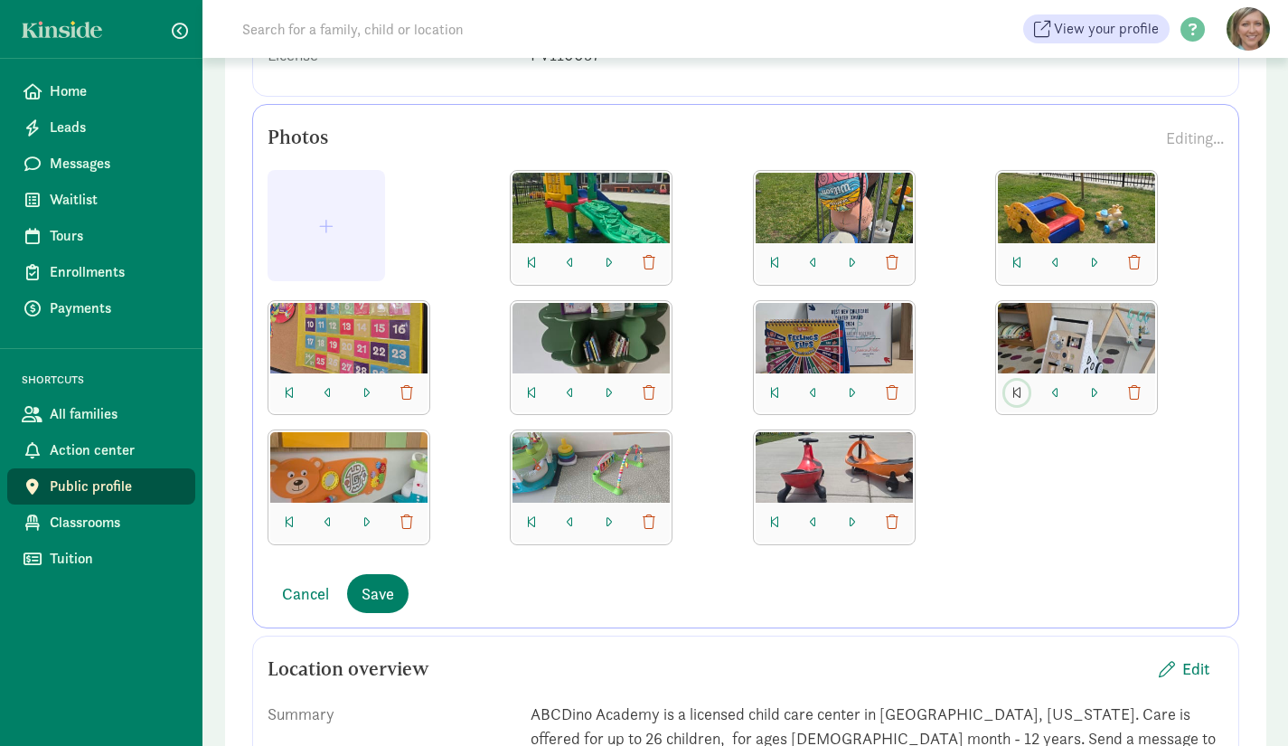
click at [1018, 393] on span "button" at bounding box center [1016, 393] width 9 height 14
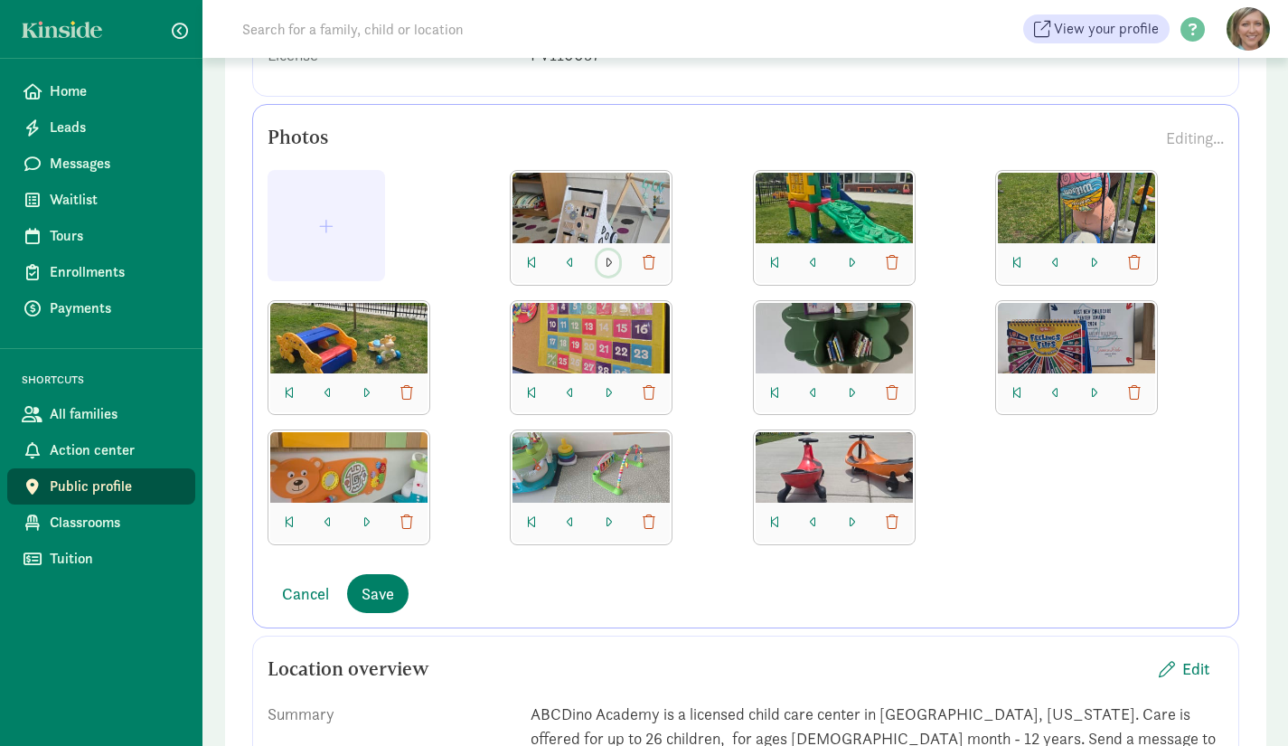
click at [606, 256] on span "button" at bounding box center [608, 263] width 7 height 14
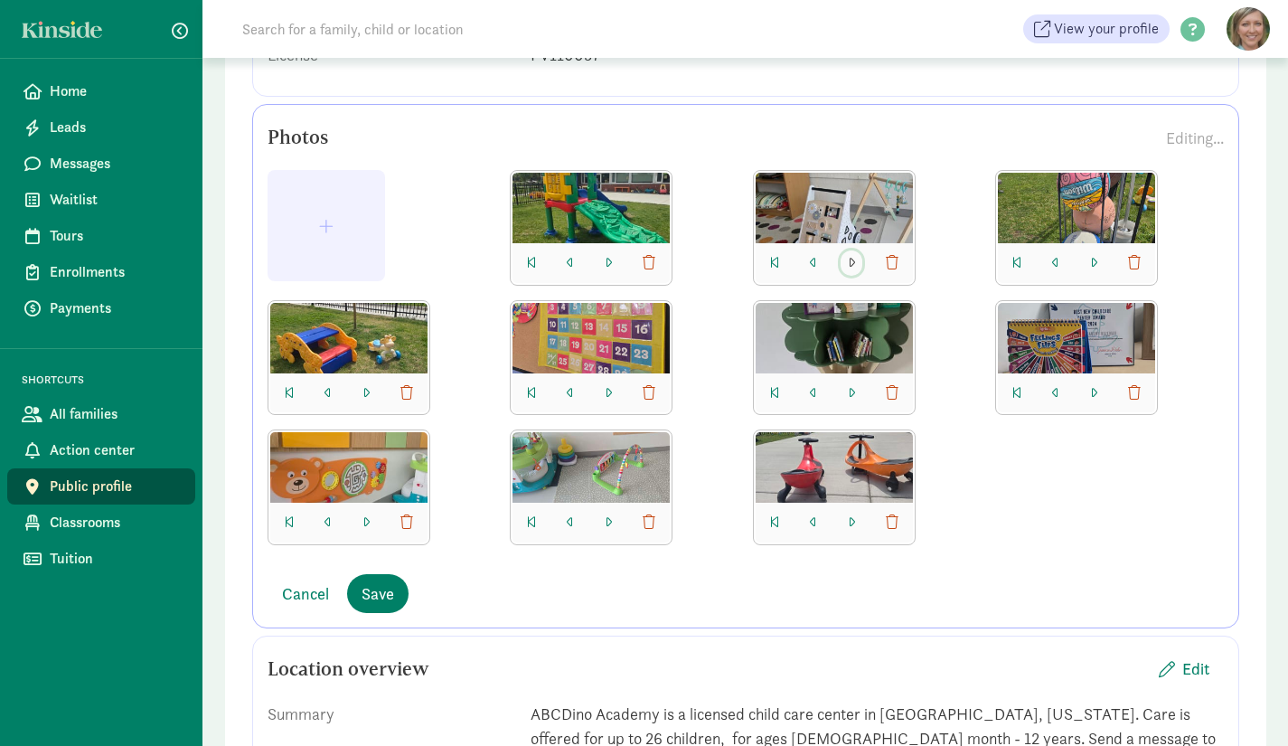
click at [854, 264] on button "button" at bounding box center [852, 262] width 22 height 25
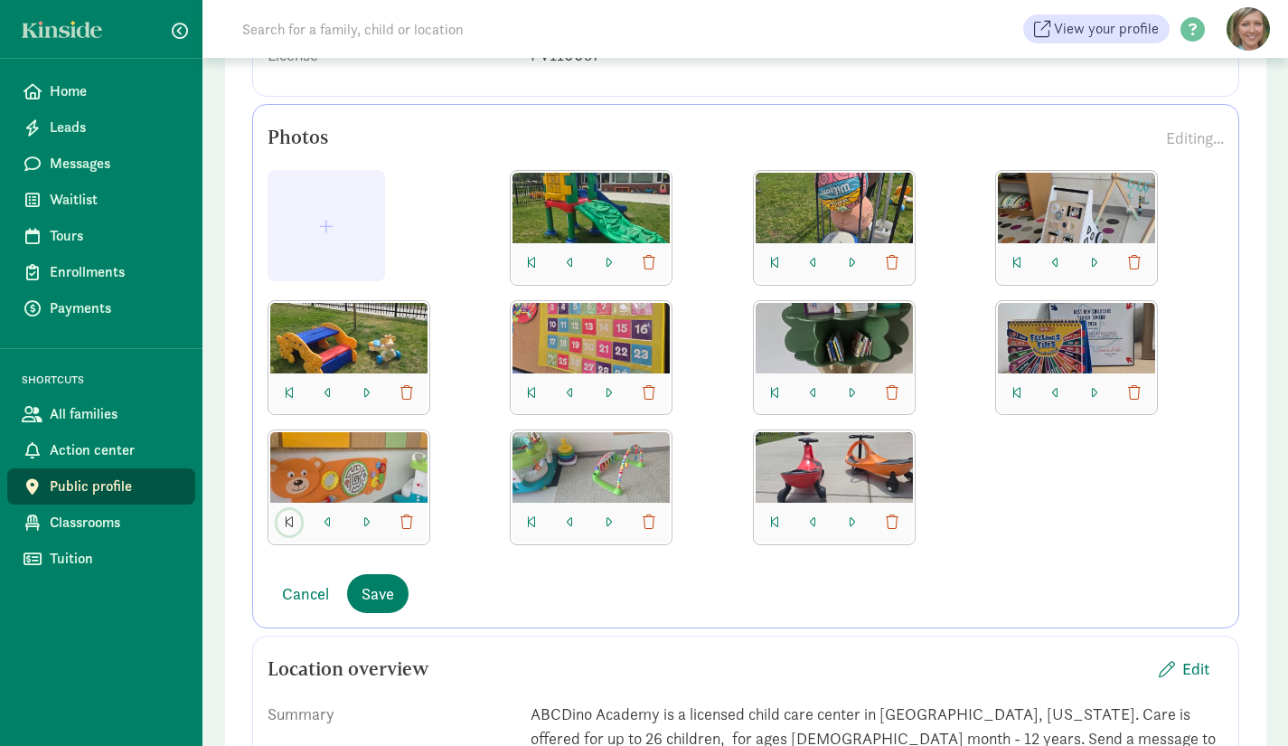
click at [284, 520] on button "button" at bounding box center [290, 522] width 24 height 25
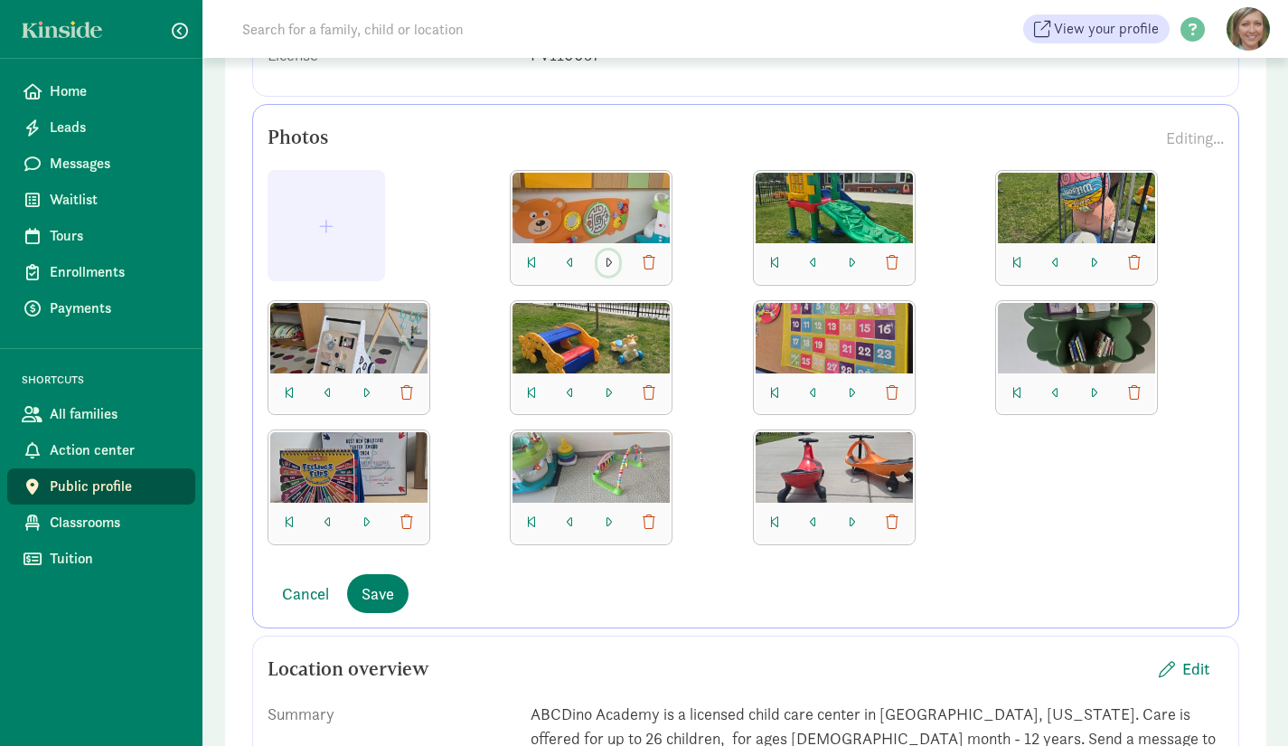
click at [604, 262] on button "button" at bounding box center [608, 262] width 22 height 25
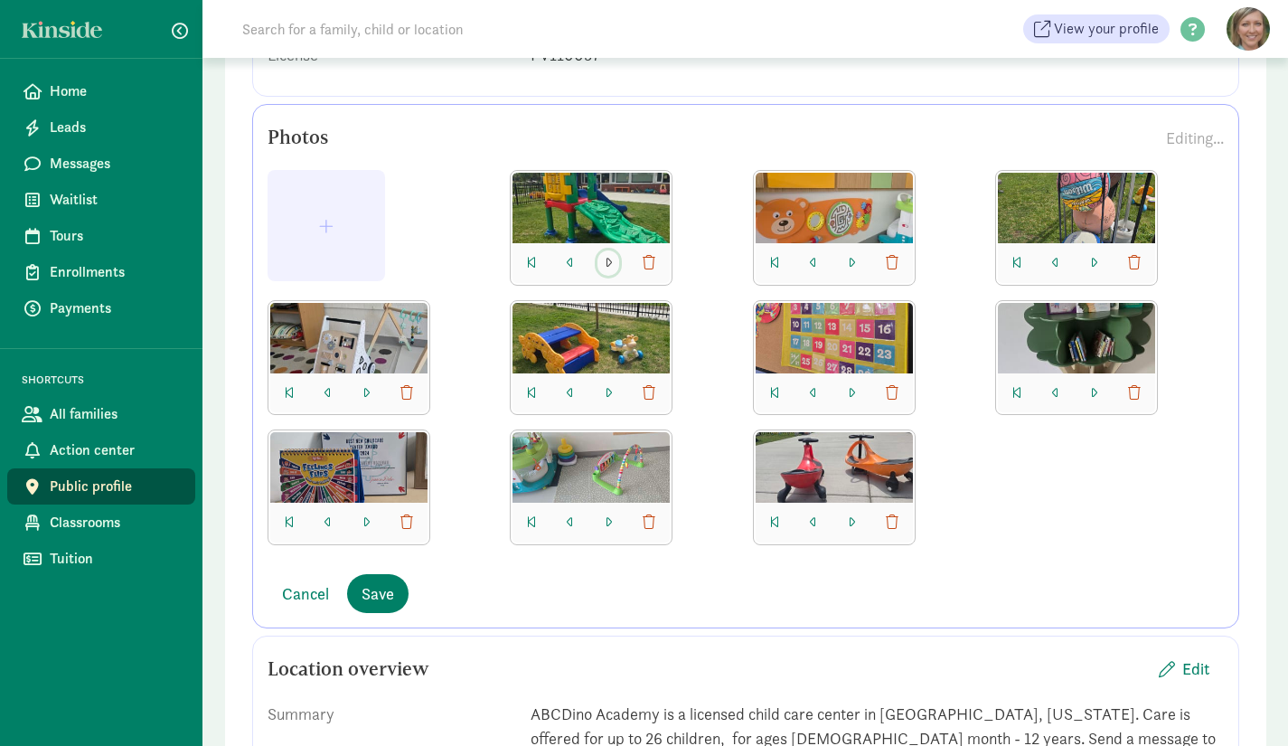
click at [604, 262] on button "button" at bounding box center [608, 262] width 22 height 25
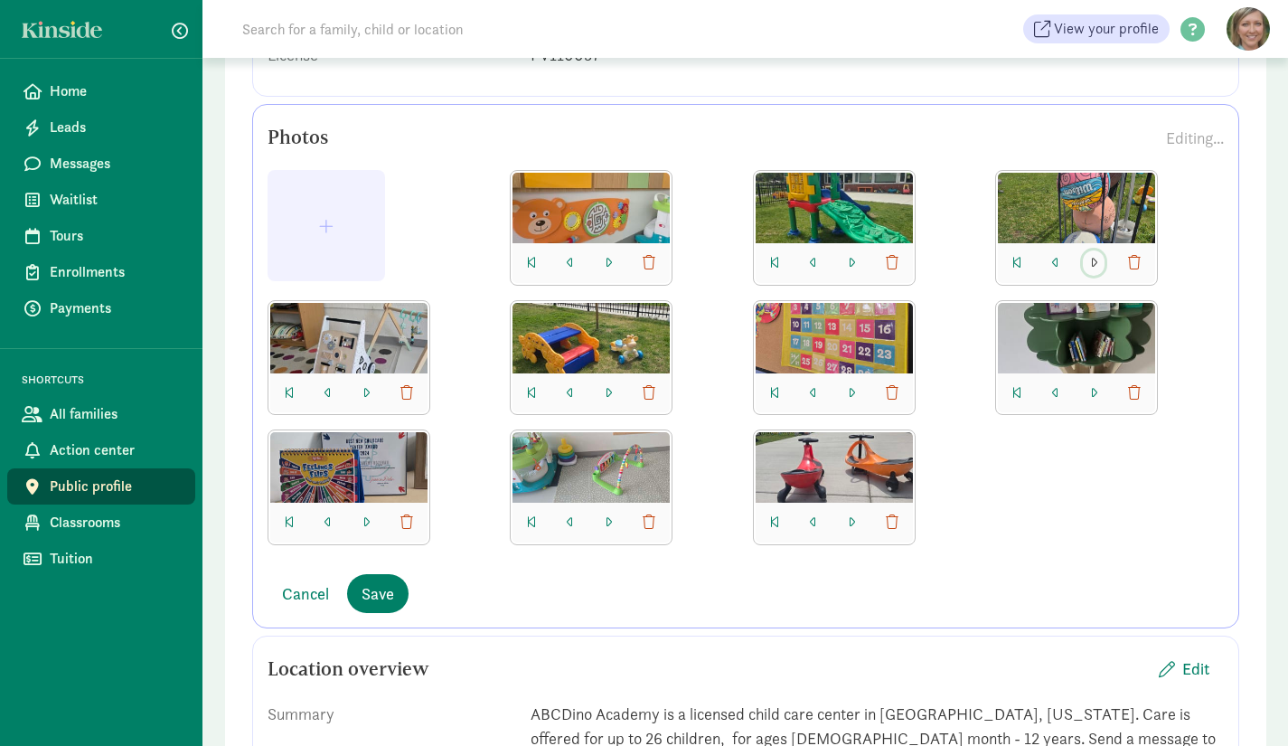
click at [1094, 259] on span "button" at bounding box center [1093, 263] width 7 height 14
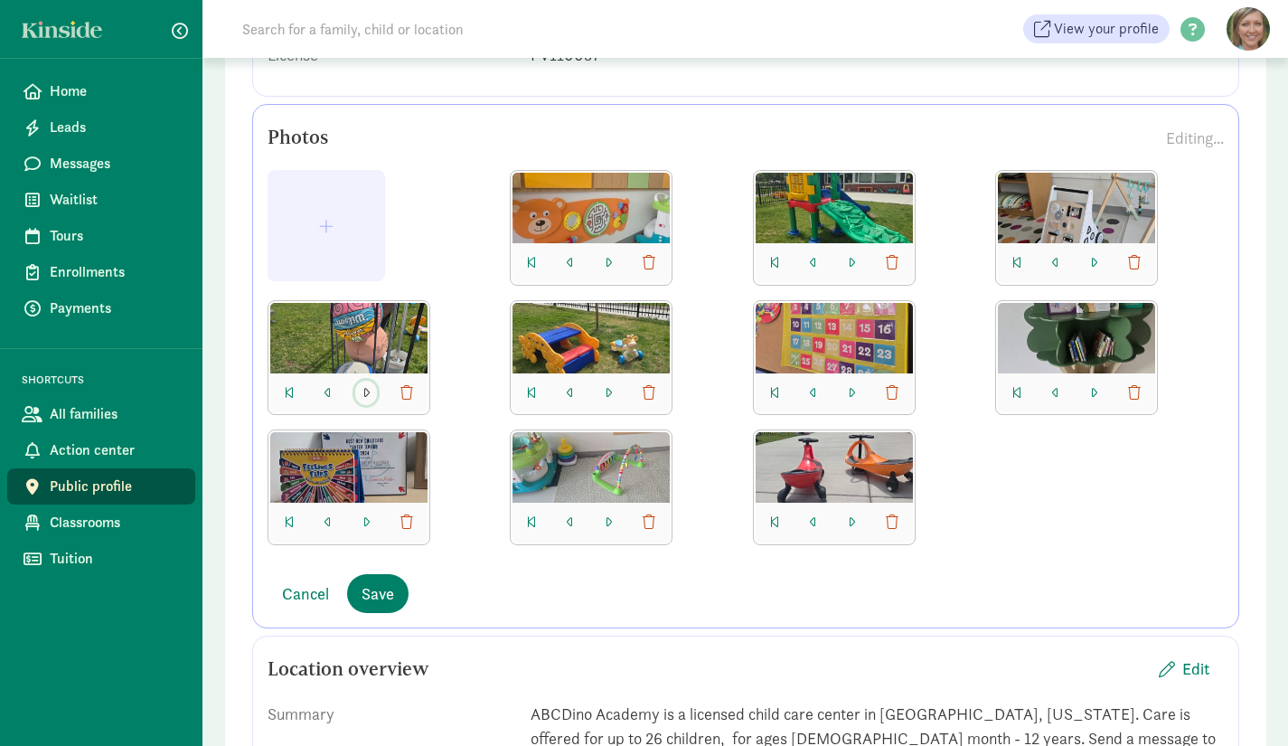
click at [368, 389] on span "button" at bounding box center [365, 393] width 7 height 14
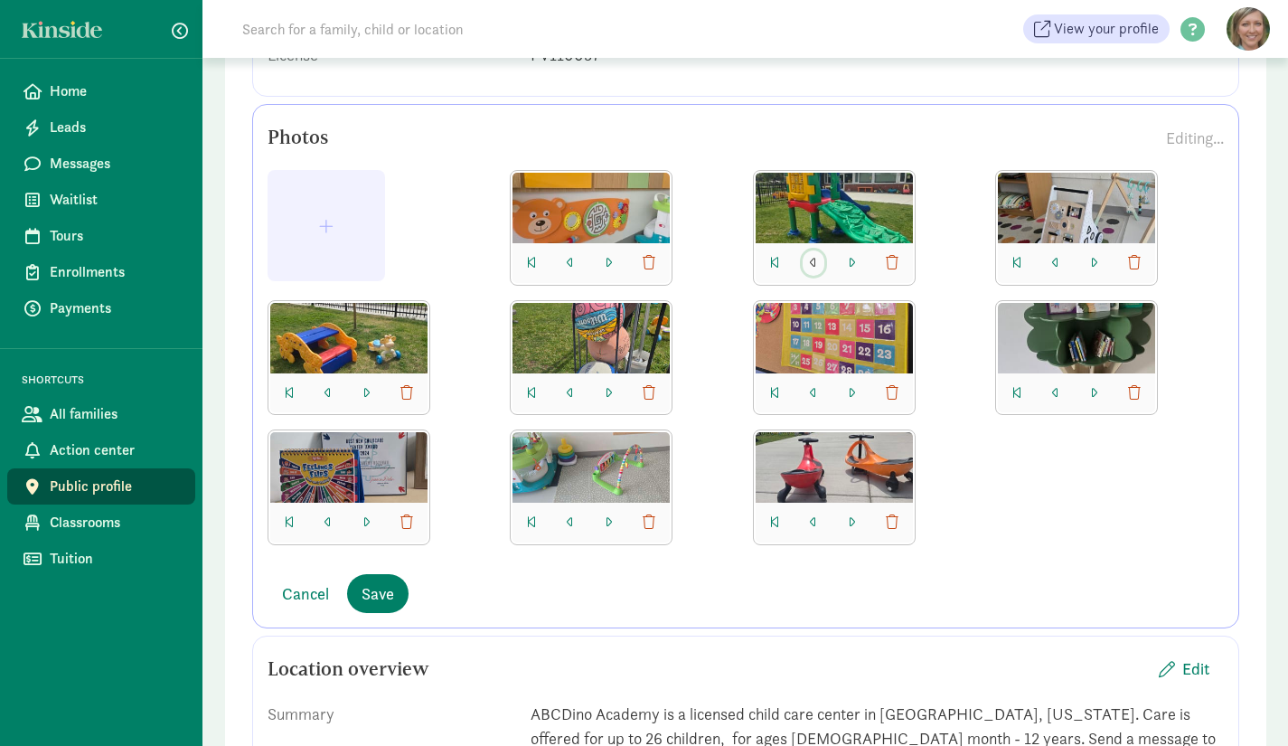
click at [814, 264] on span "button" at bounding box center [813, 263] width 7 height 14
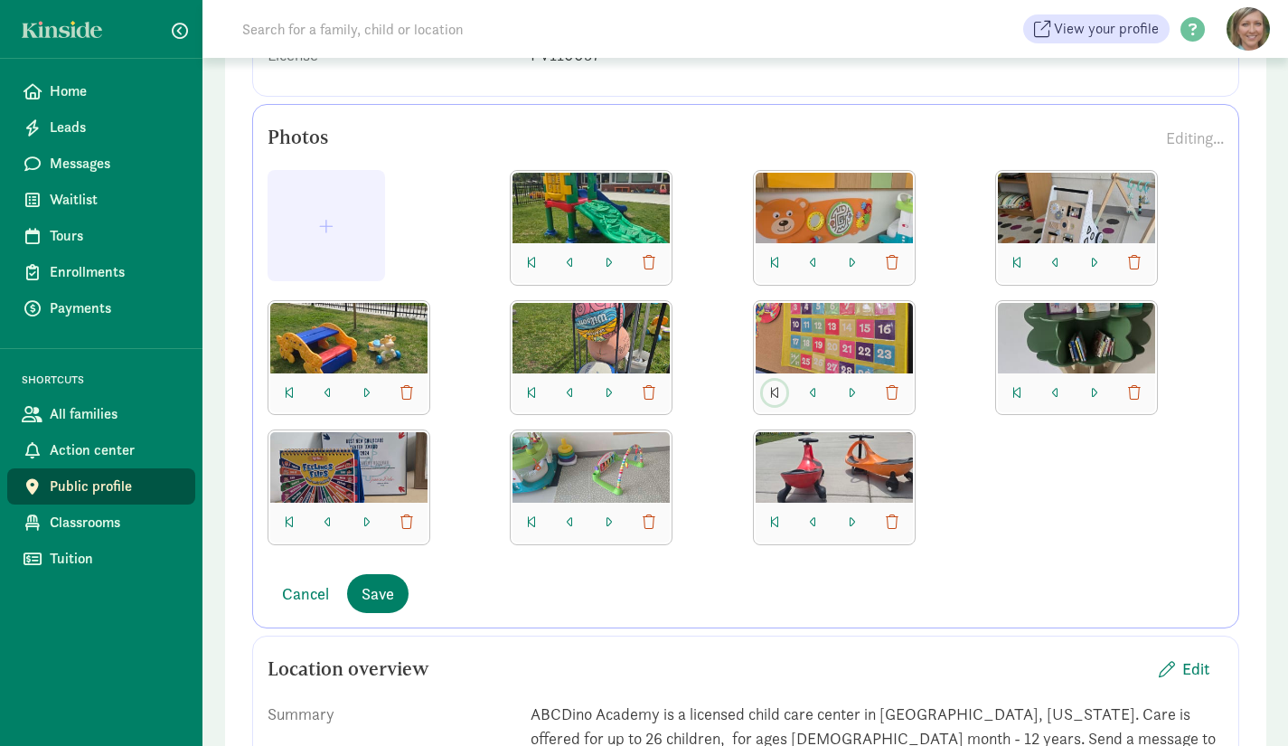
click at [771, 388] on span "button" at bounding box center [774, 393] width 9 height 14
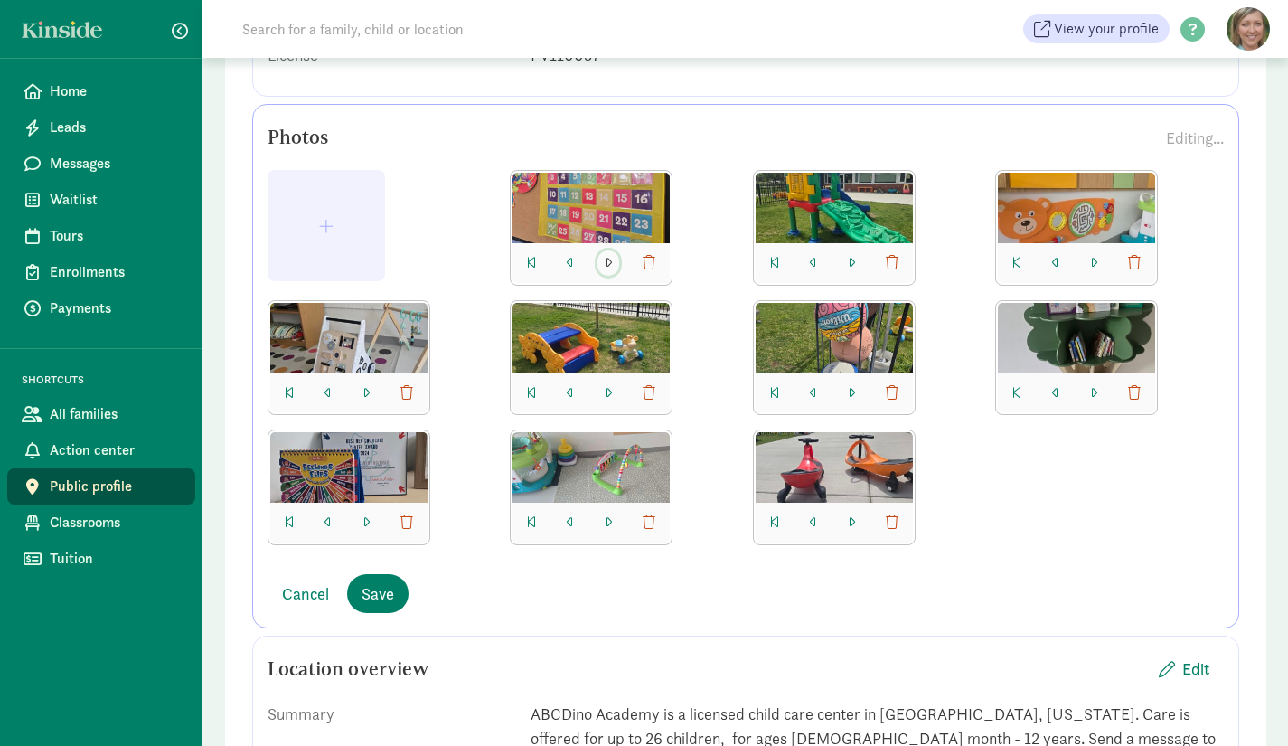
click at [607, 262] on span "button" at bounding box center [608, 263] width 7 height 14
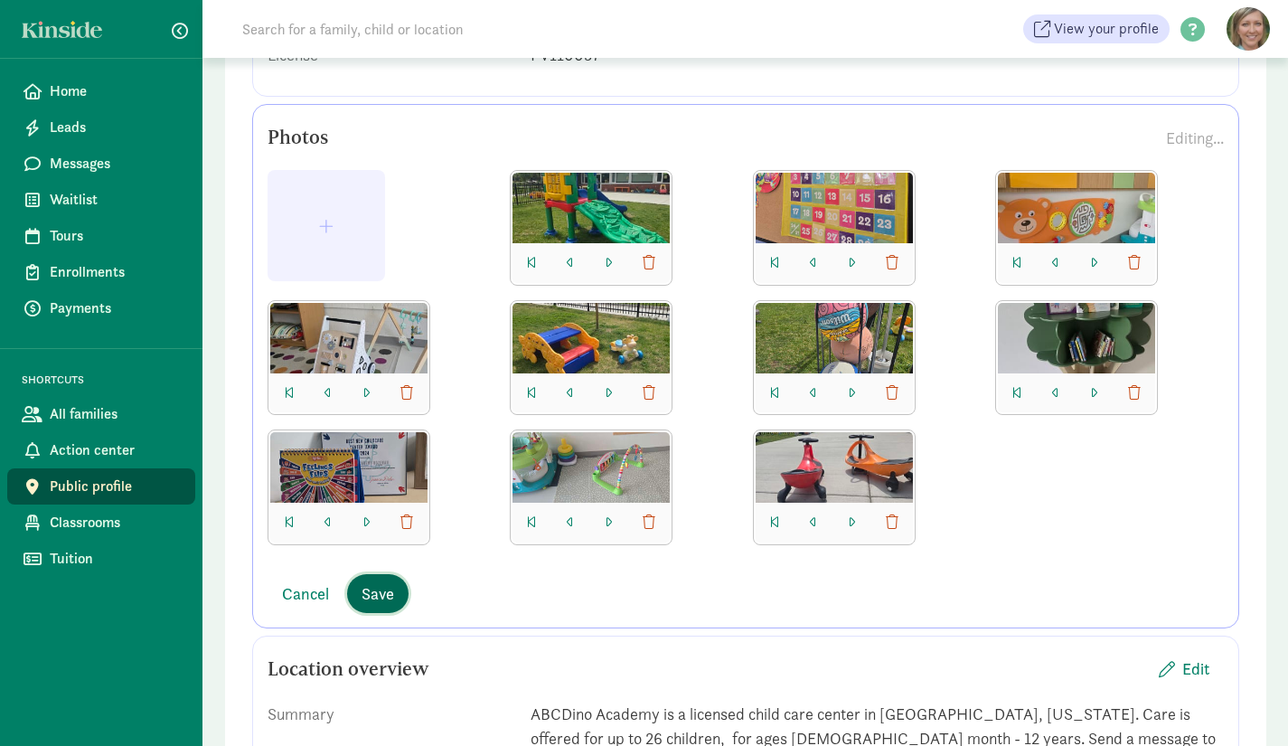
click at [388, 601] on span "Save" at bounding box center [378, 593] width 33 height 24
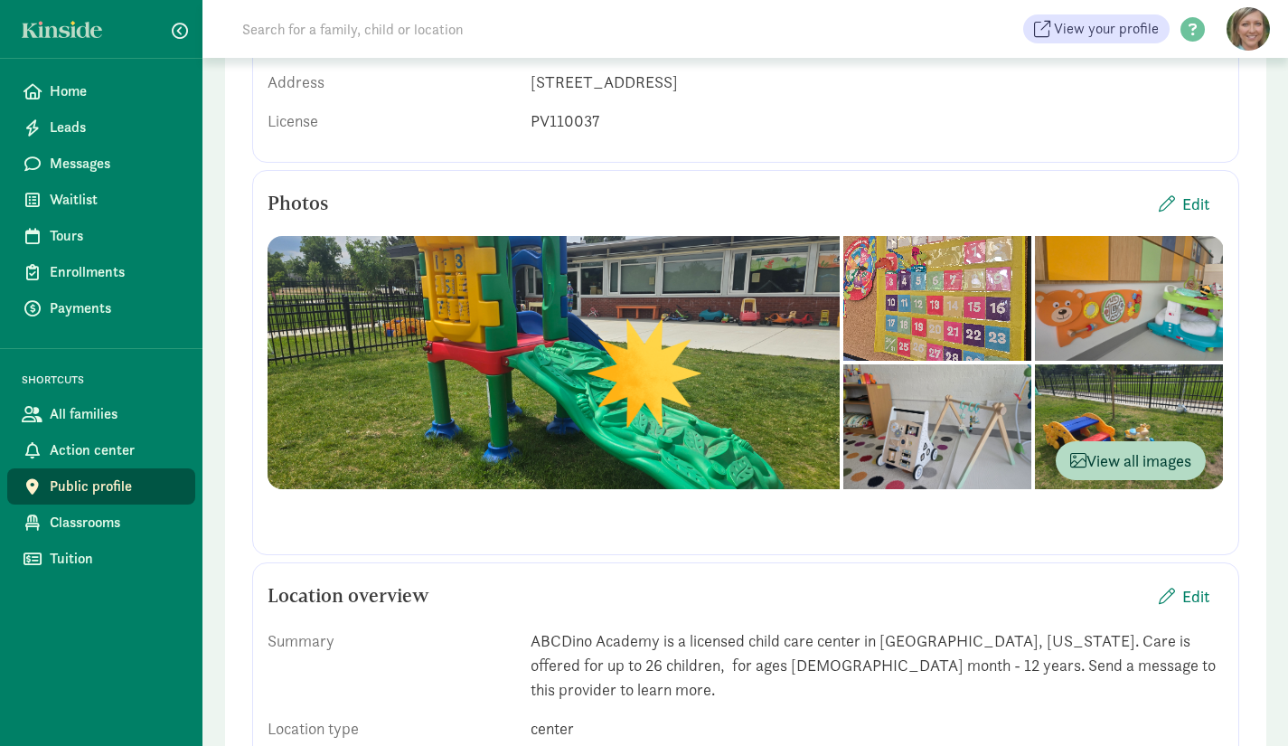
scroll to position [356, 0]
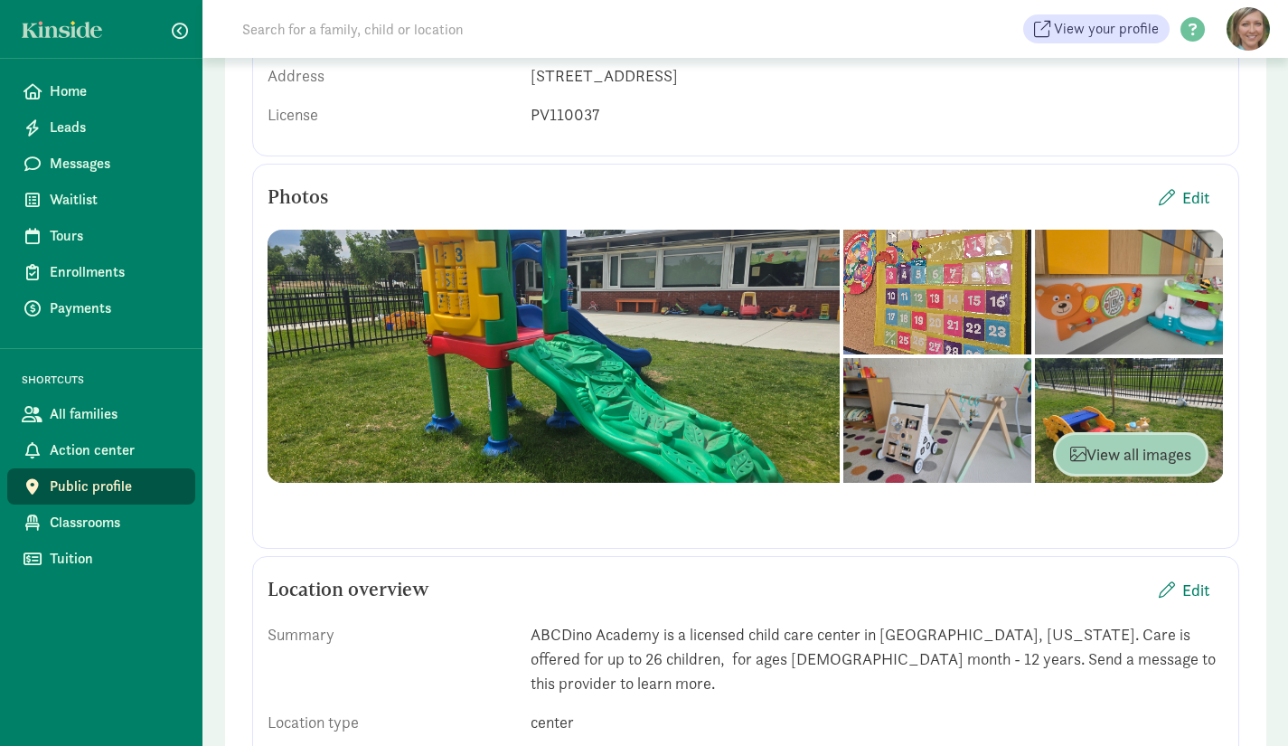
click at [1162, 457] on span "View all images" at bounding box center [1130, 454] width 121 height 24
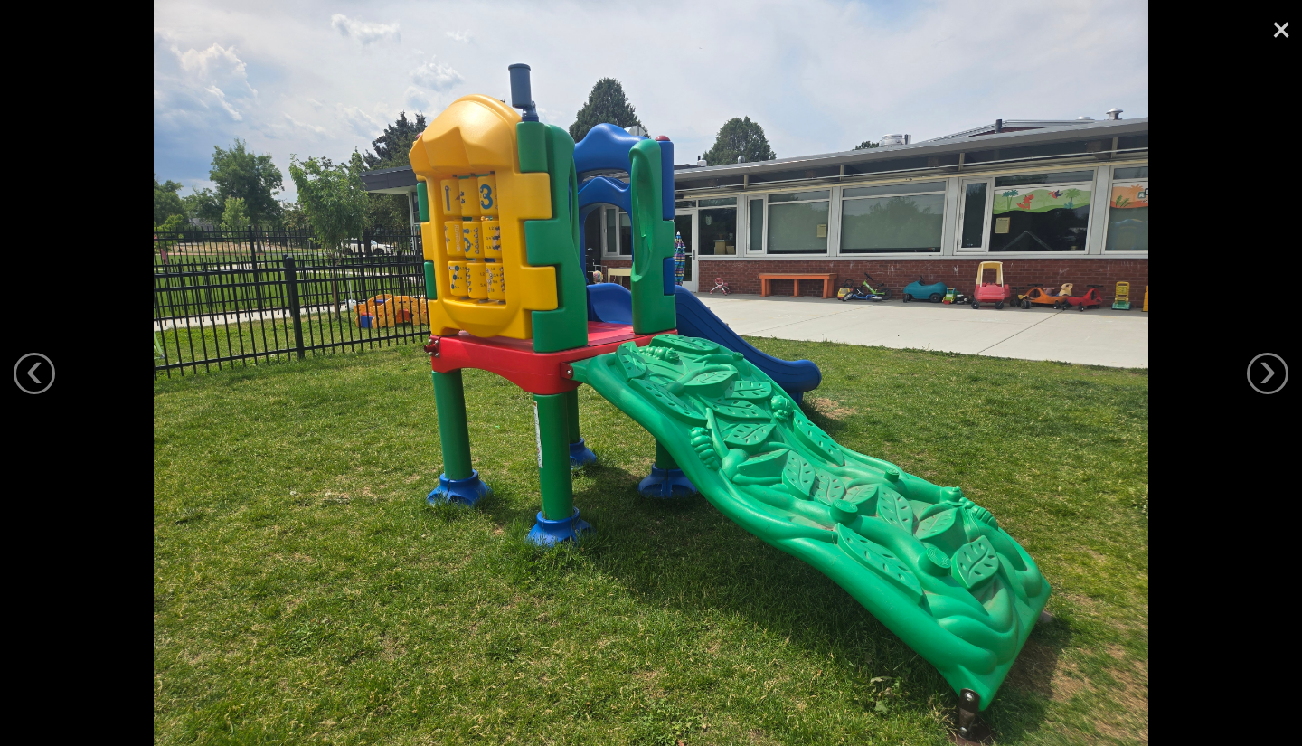
click at [1261, 377] on link "›" at bounding box center [1267, 374] width 42 height 42
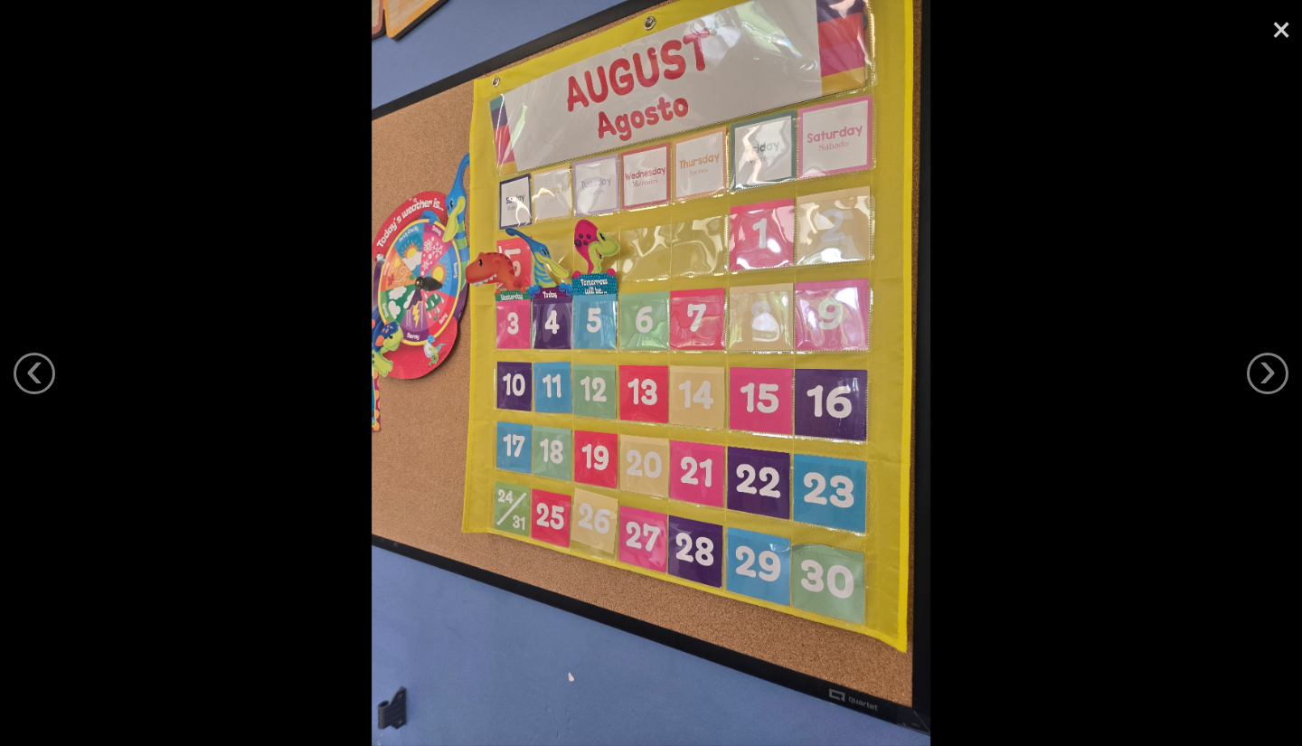
click at [1261, 377] on link "›" at bounding box center [1267, 374] width 42 height 42
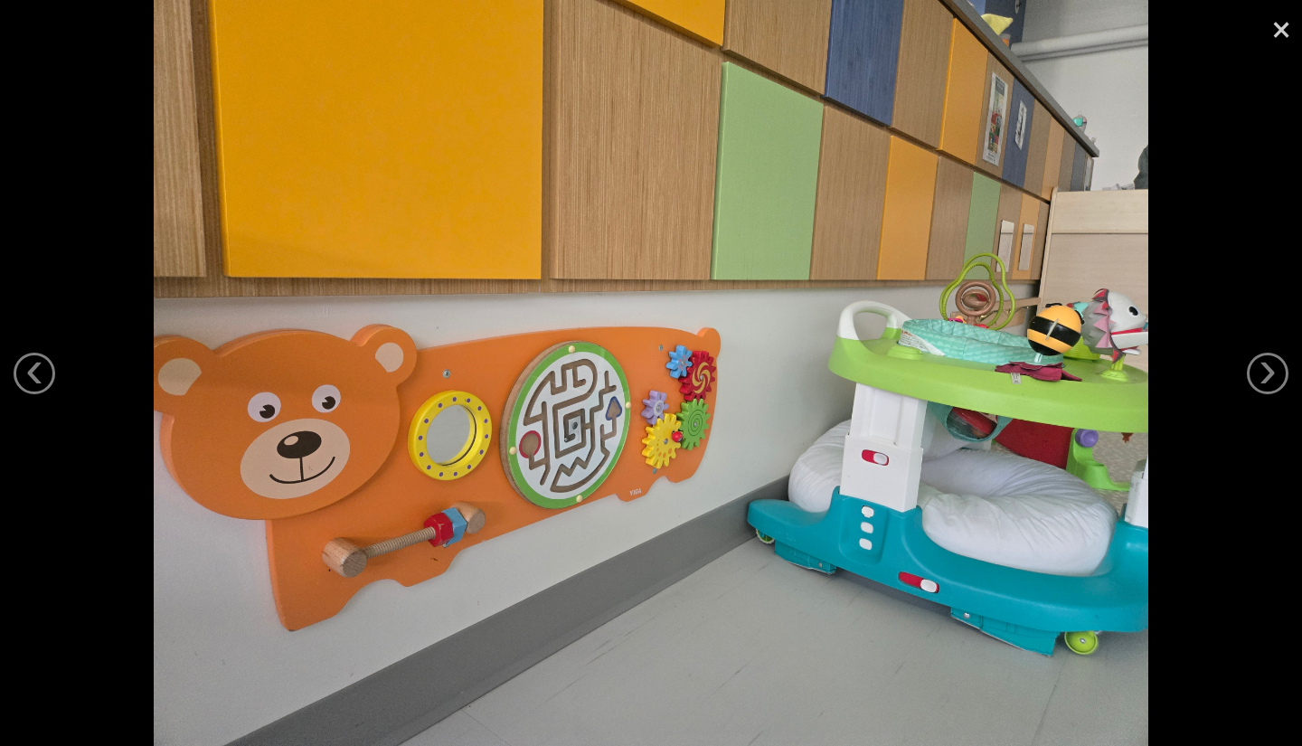
click at [1261, 377] on link "›" at bounding box center [1267, 374] width 42 height 42
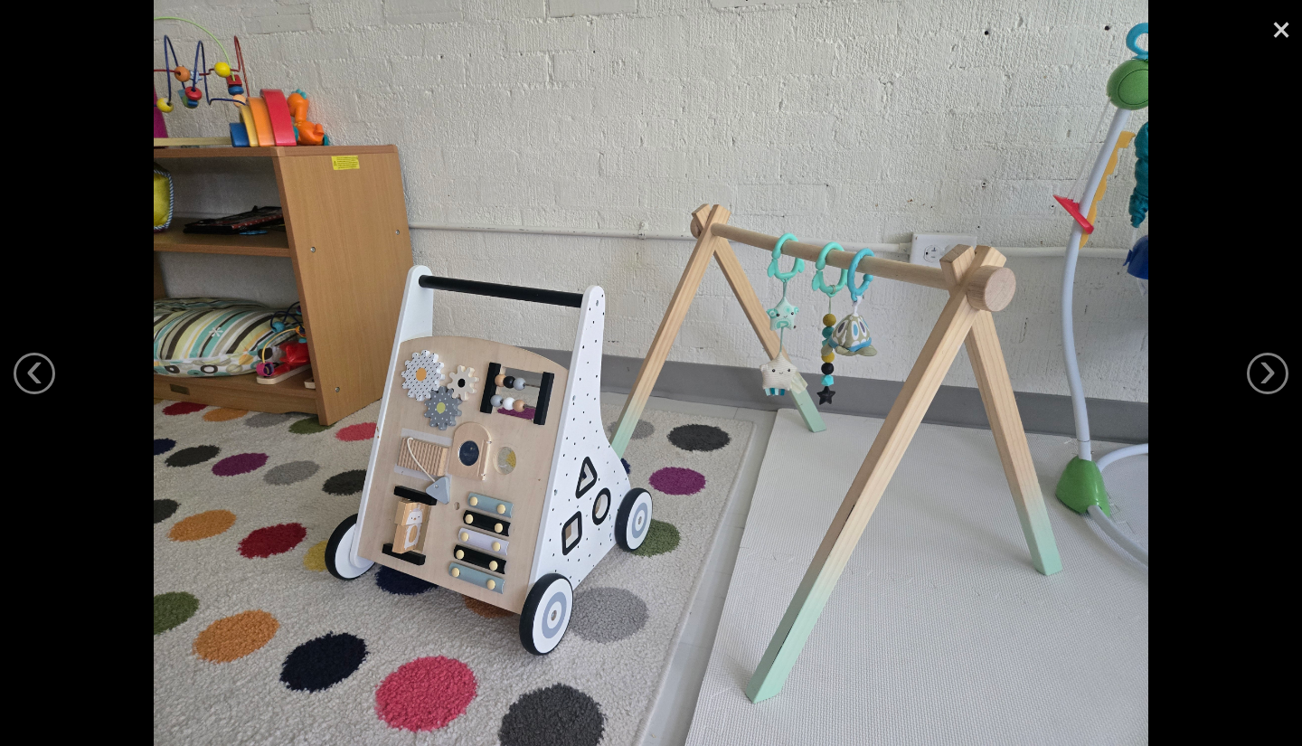
click at [1261, 377] on link "›" at bounding box center [1267, 374] width 42 height 42
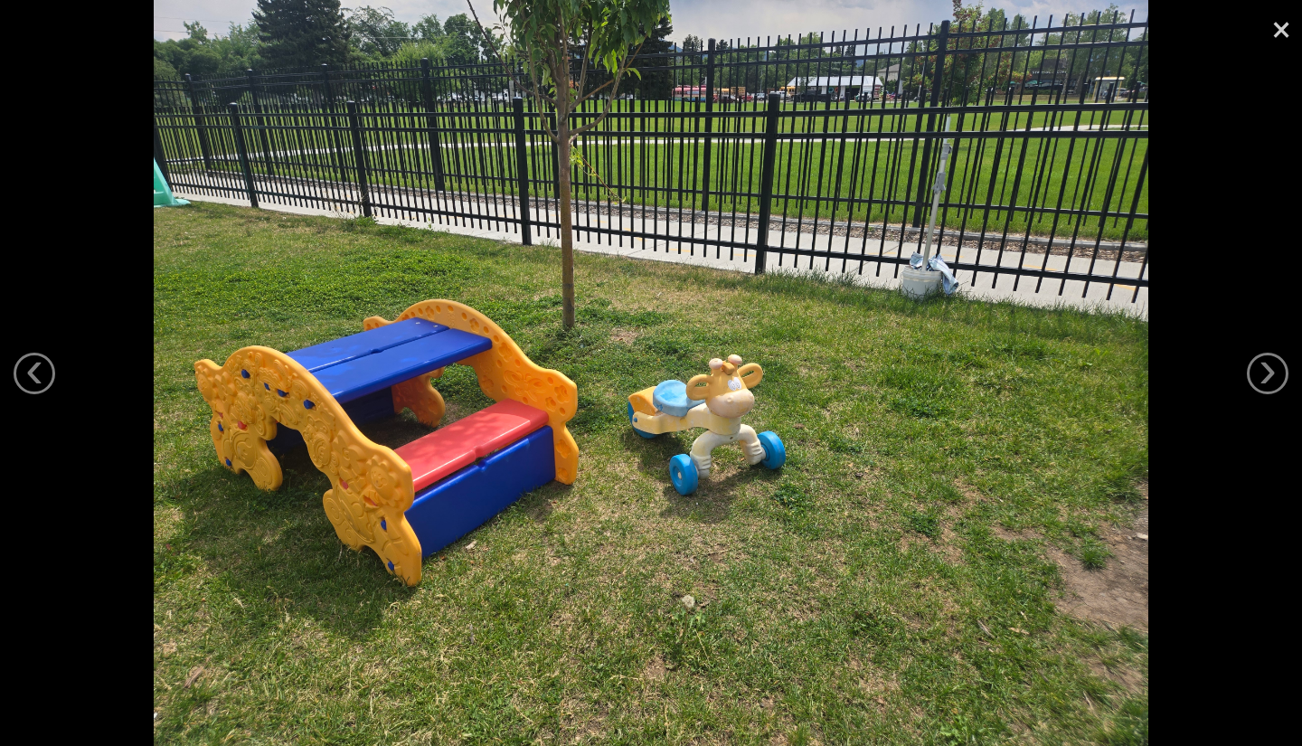
click at [1261, 377] on link "›" at bounding box center [1267, 374] width 42 height 42
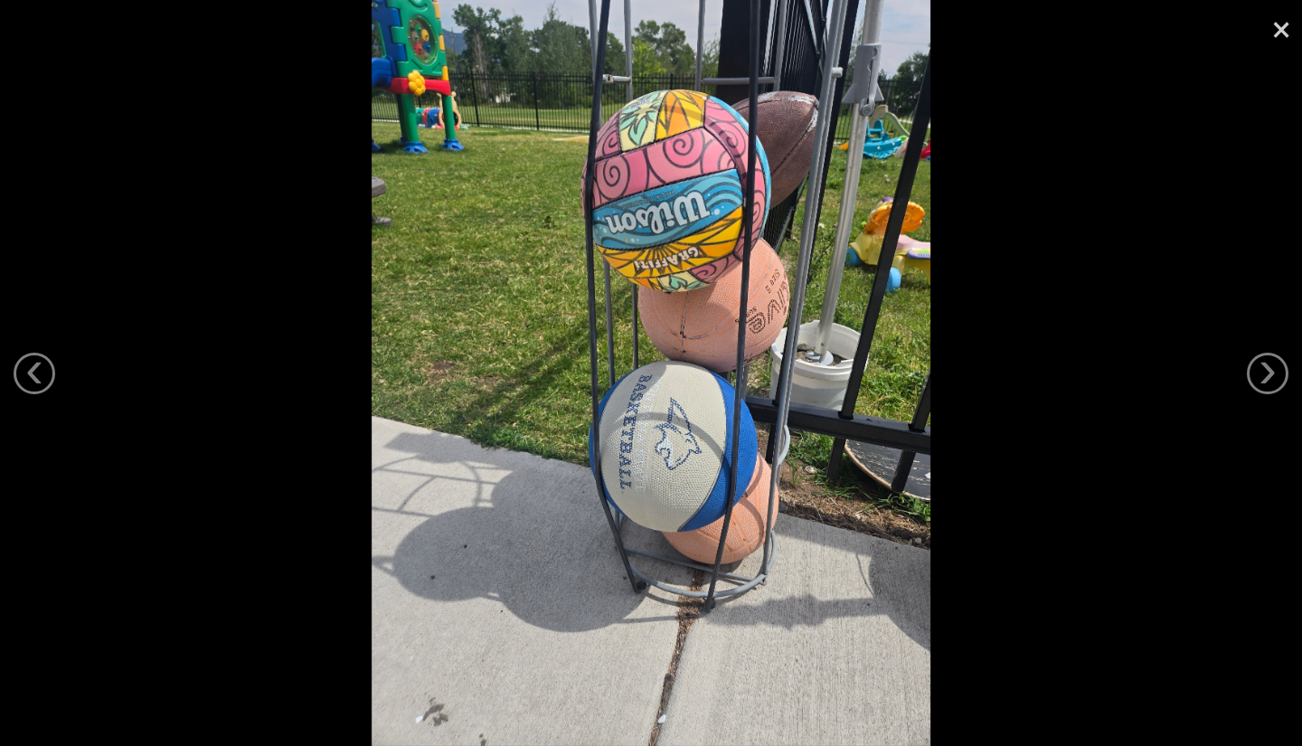
click at [1261, 377] on link "›" at bounding box center [1267, 374] width 42 height 42
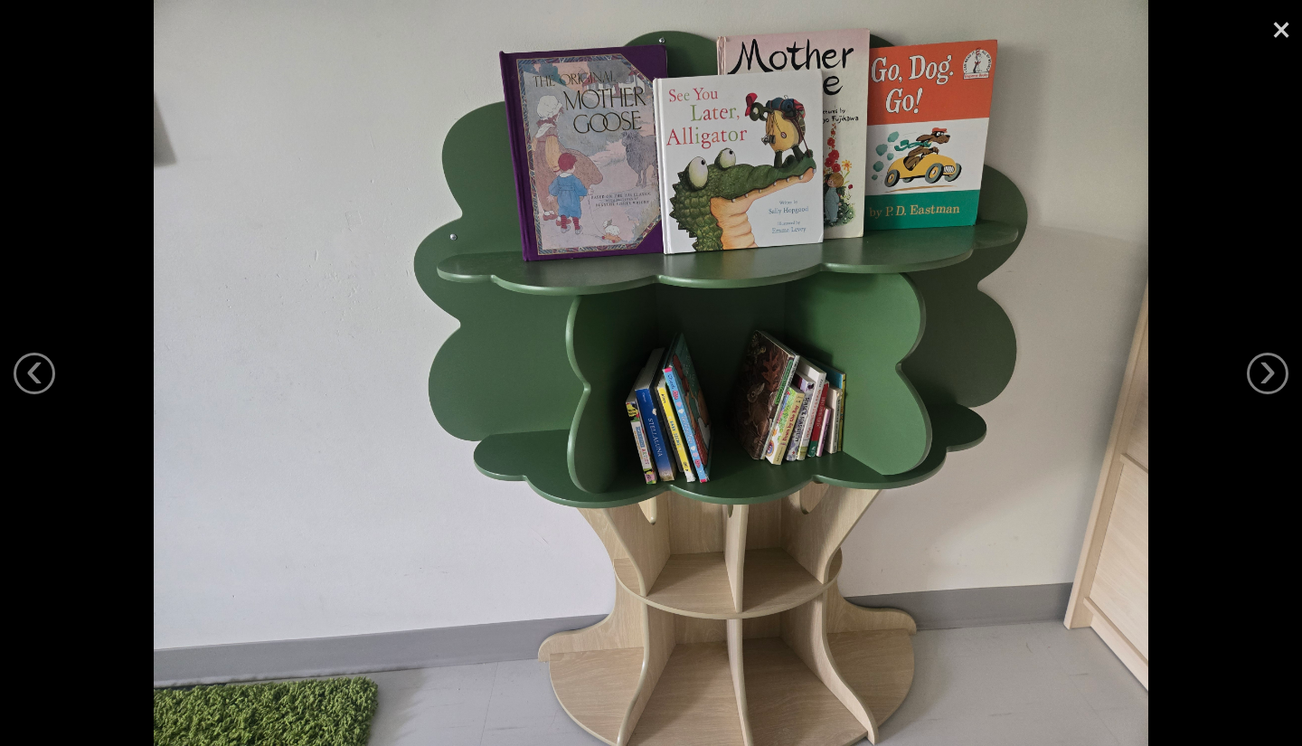
click at [1261, 377] on link "›" at bounding box center [1267, 374] width 42 height 42
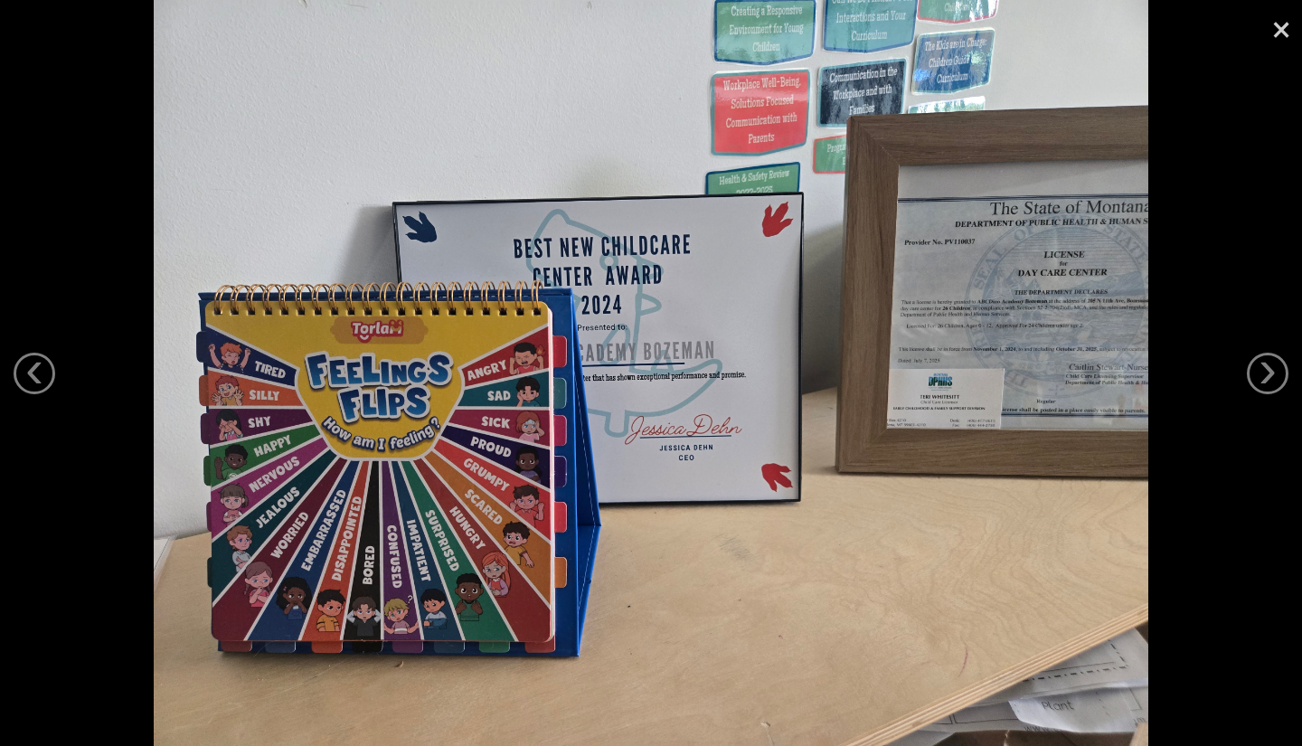
click at [1261, 377] on link "›" at bounding box center [1267, 374] width 42 height 42
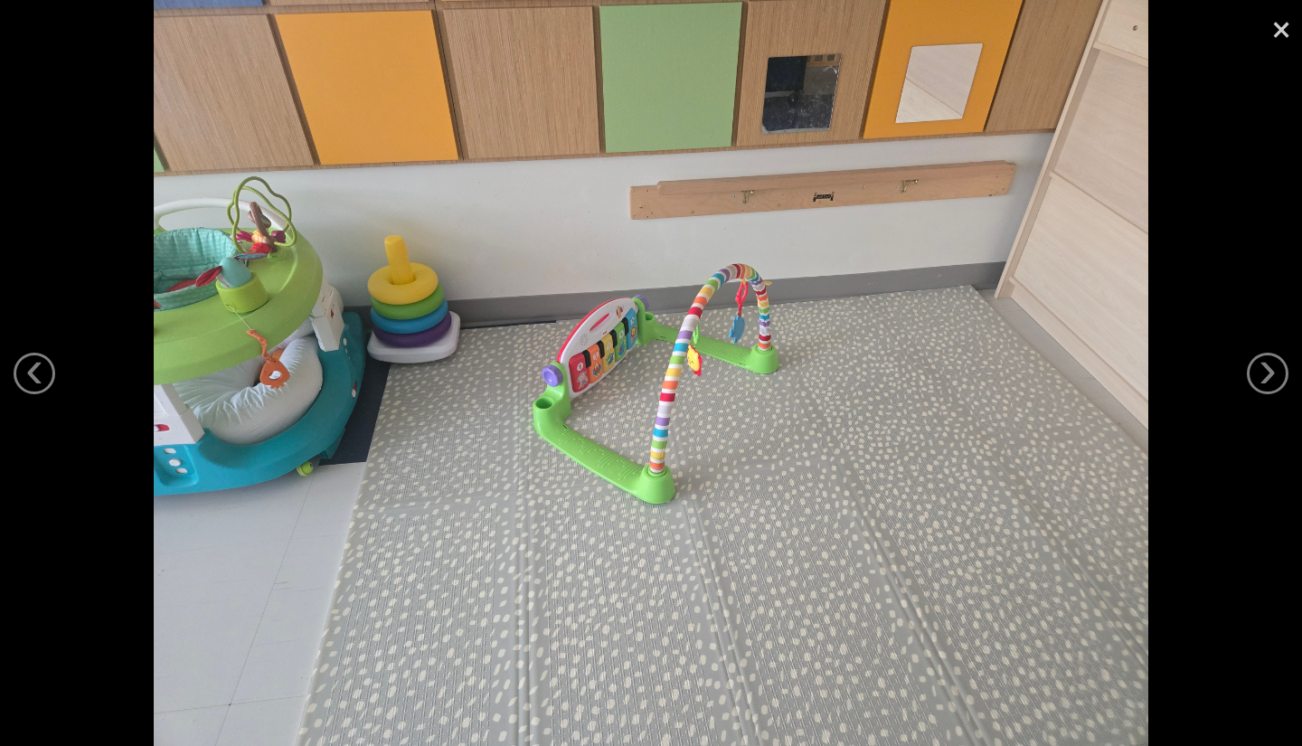
click at [1261, 377] on link "›" at bounding box center [1267, 374] width 42 height 42
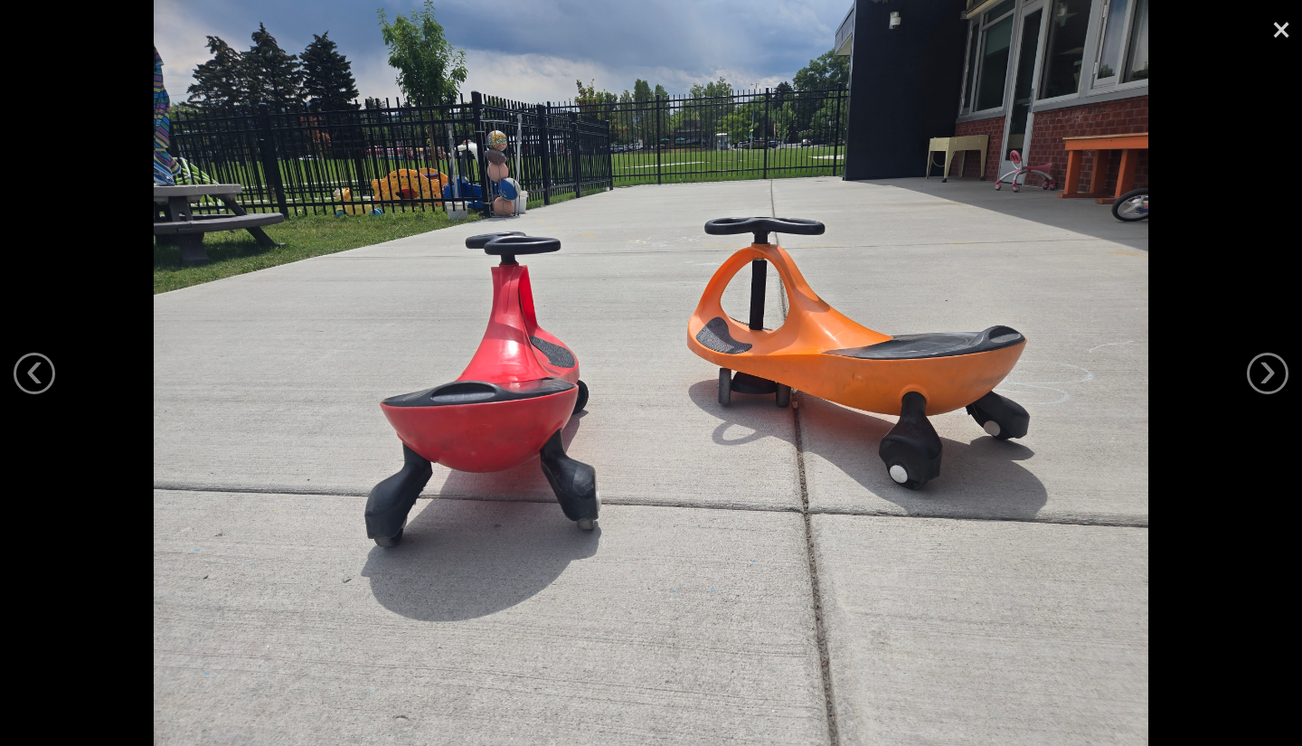
click at [1261, 377] on link "›" at bounding box center [1267, 374] width 42 height 42
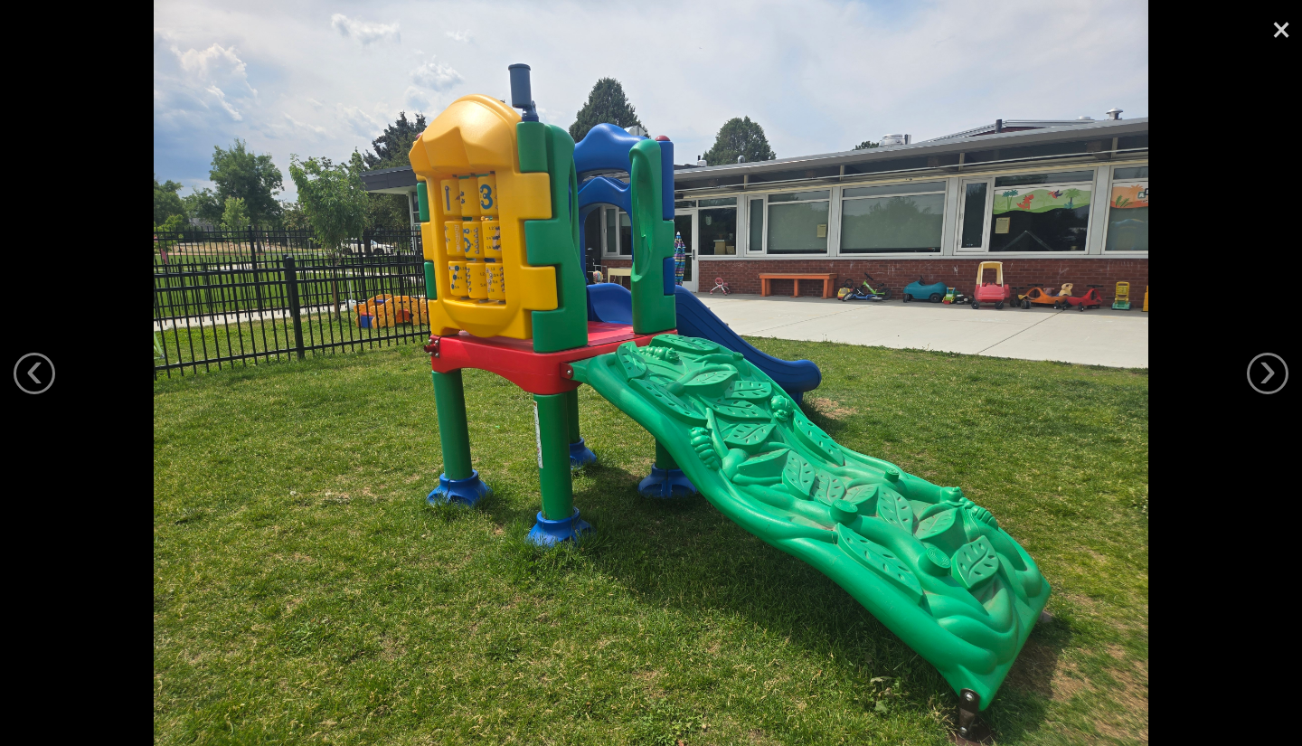
click at [1284, 31] on link "×" at bounding box center [1281, 27] width 42 height 54
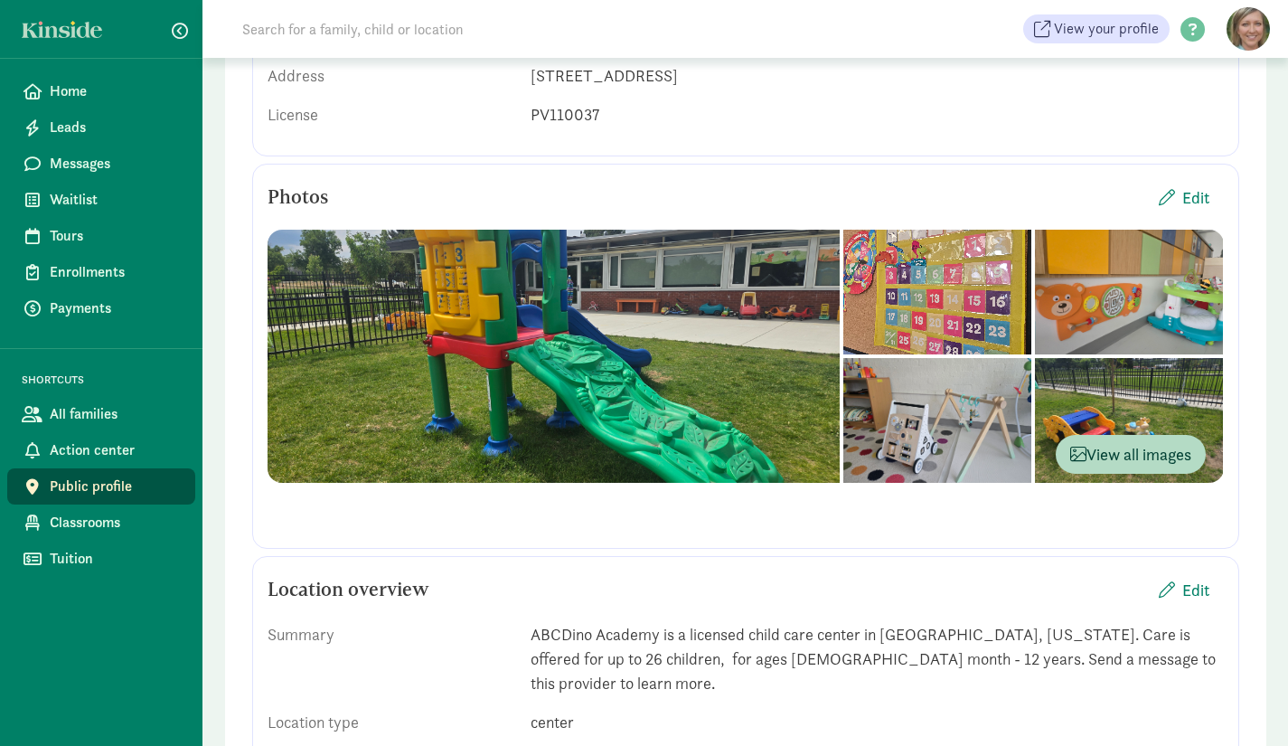
click at [70, 90] on span "Home" at bounding box center [115, 91] width 131 height 22
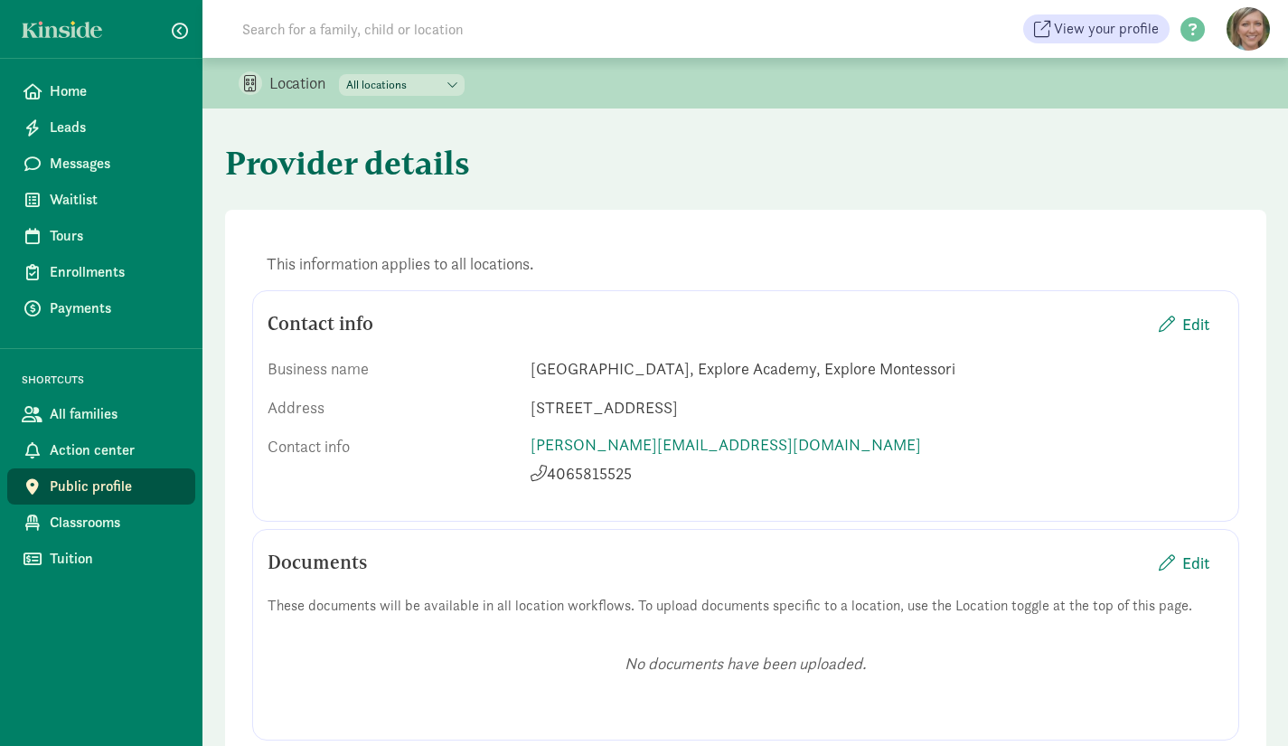
click at [455, 81] on select "All locations Explore Academy Explore Montessori [GEOGRAPHIC_DATA]" at bounding box center [402, 85] width 126 height 22
select select "376019"
click at [340, 74] on select "All locations Explore Academy Explore Montessori [GEOGRAPHIC_DATA]" at bounding box center [402, 85] width 126 height 22
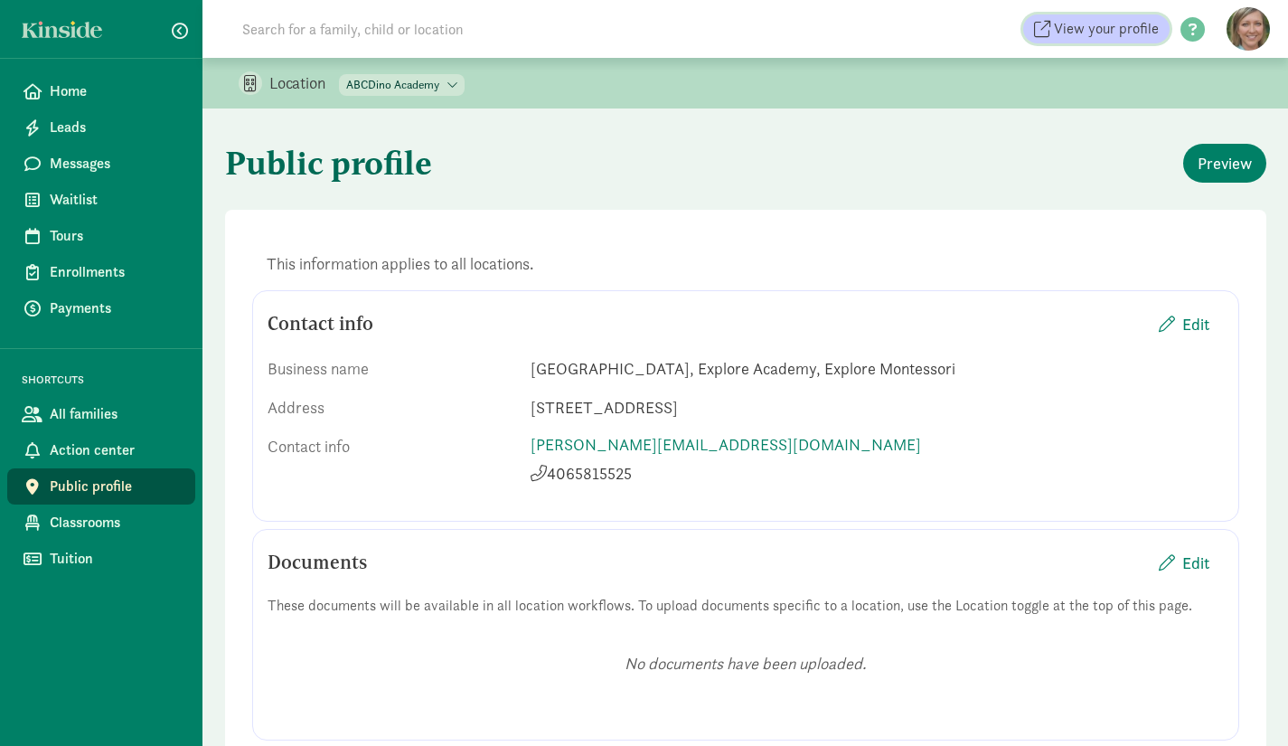
click at [1124, 34] on span "View your profile" at bounding box center [1106, 29] width 105 height 22
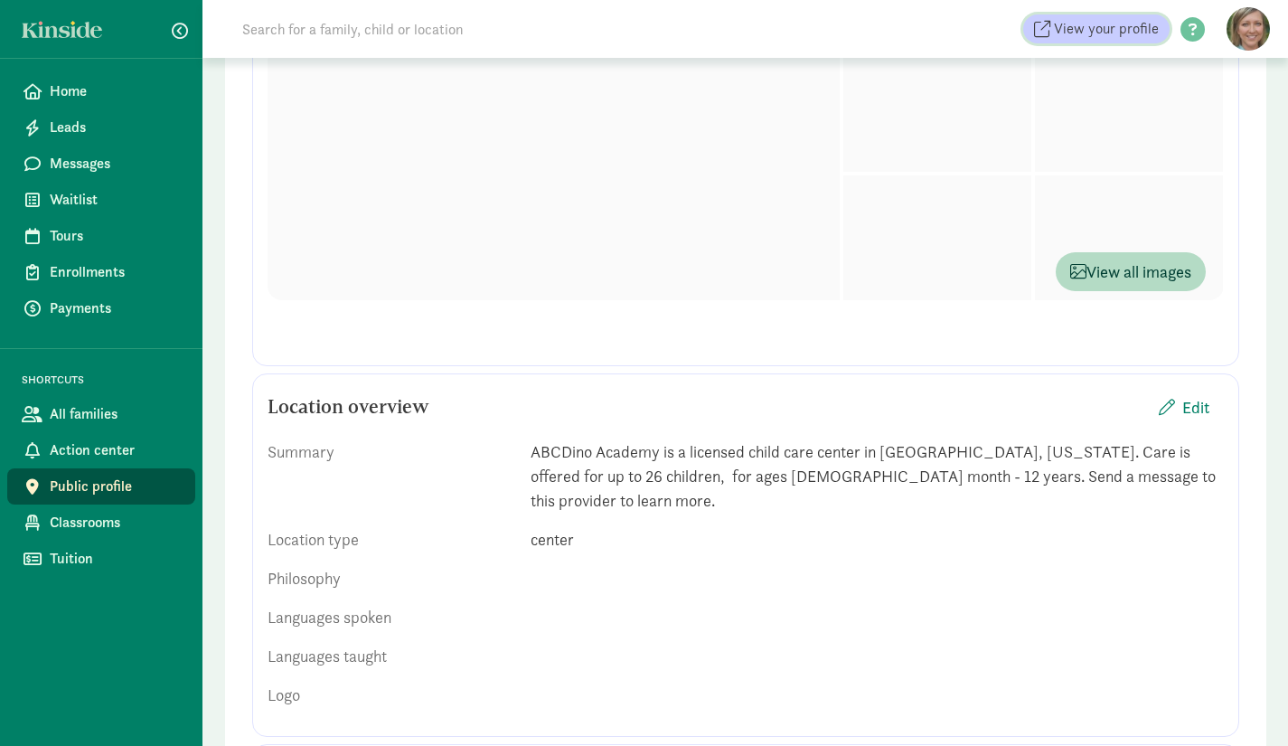
scroll to position [541, 0]
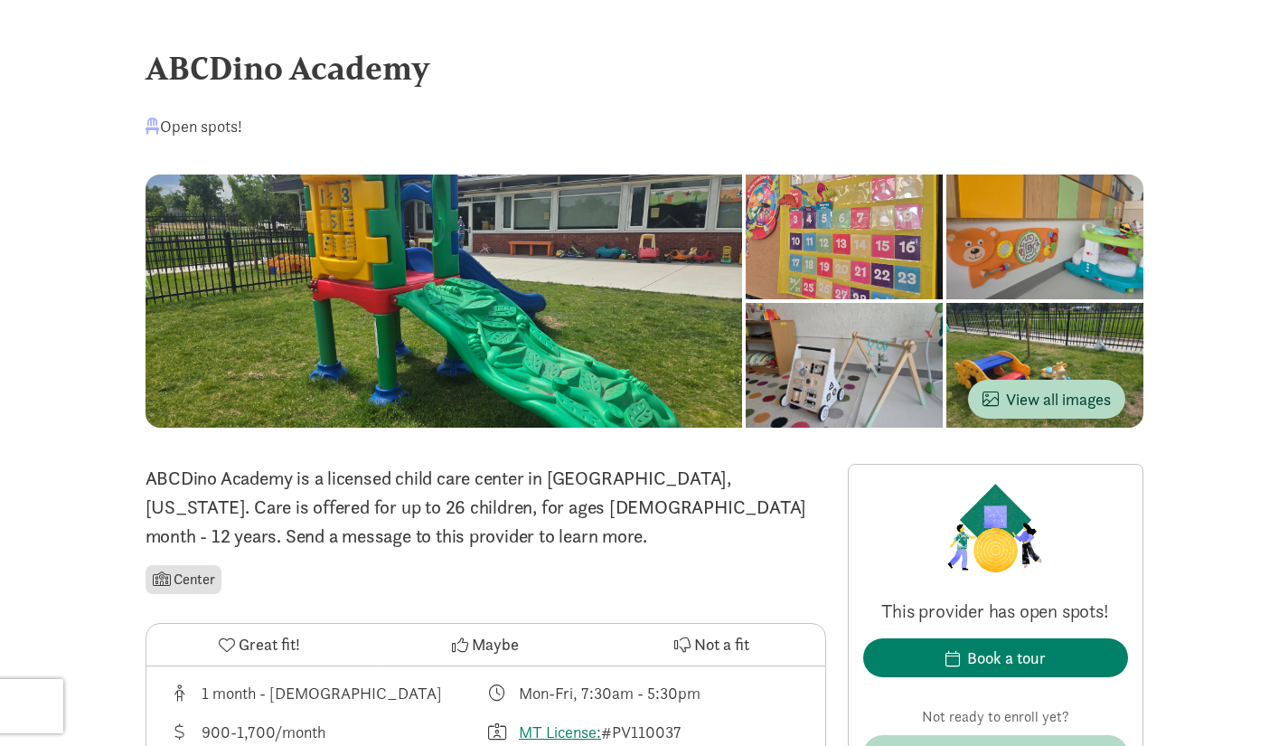
click at [196, 124] on div "Open spots!" at bounding box center [194, 126] width 97 height 24
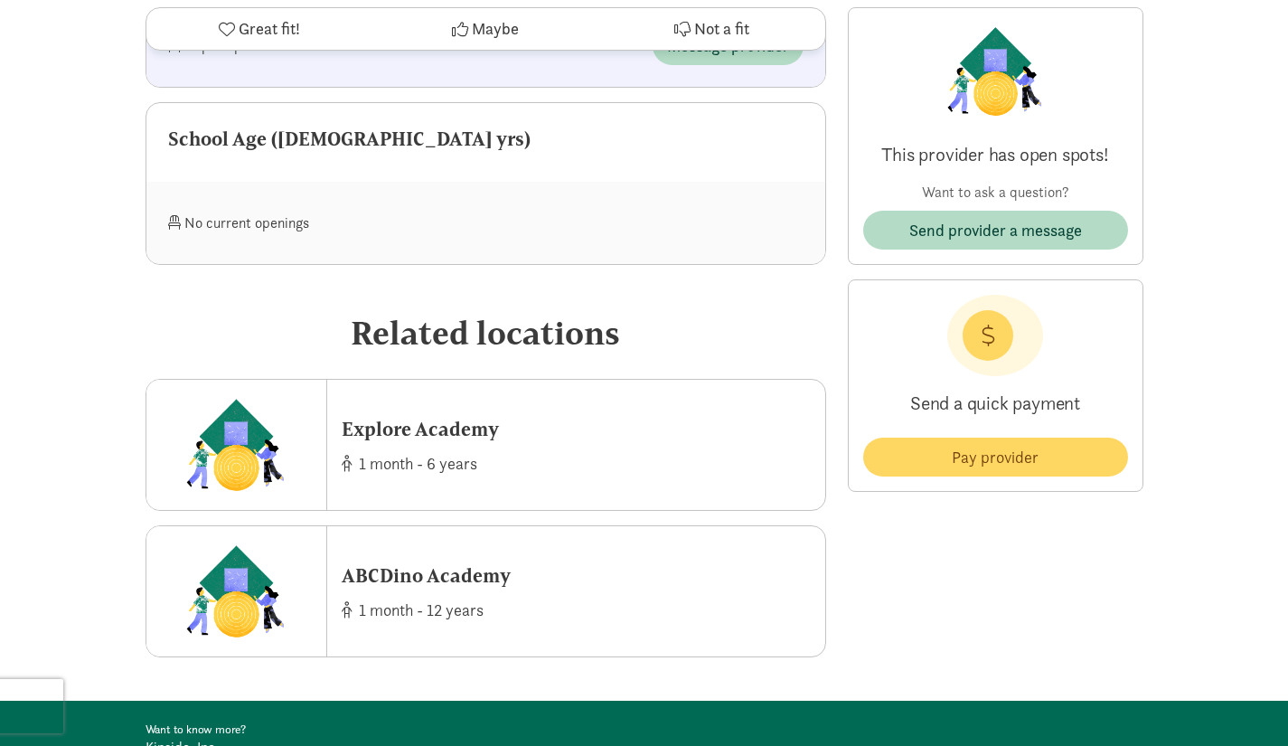
scroll to position [1840, 0]
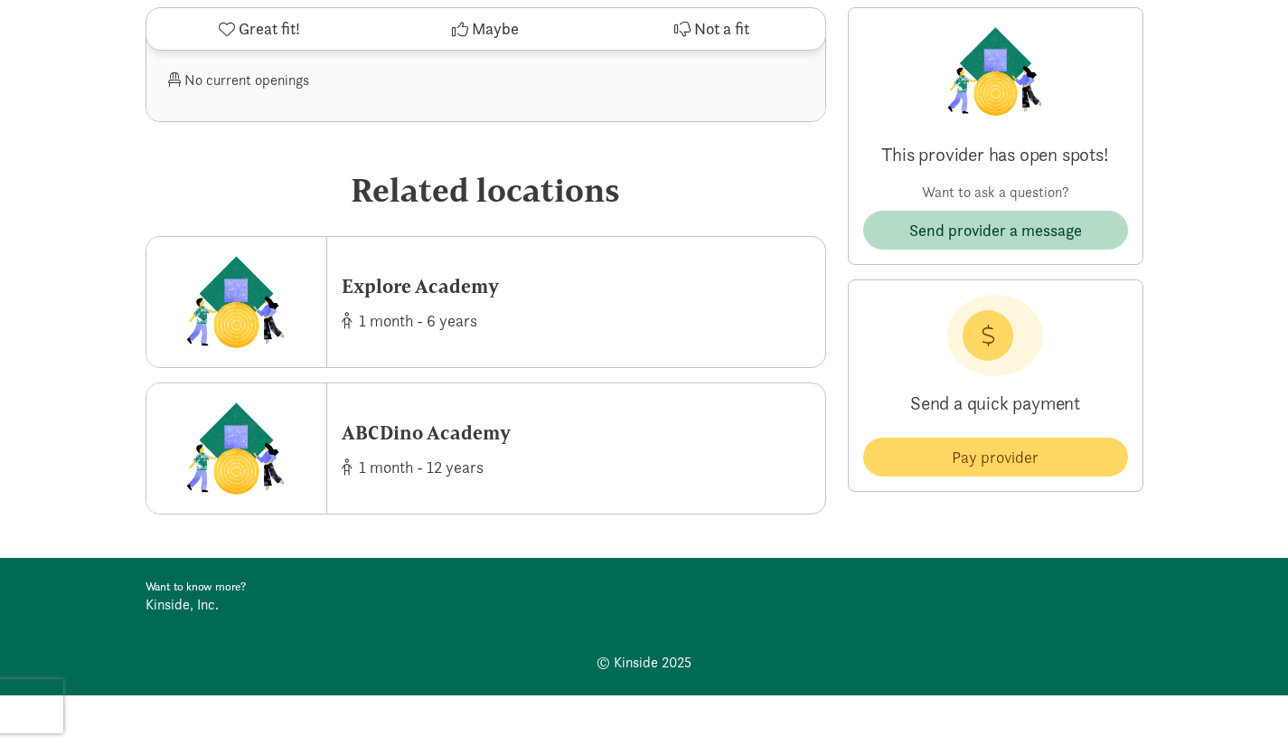
click at [569, 293] on div "Explore Academy 1 month - 6 years" at bounding box center [576, 302] width 498 height 130
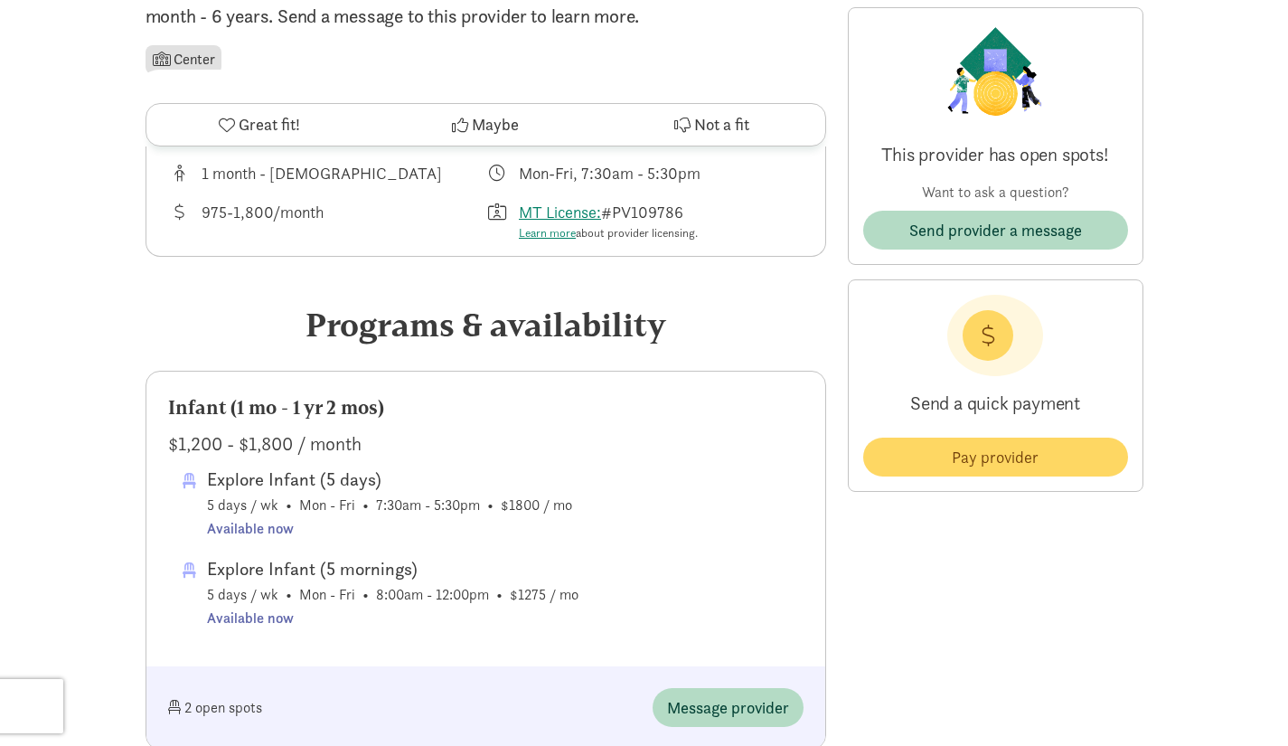
scroll to position [427, 0]
